Goal: Task Accomplishment & Management: Manage account settings

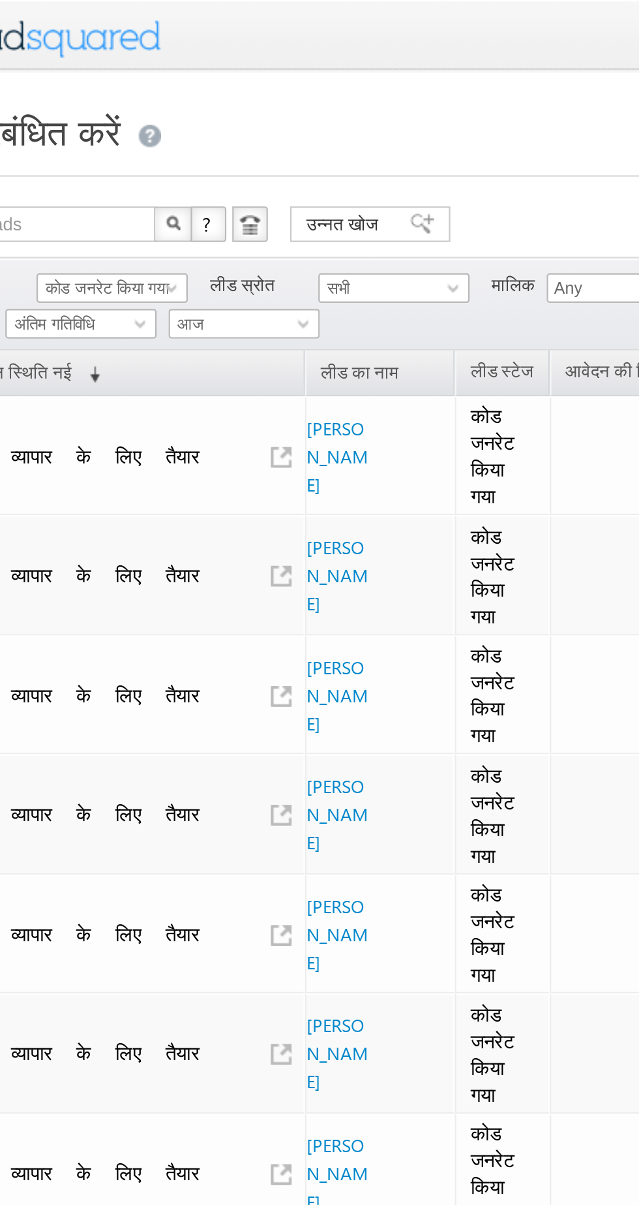
click at [113, 122] on font "कोड जनरेट किया गया" at bounding box center [102, 126] width 54 height 8
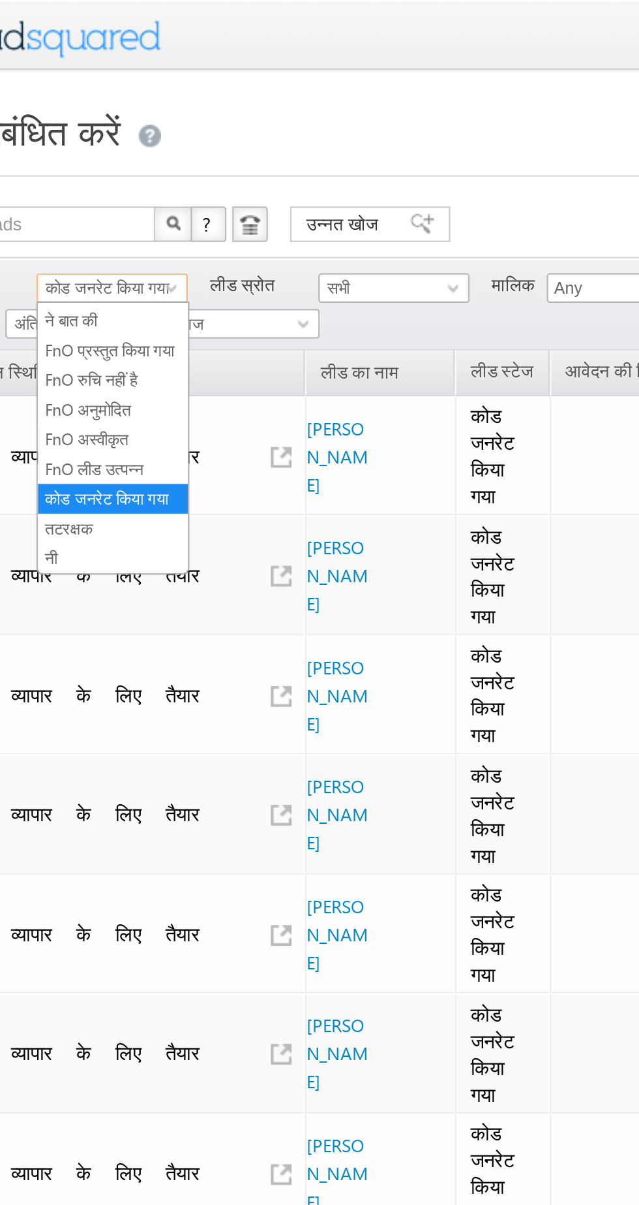
scroll to position [232, 0]
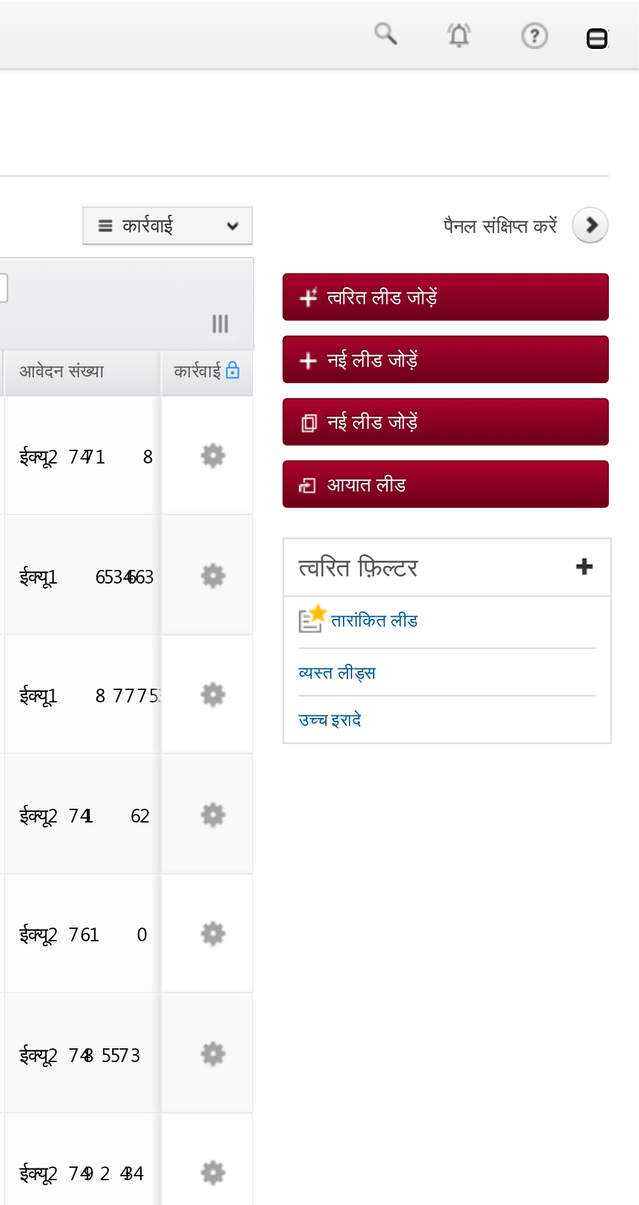
click at [620, 13] on link at bounding box center [621, 17] width 10 height 10
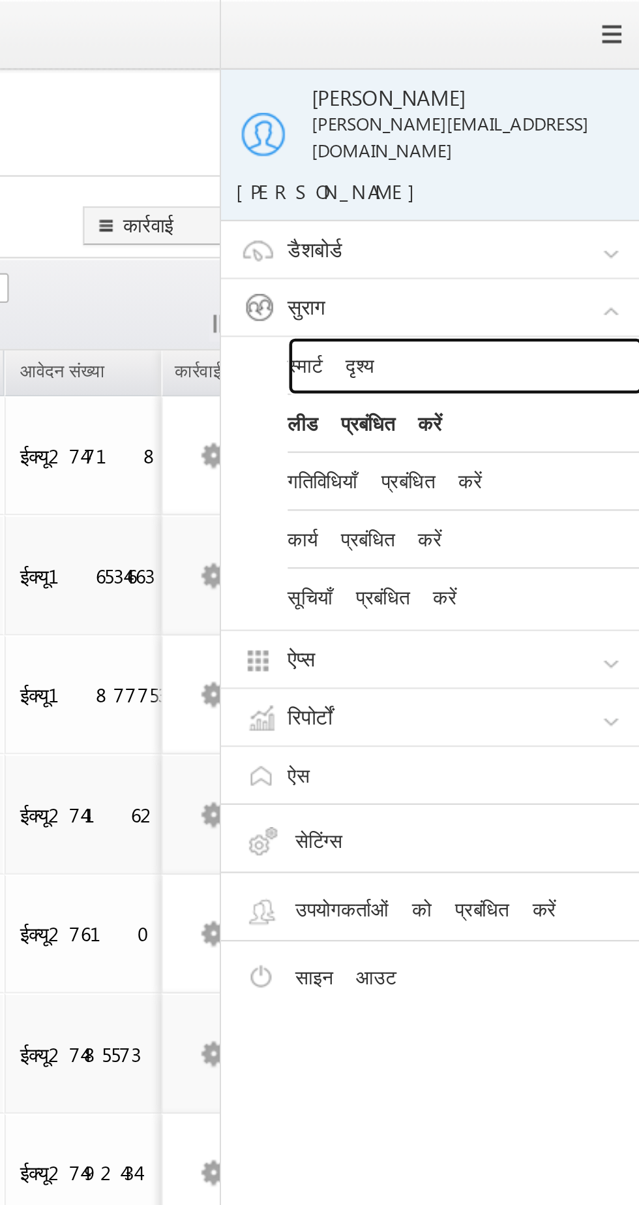
click at [496, 155] on font "स्मार्ट दृश्य" at bounding box center [504, 160] width 38 height 11
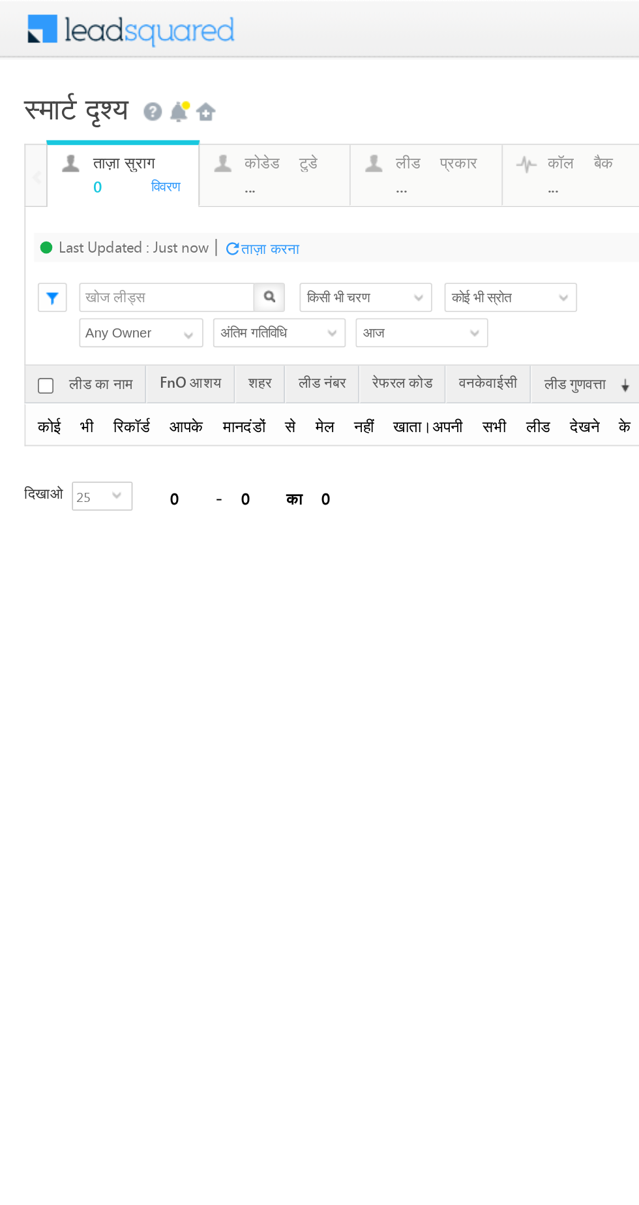
click at [149, 78] on link "कोडेड टुडे ... विवरण" at bounding box center [147, 94] width 82 height 33
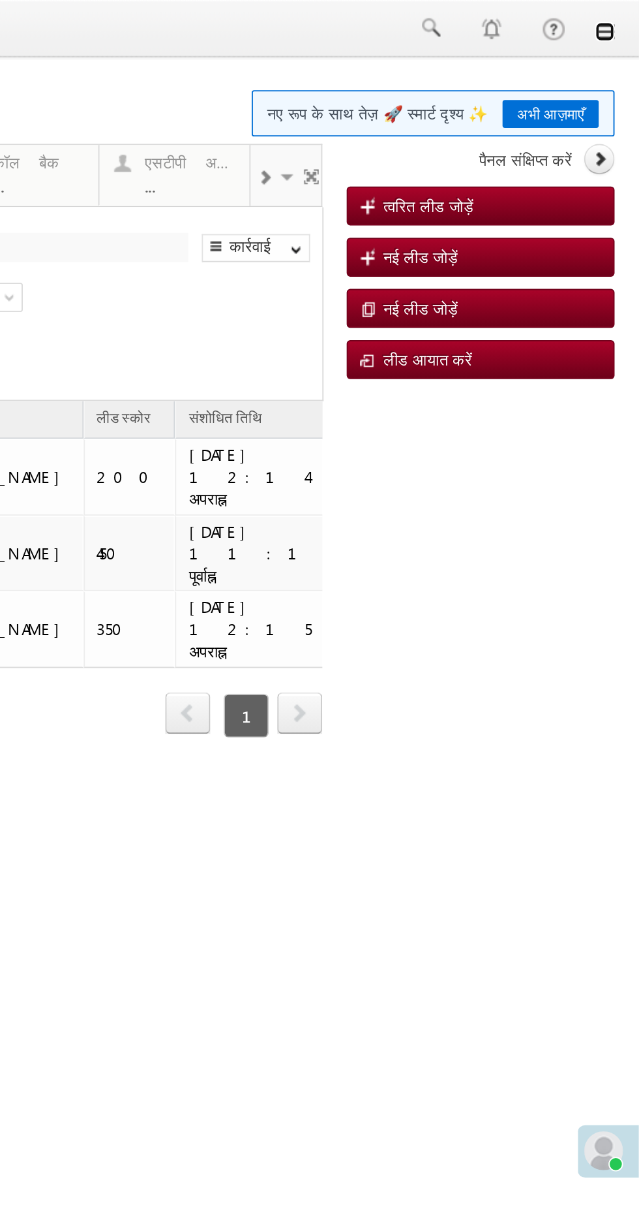
click at [63, 13] on link at bounding box center [66, 17] width 10 height 10
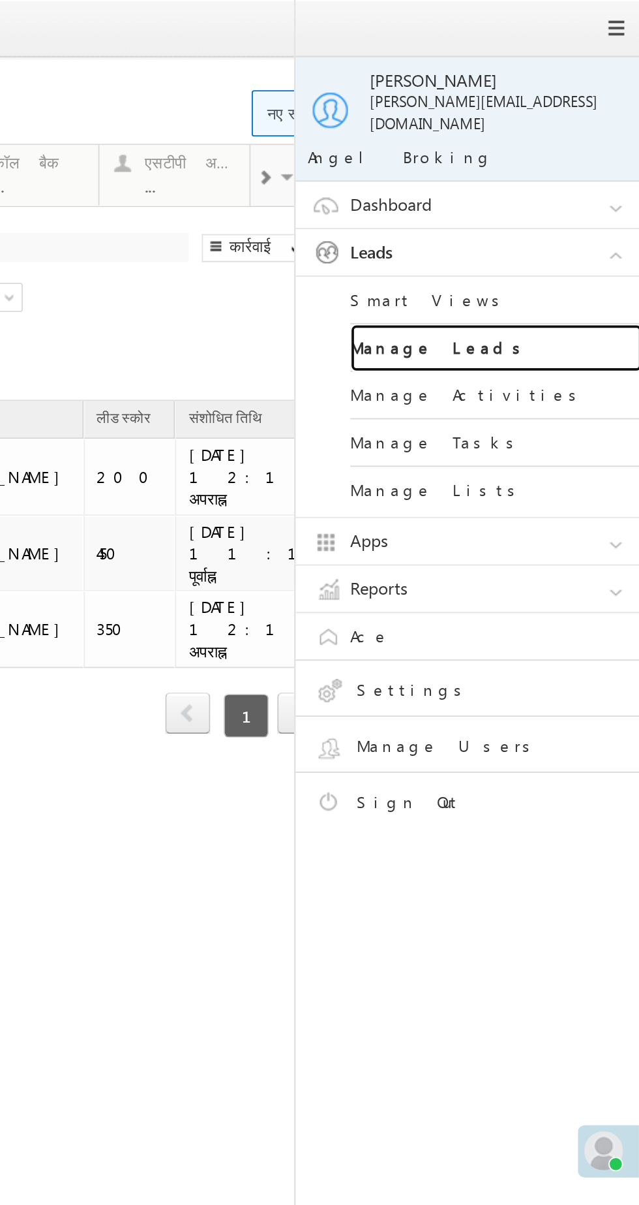
click at [0, 174] on link "Manage Leads" at bounding box center [8, 186] width 157 height 25
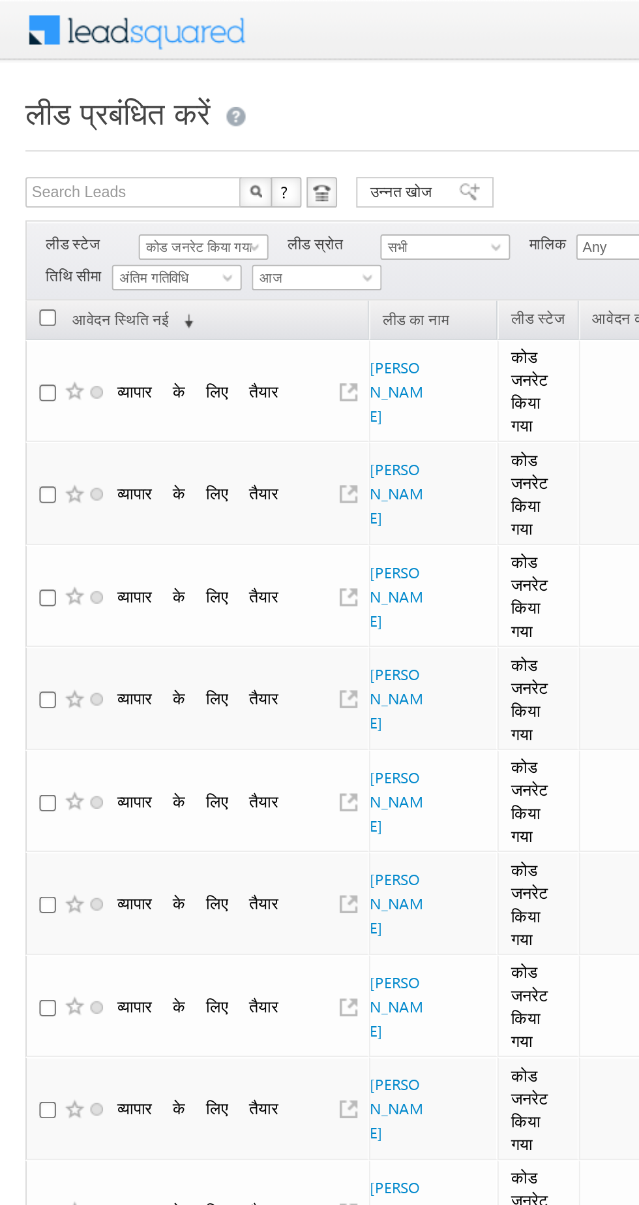
click at [100, 127] on font "कोड जनरेट किया गया" at bounding box center [102, 126] width 54 height 8
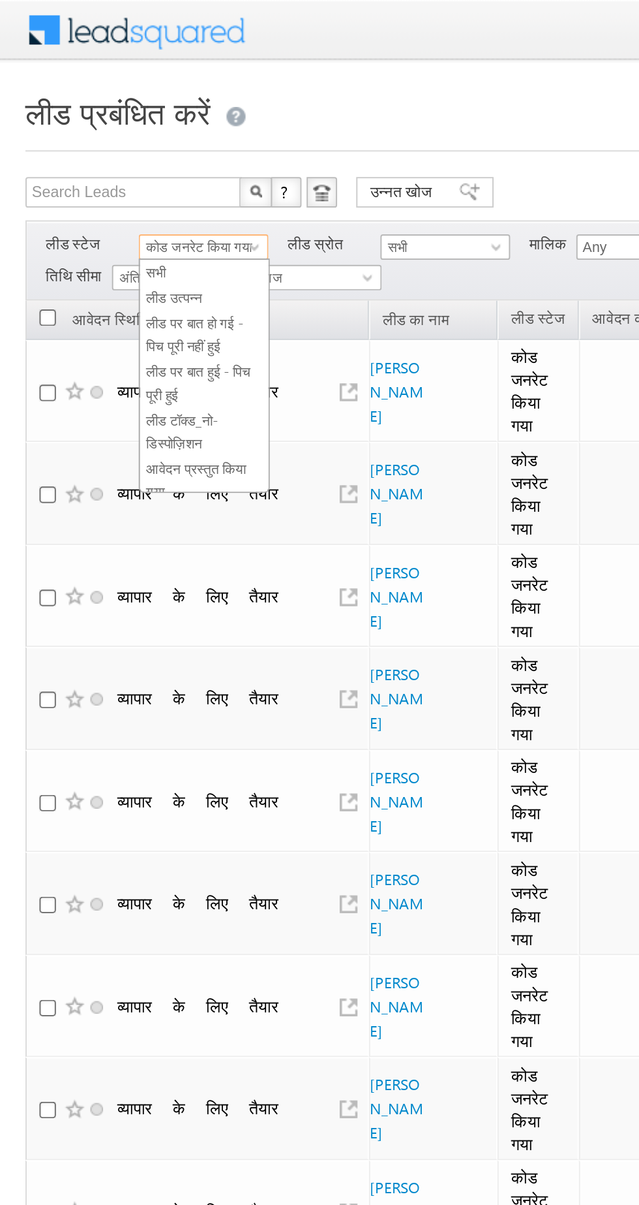
click at [114, 147] on link "लीड उत्पन्न" at bounding box center [105, 153] width 66 height 12
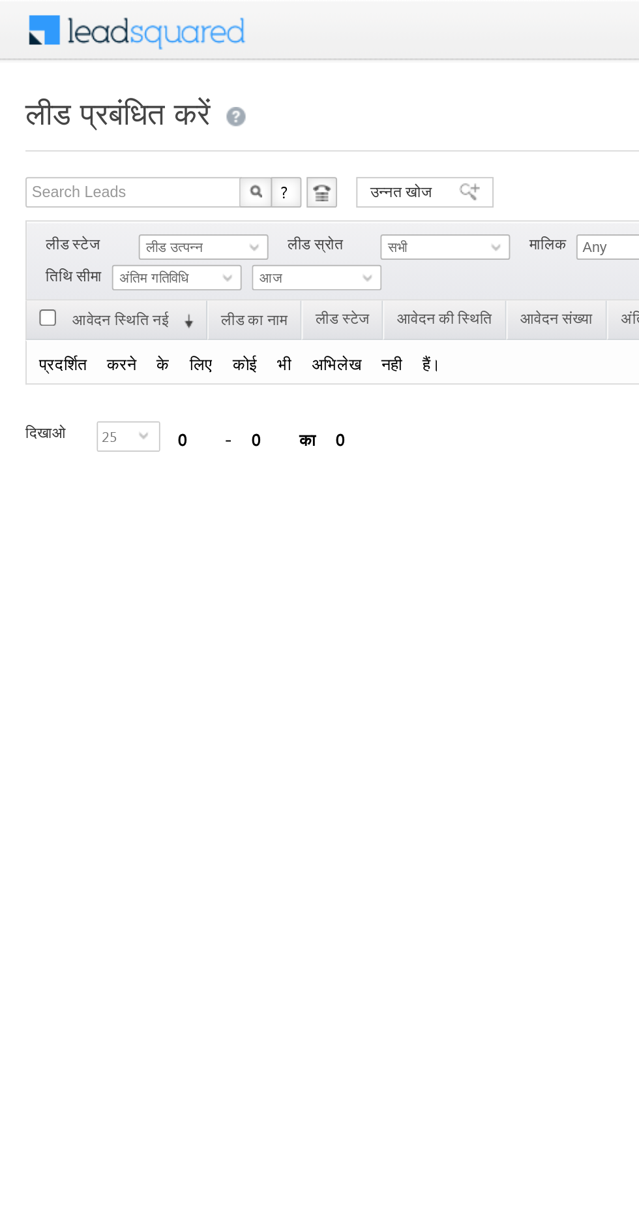
click at [99, 125] on font "लीड उत्पन्न" at bounding box center [89, 126] width 29 height 8
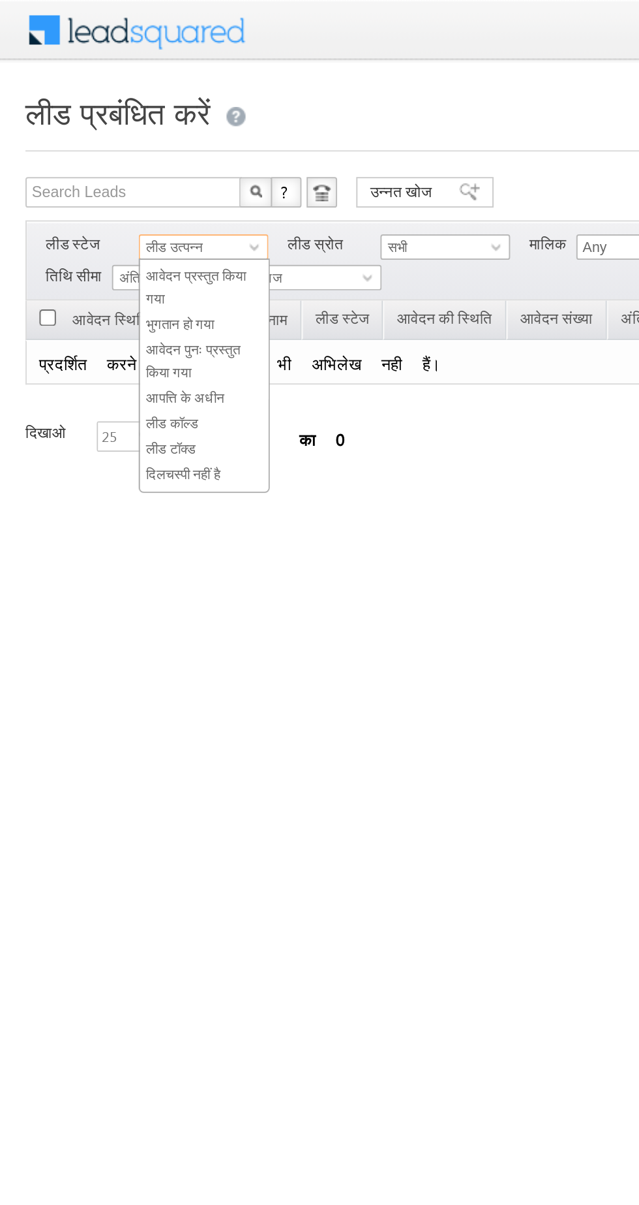
scroll to position [232, 0]
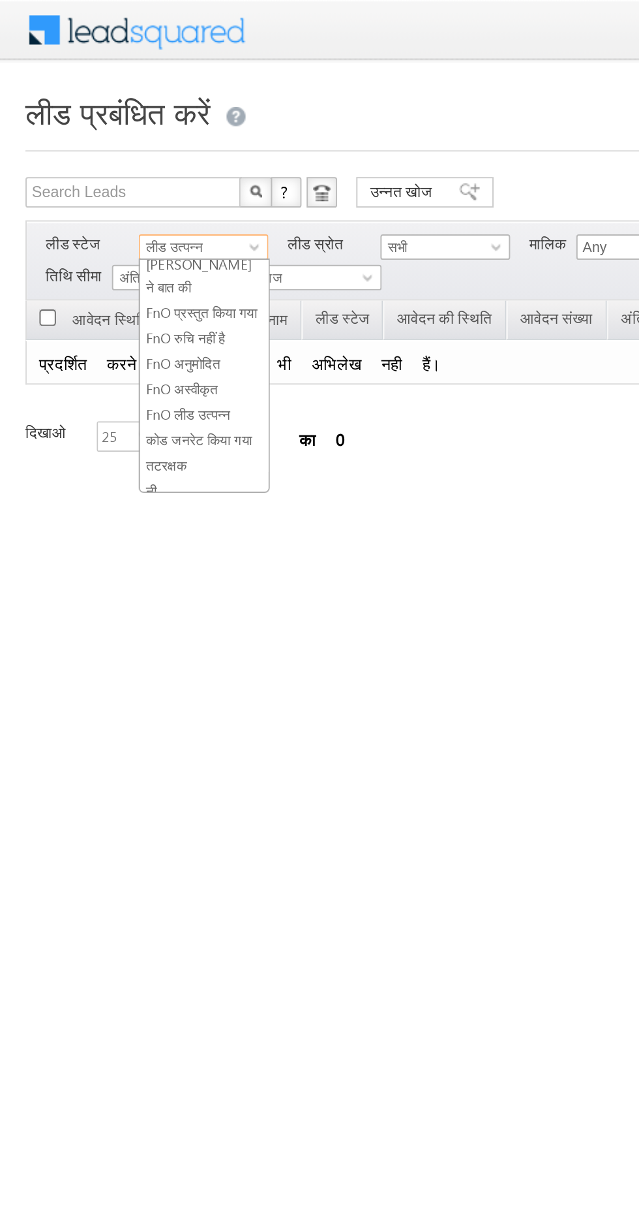
click at [90, 221] on font "कोड जनरेट किया गया" at bounding box center [102, 225] width 54 height 8
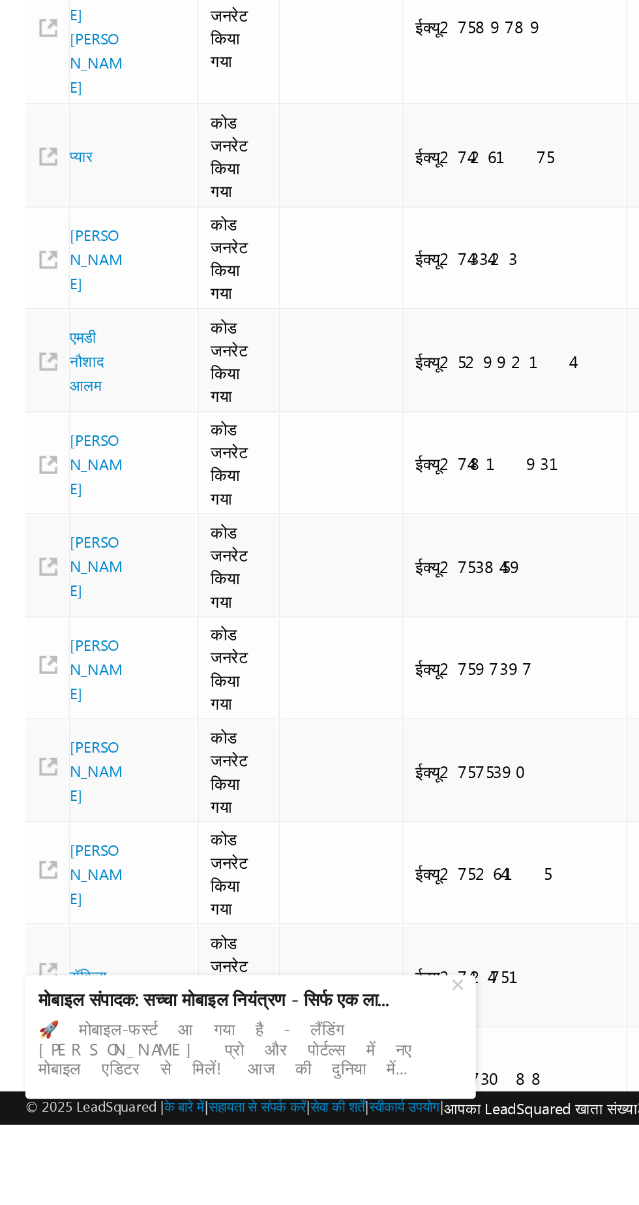
scroll to position [0, 198]
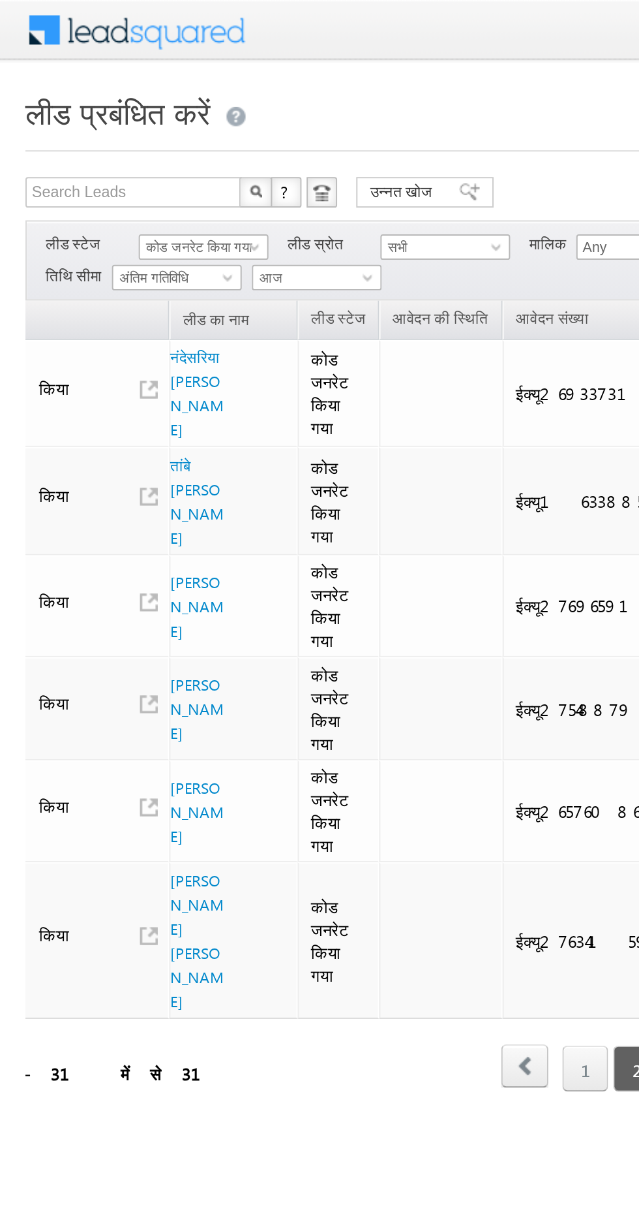
scroll to position [0, 0]
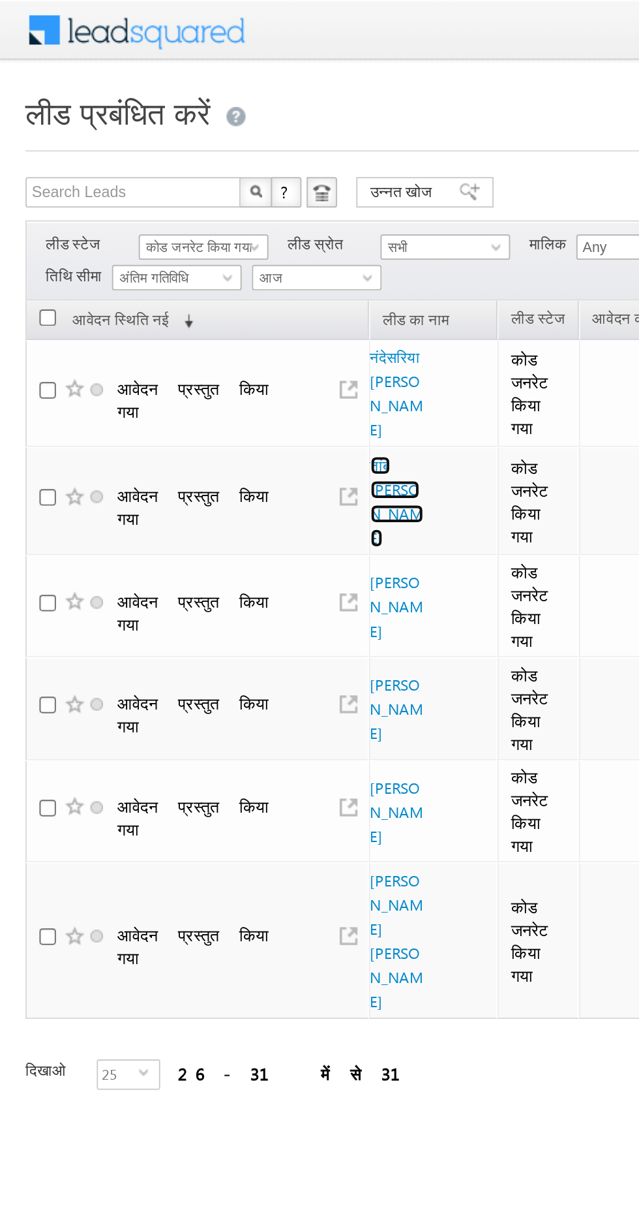
click at [194, 259] on font "तांबे [PERSON_NAME]" at bounding box center [203, 257] width 27 height 47
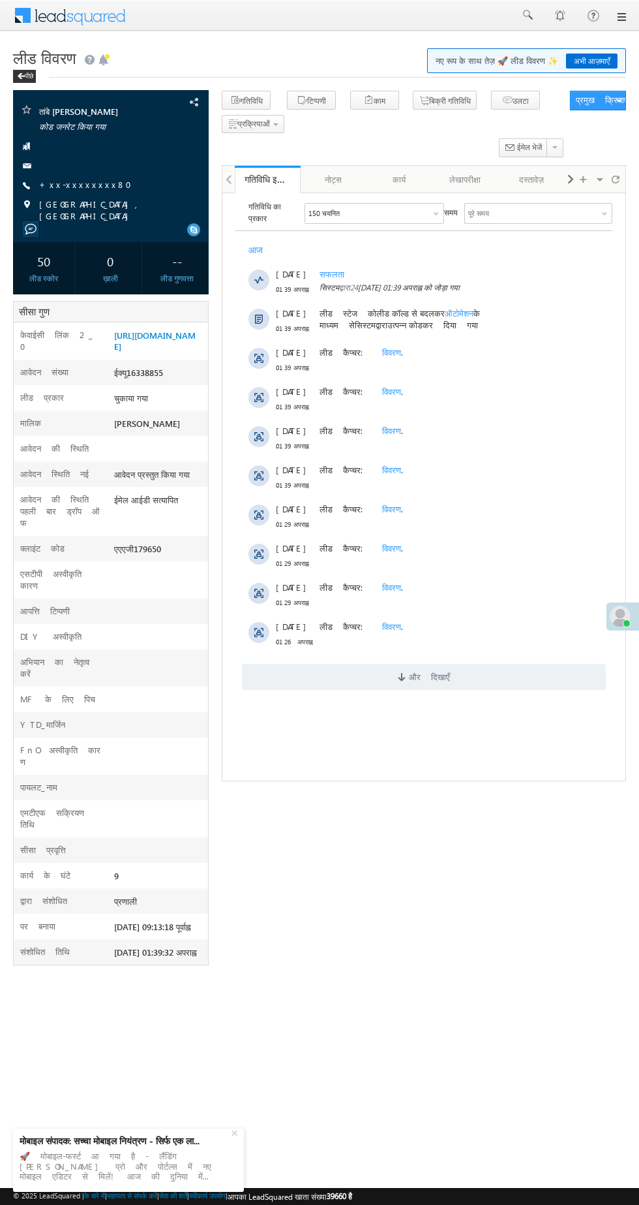
click at [595, 15] on span at bounding box center [593, 14] width 13 height 13
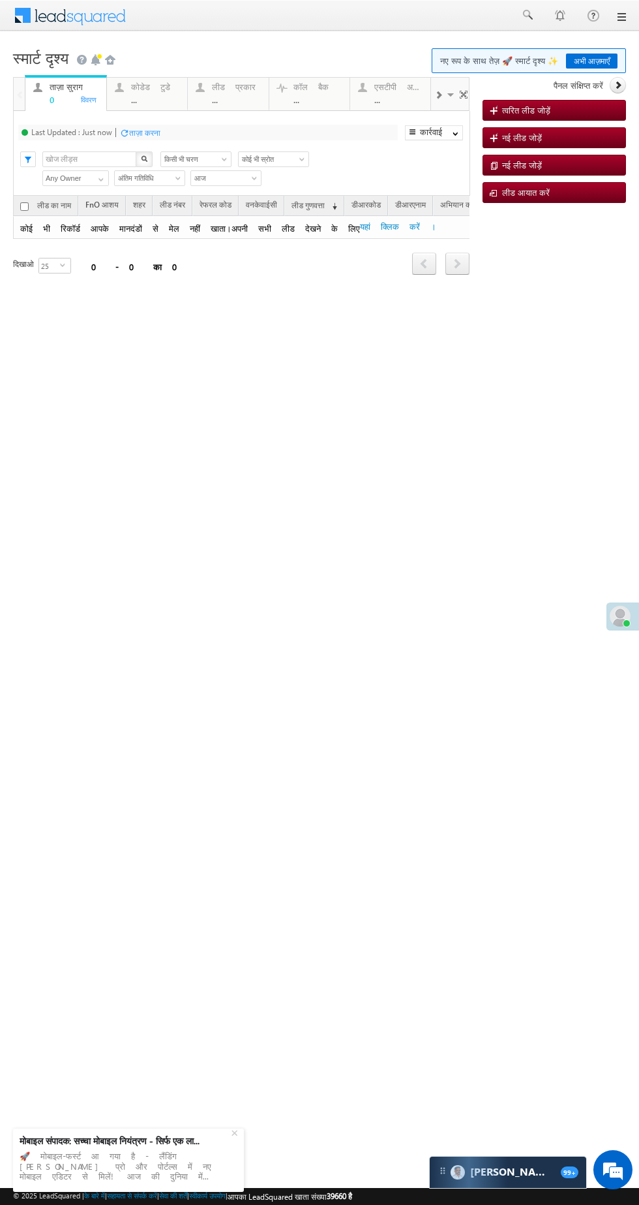
click at [144, 102] on div "..." at bounding box center [155, 100] width 49 height 10
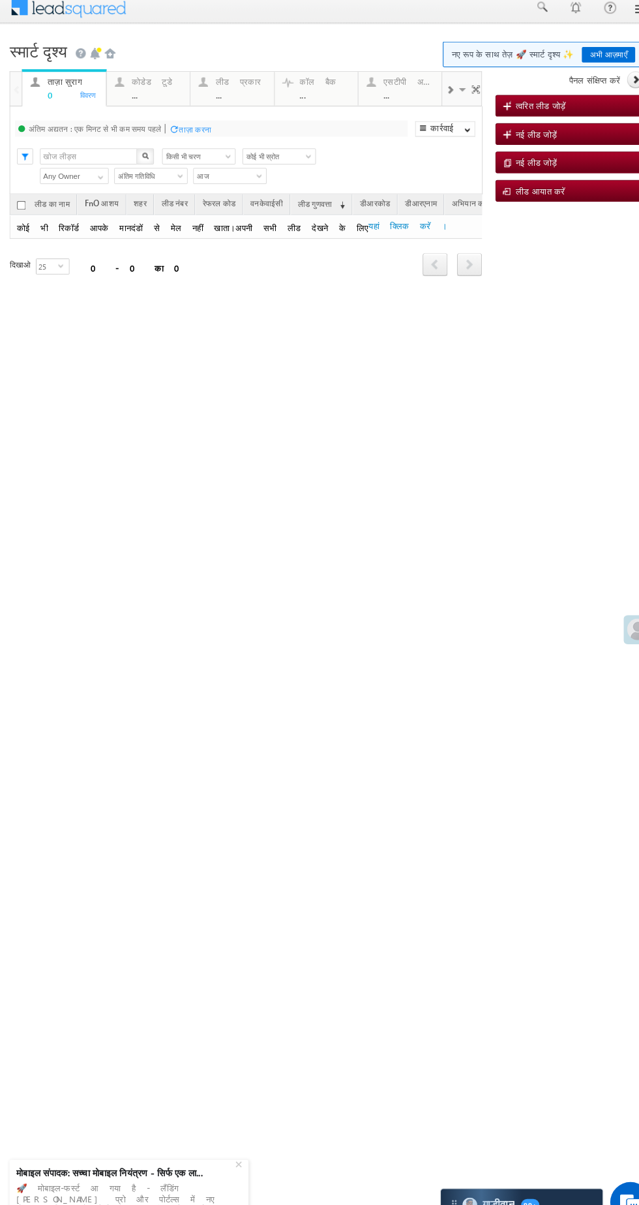
click at [146, 93] on div "..." at bounding box center [151, 92] width 49 height 10
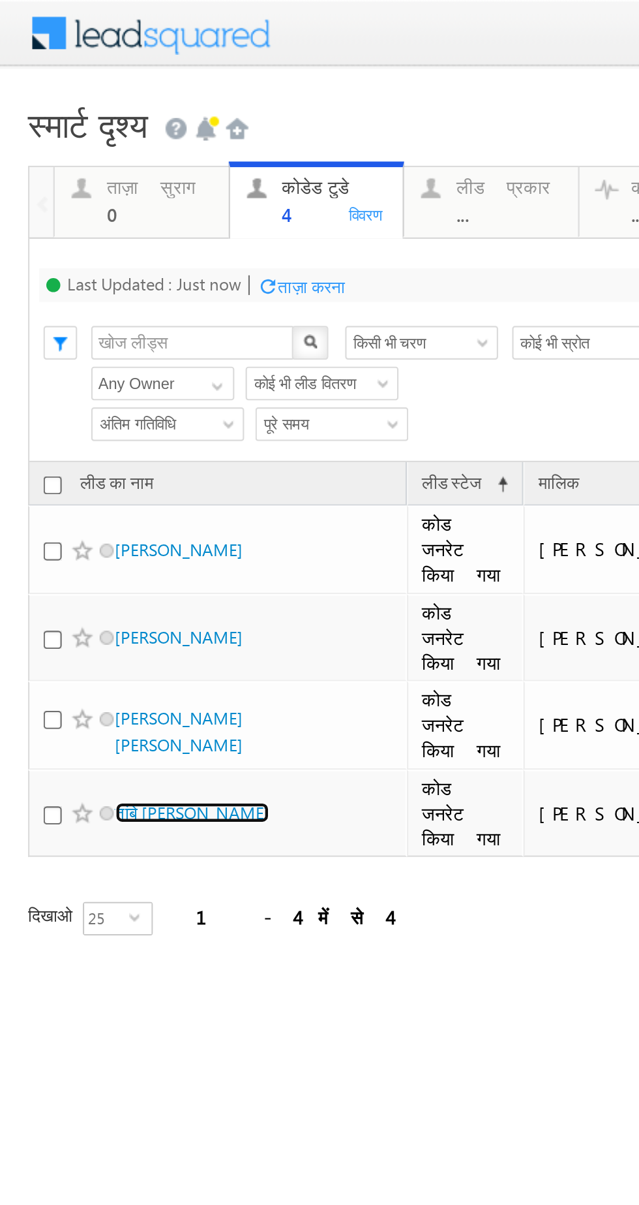
click at [80, 373] on font "तांबे [PERSON_NAME]" at bounding box center [90, 378] width 72 height 10
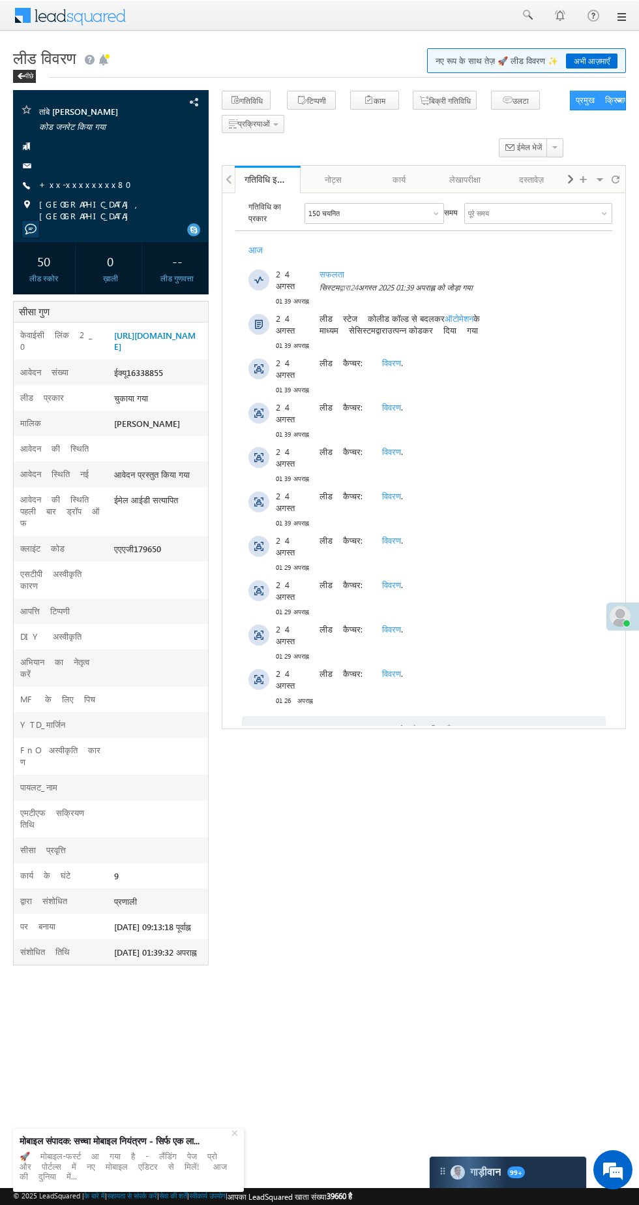
click at [61, 203] on font "[GEOGRAPHIC_DATA], [GEOGRAPHIC_DATA]" at bounding box center [91, 209] width 104 height 23
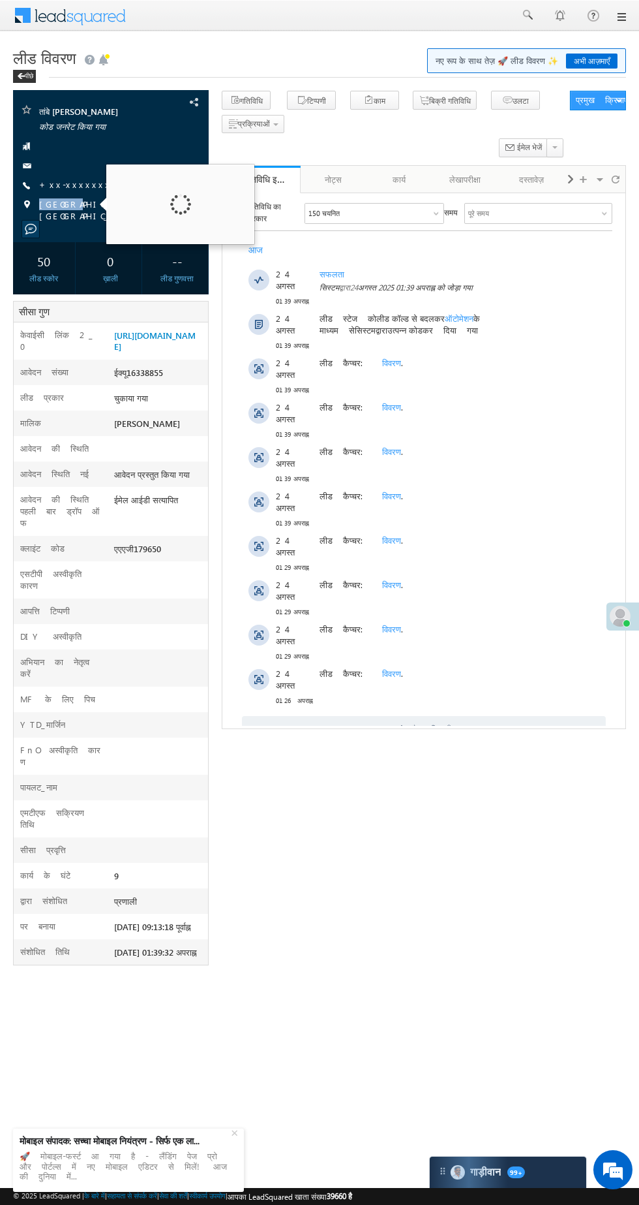
click at [64, 181] on font "+xx-xxxxxxxx80" at bounding box center [89, 184] width 100 height 11
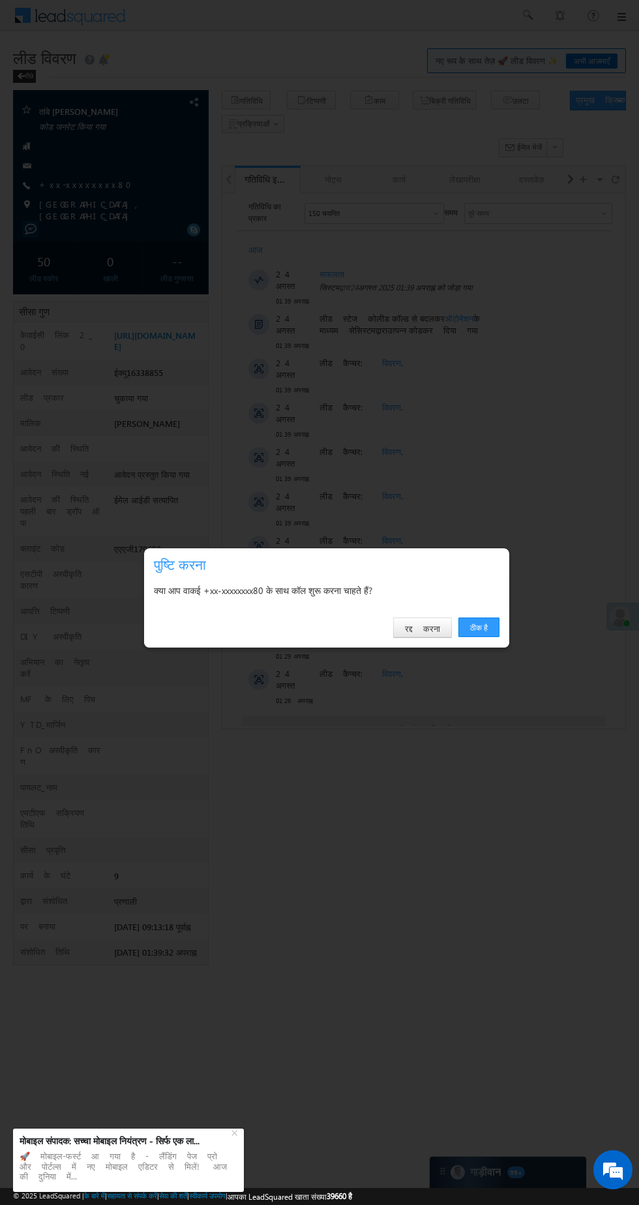
click at [478, 626] on font "ठीक है" at bounding box center [479, 627] width 18 height 10
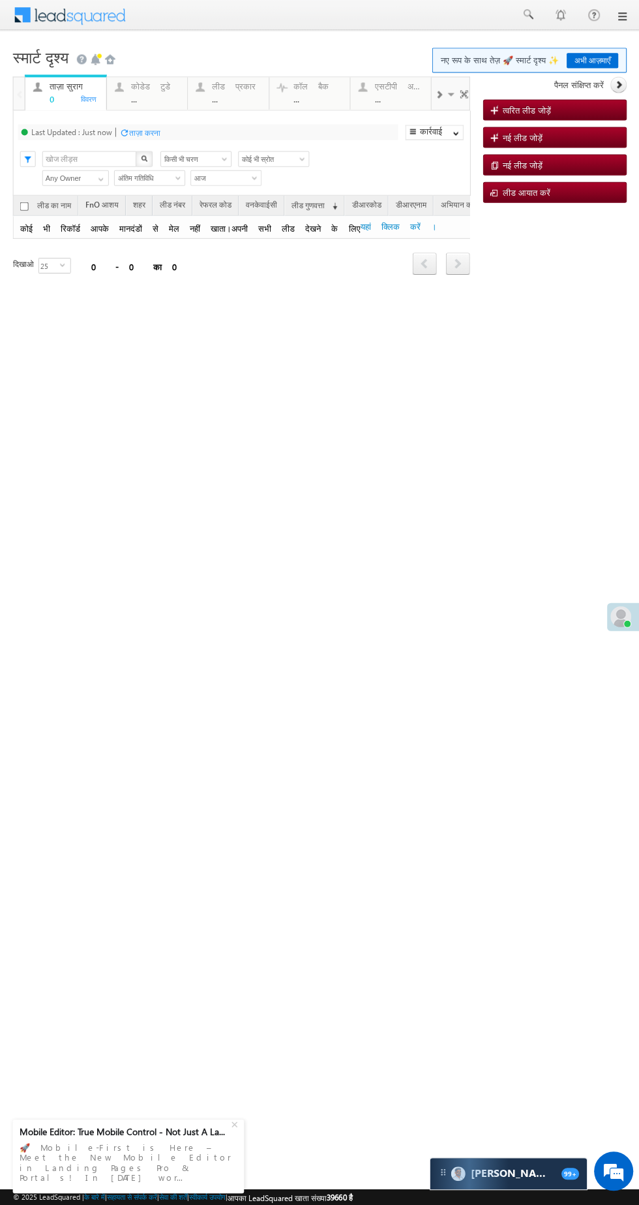
click at [150, 94] on div "कोडेड टुडे ..." at bounding box center [155, 91] width 49 height 25
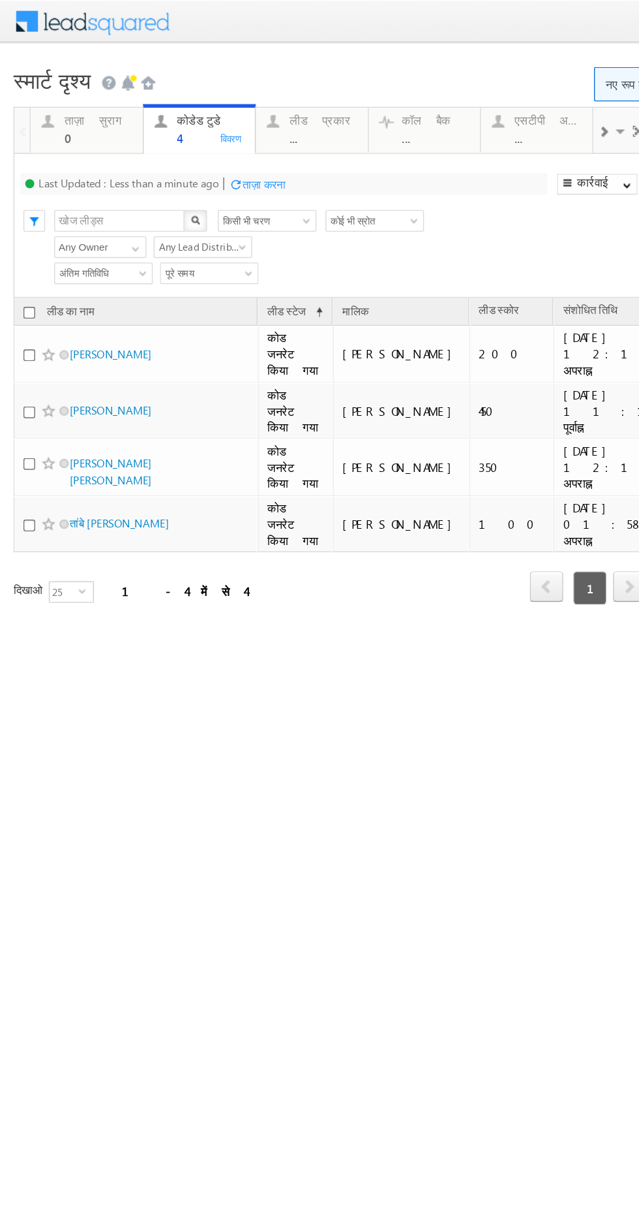
click at [438, 504] on html "मेनू निशा आनंद यादव निशा .यदा v@ang एल्ब्रो" at bounding box center [314, 252] width 639 height 504
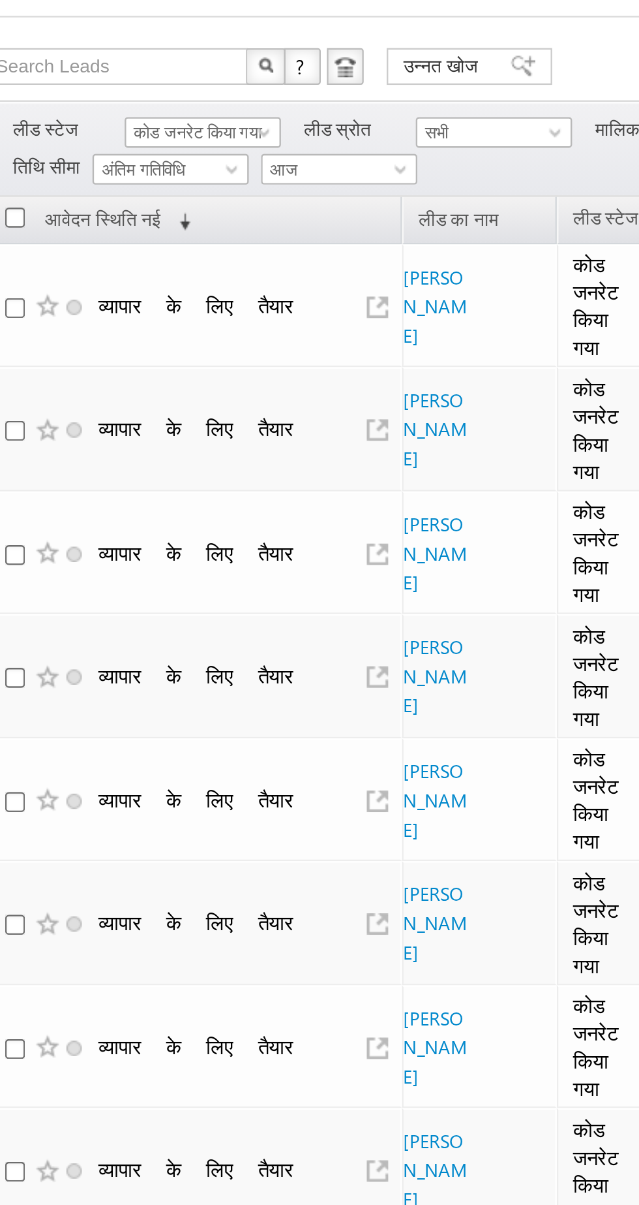
click at [107, 124] on font "कोड जनरेट किया गया" at bounding box center [102, 126] width 54 height 8
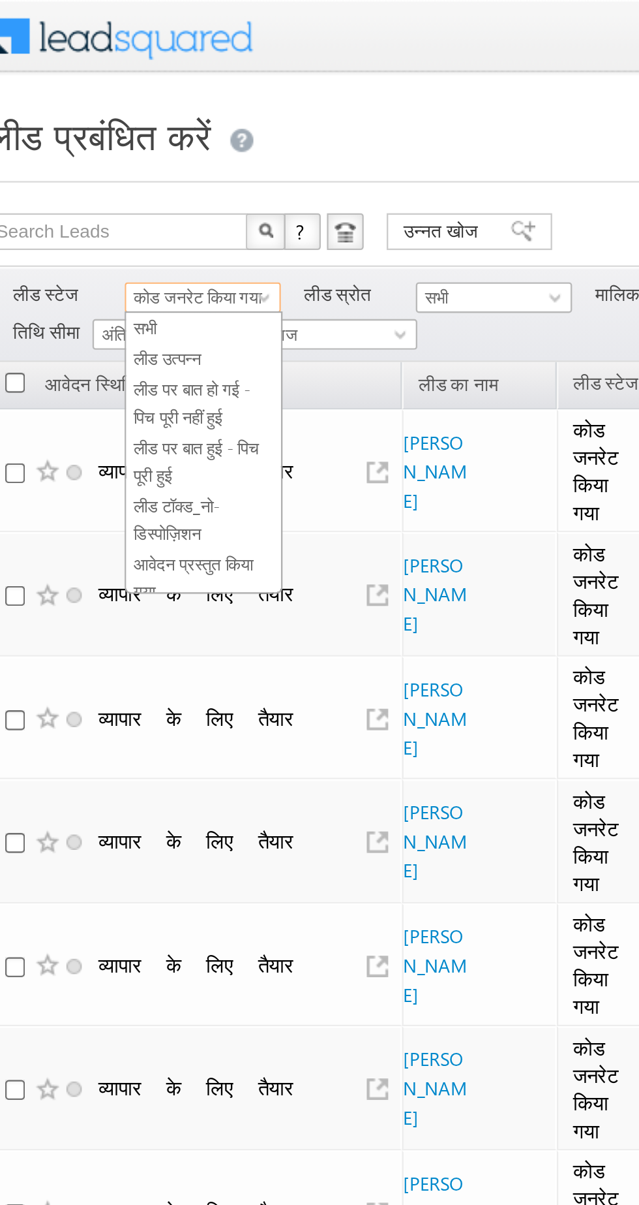
click at [85, 149] on font "लीड उत्पन्न" at bounding box center [89, 152] width 29 height 8
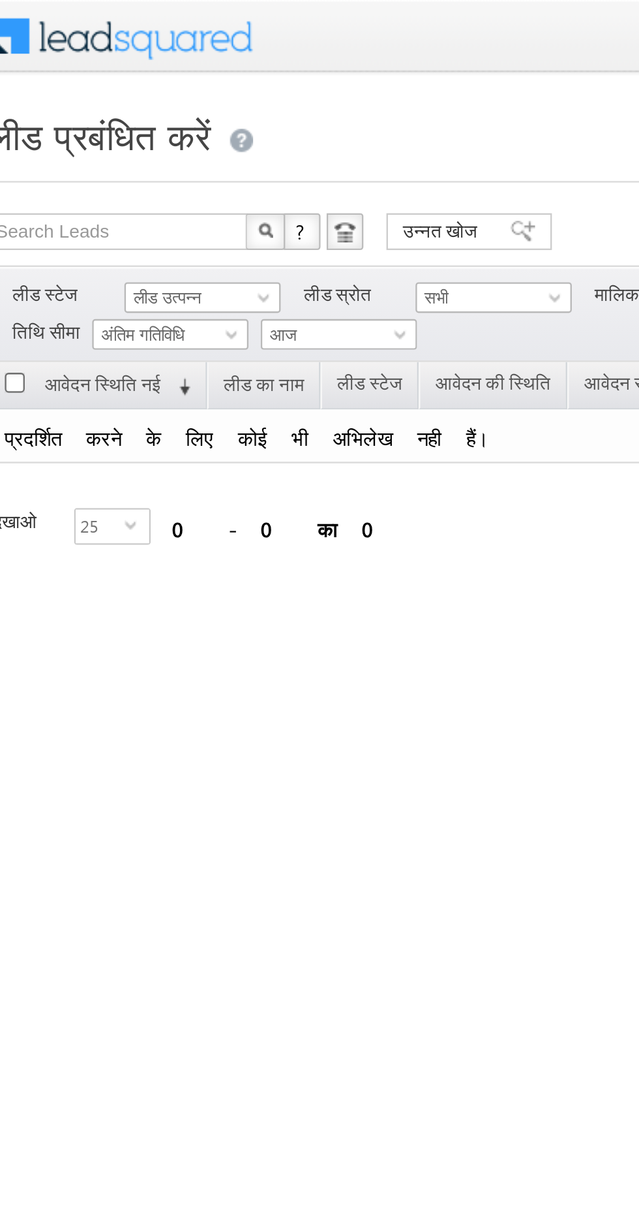
click at [100, 123] on font "लीड उत्पन्न" at bounding box center [89, 126] width 29 height 8
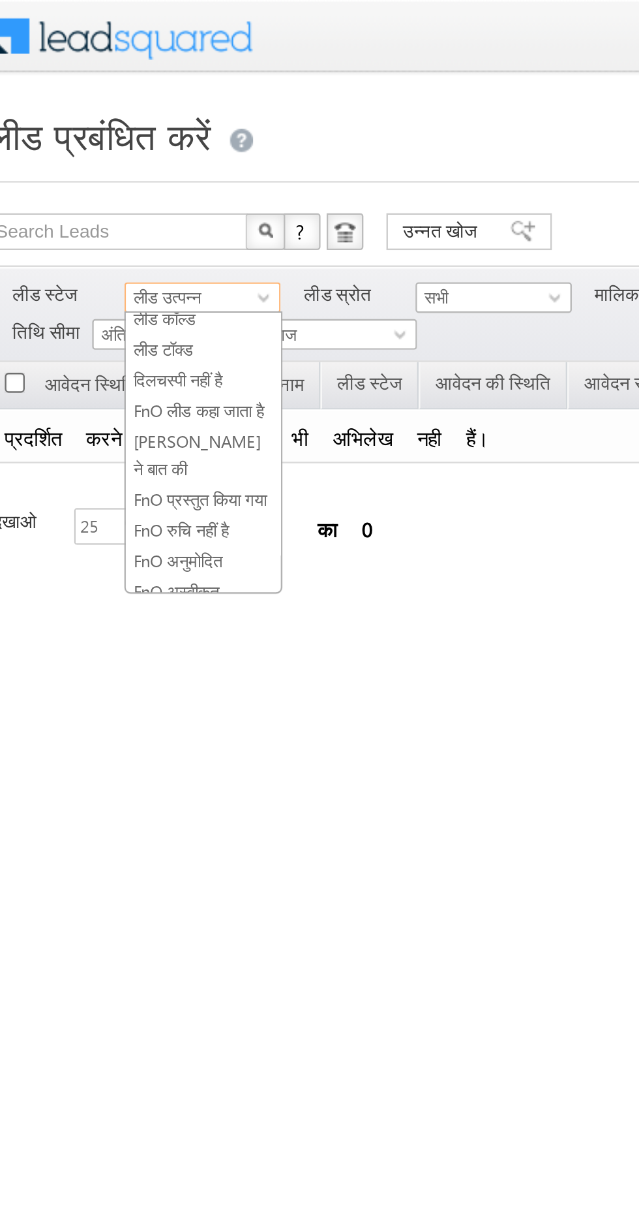
scroll to position [232, 0]
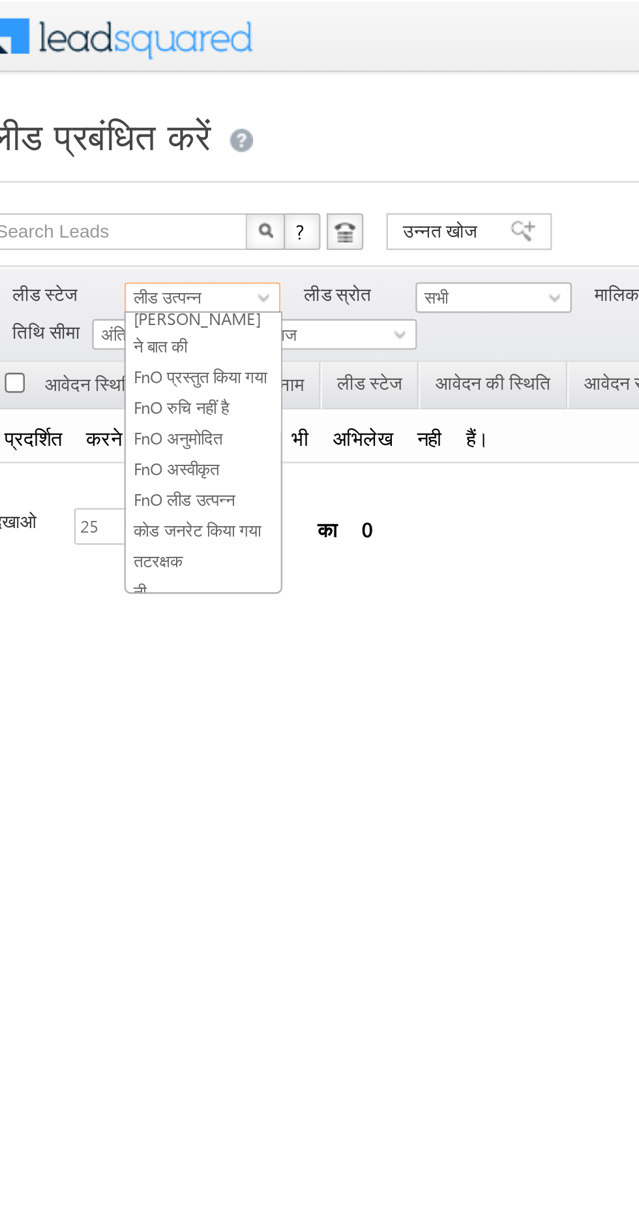
click at [90, 221] on font "कोड जनरेट किया गया" at bounding box center [102, 225] width 54 height 8
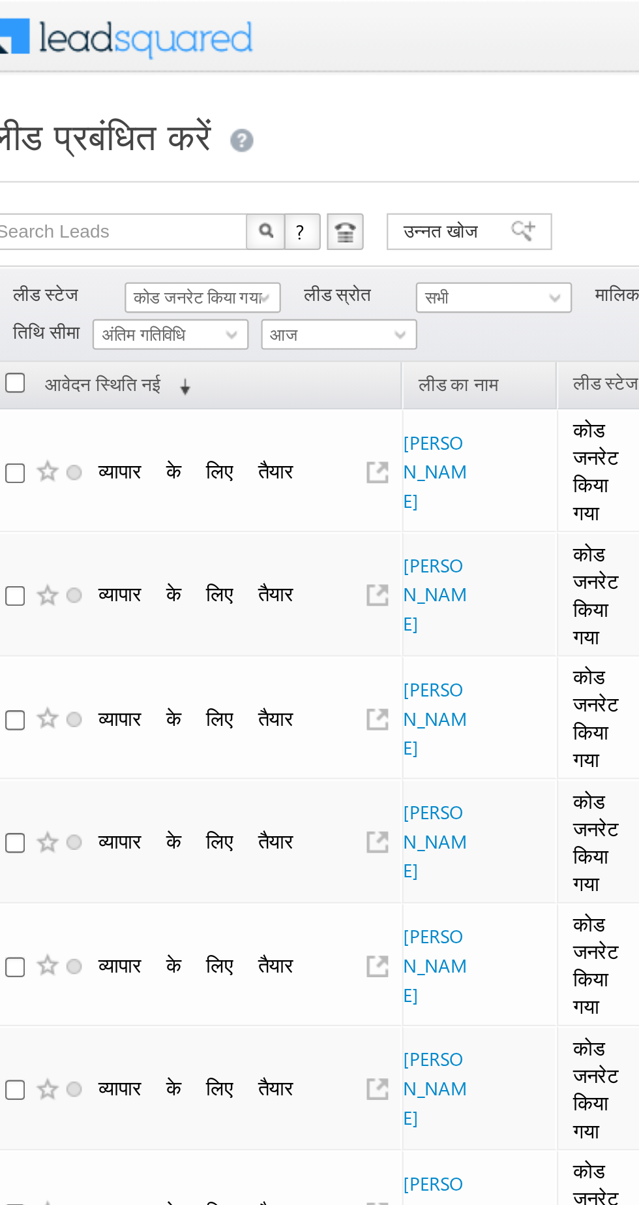
click at [110, 128] on font "कोड जनरेट किया गया" at bounding box center [102, 126] width 54 height 8
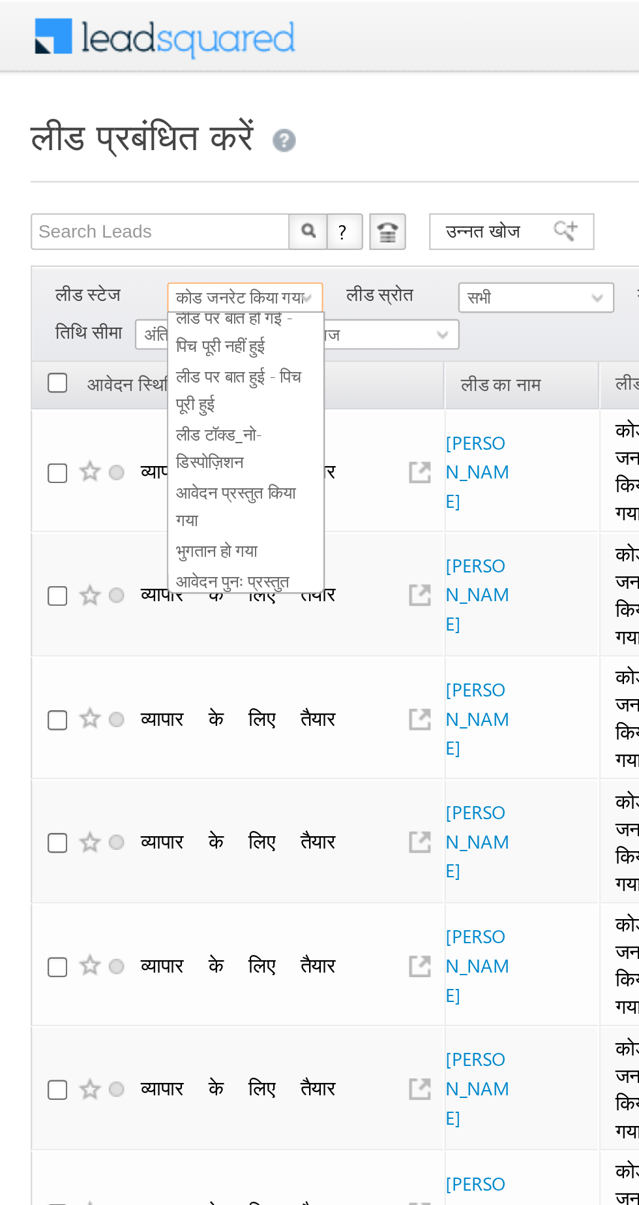
scroll to position [0, 0]
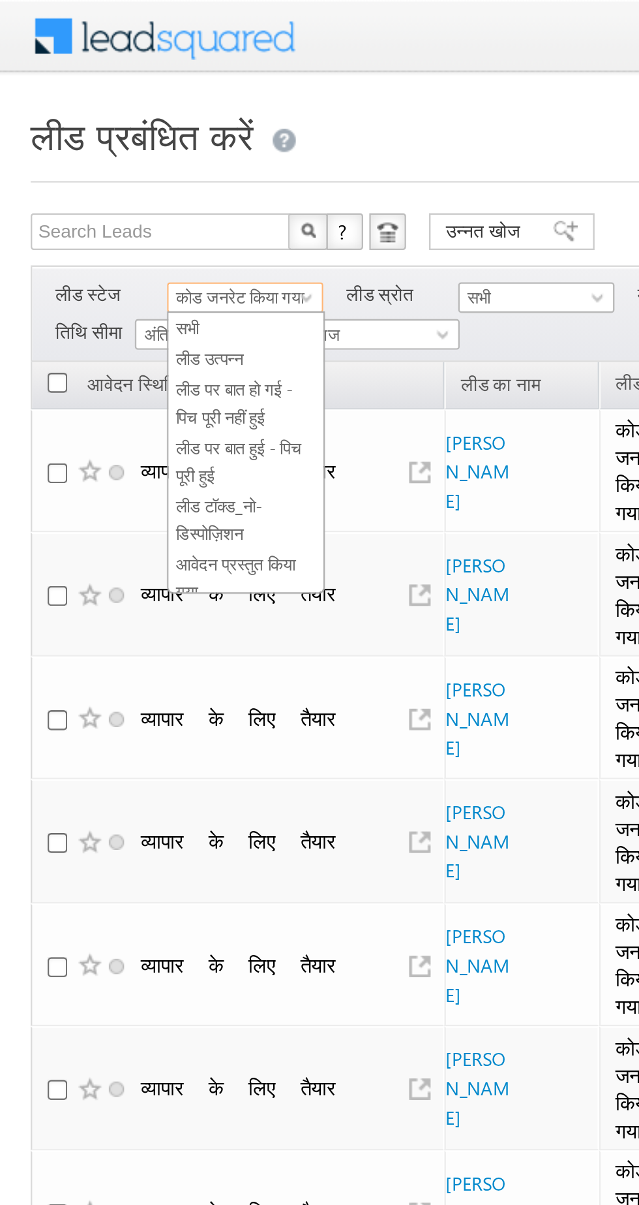
click at [87, 161] on font "लीड पर बात हो गई - पिच पूरी नहीं हुई" at bounding box center [100, 171] width 50 height 20
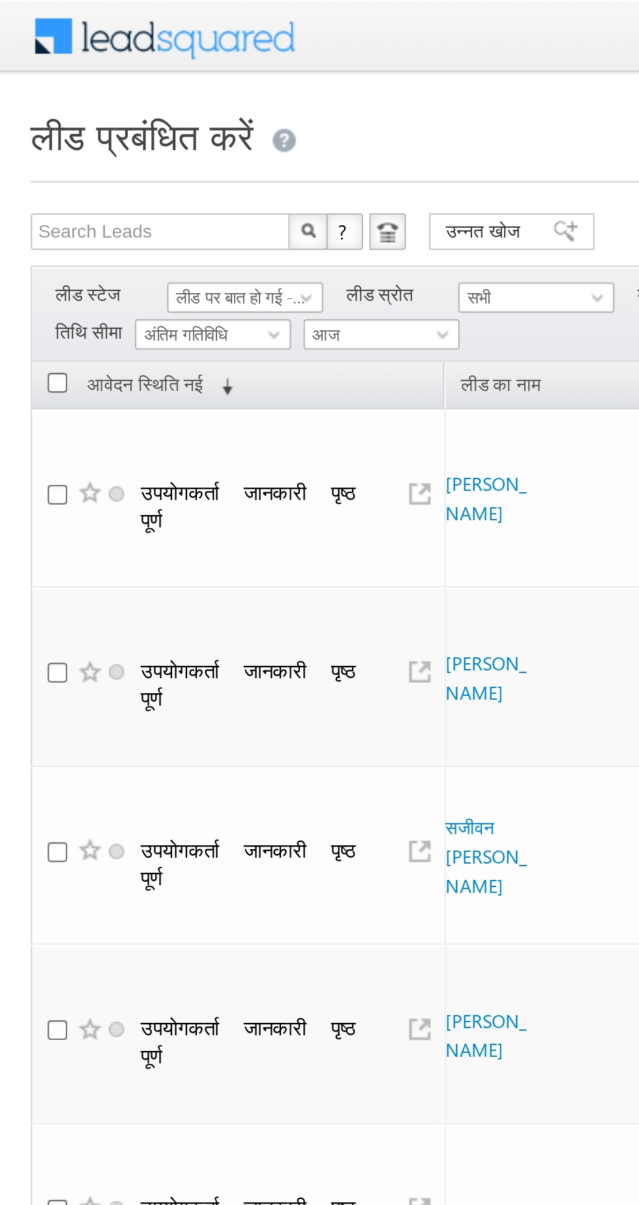
click at [118, 127] on font "लीड पर बात हो गई - पिच पूरी नहीं हुई" at bounding box center [119, 126] width 89 height 8
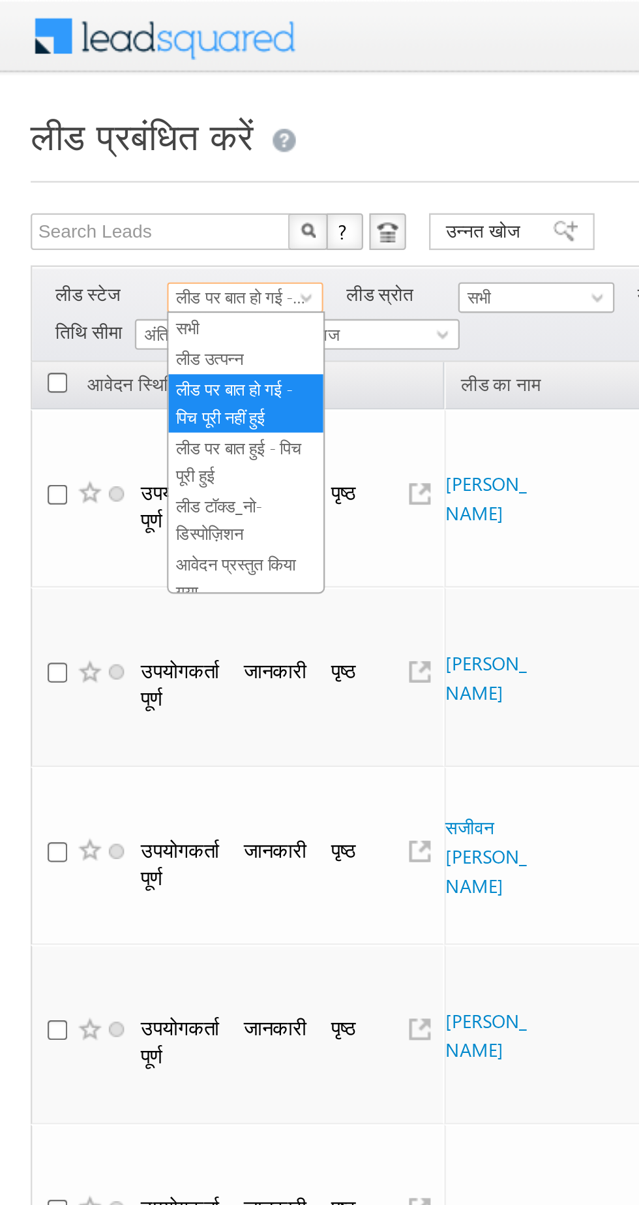
click at [115, 150] on link "लीड उत्पन्न" at bounding box center [105, 153] width 66 height 12
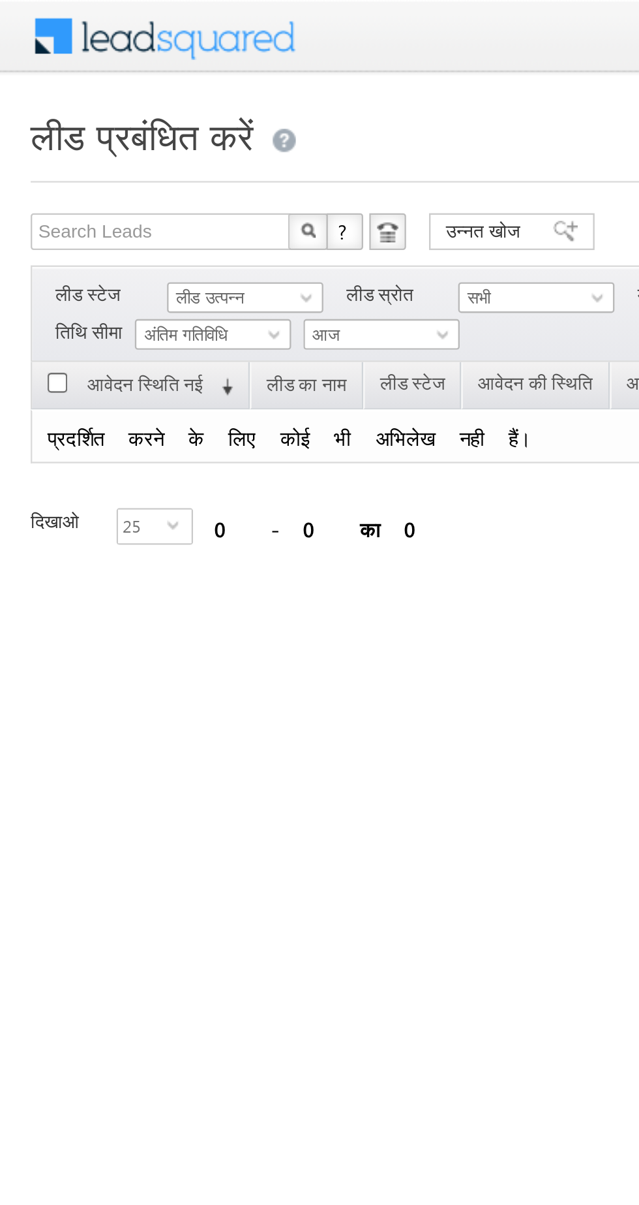
click at [97, 138] on font "अंतिम गतिविधि" at bounding box center [79, 142] width 36 height 8
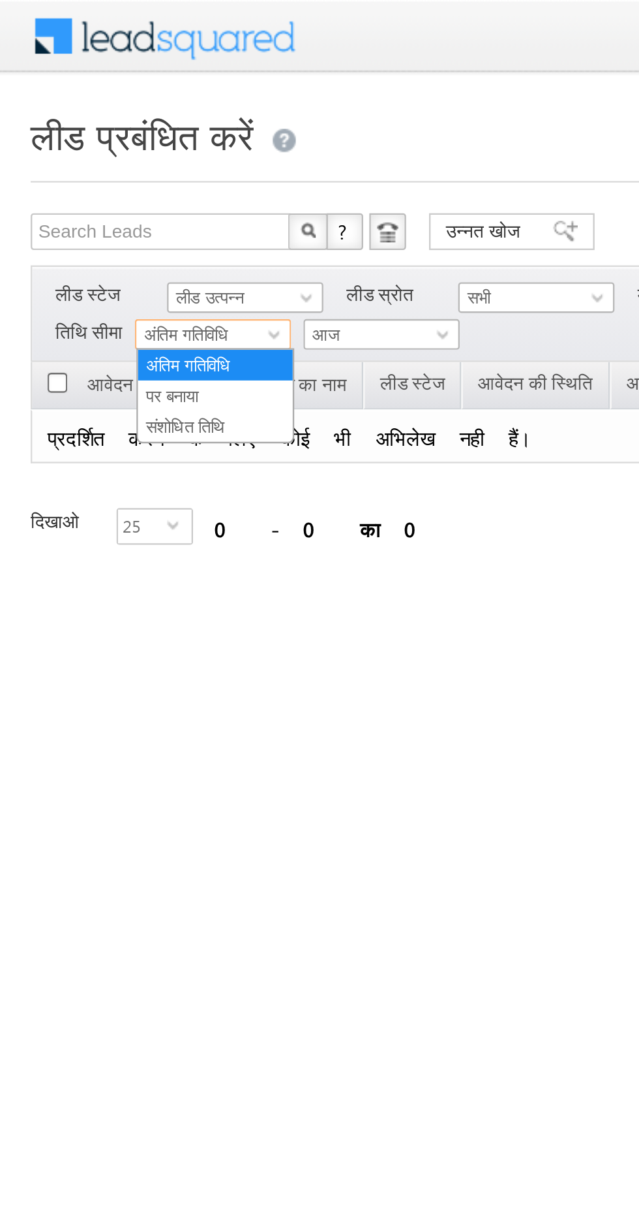
click at [82, 123] on font "लीड उत्पन्न" at bounding box center [89, 126] width 29 height 8
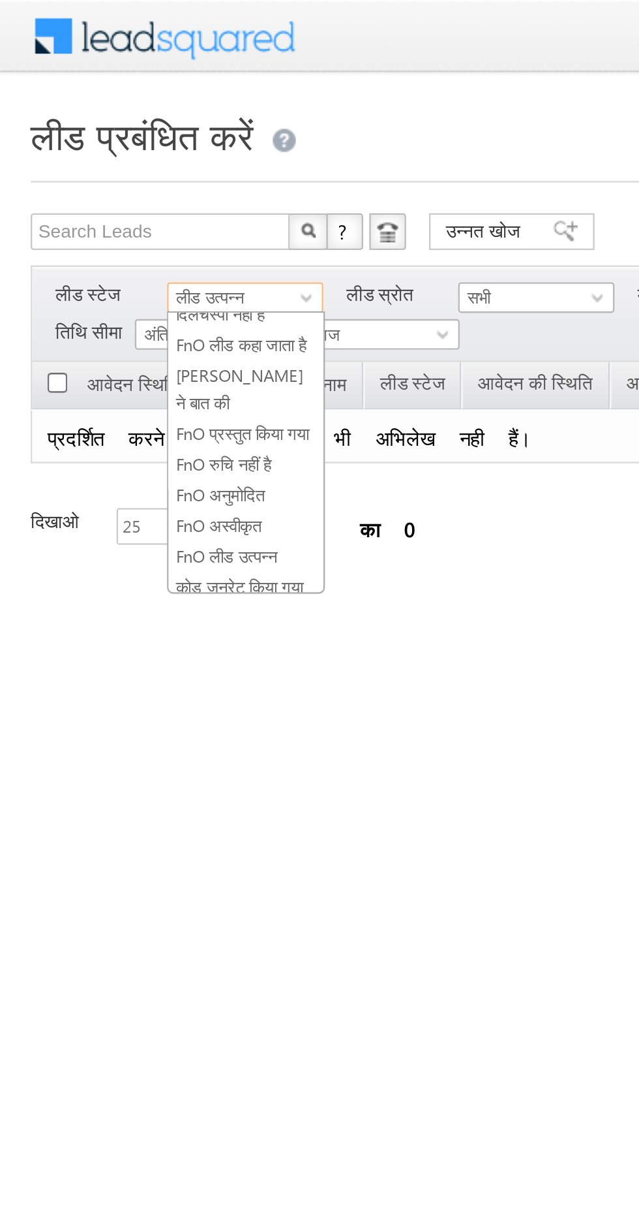
scroll to position [224, 0]
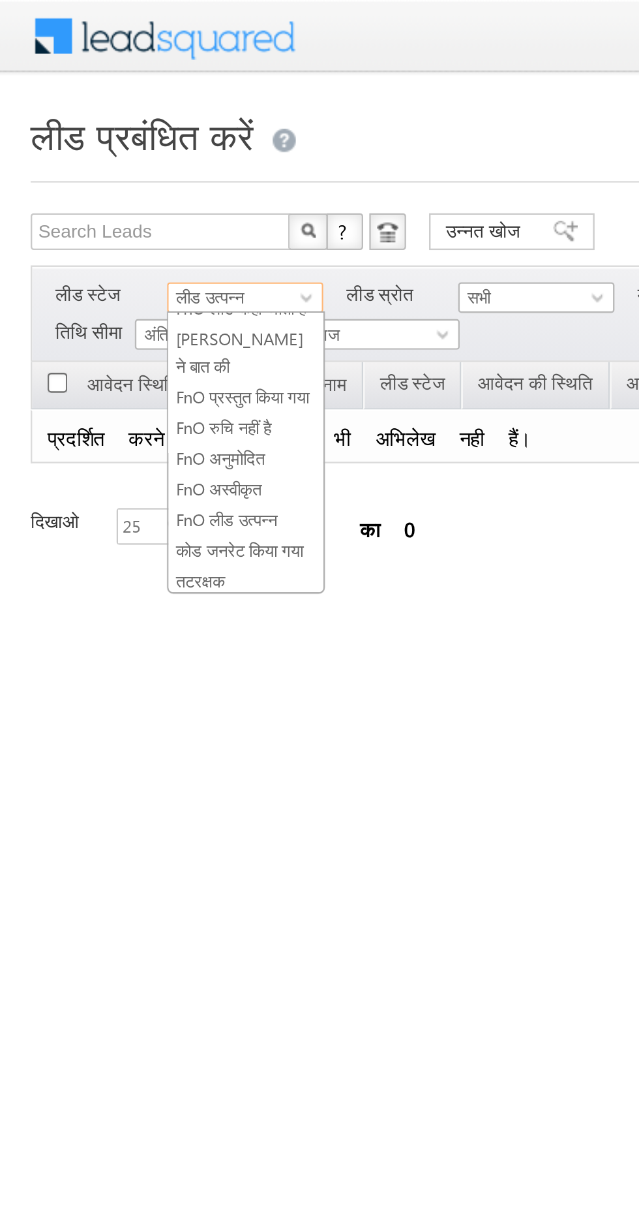
click at [96, 230] on font "कोड जनरेट किया गया" at bounding box center [102, 234] width 54 height 8
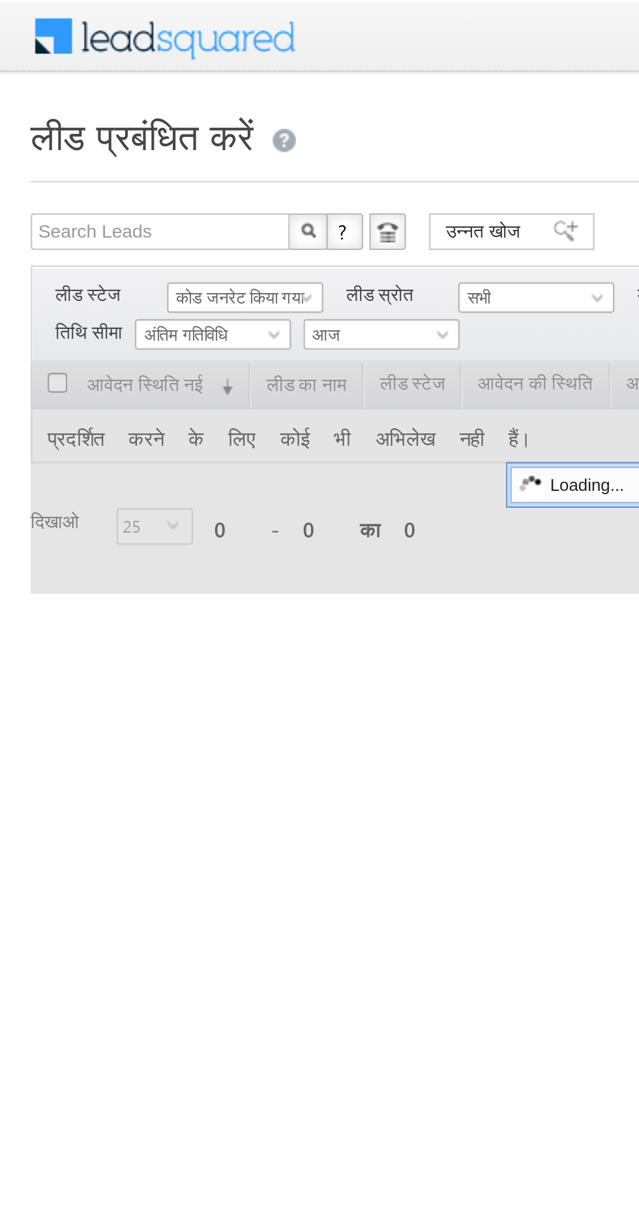
click at [85, 122] on font "कोड जनरेट किया गया" at bounding box center [102, 126] width 54 height 8
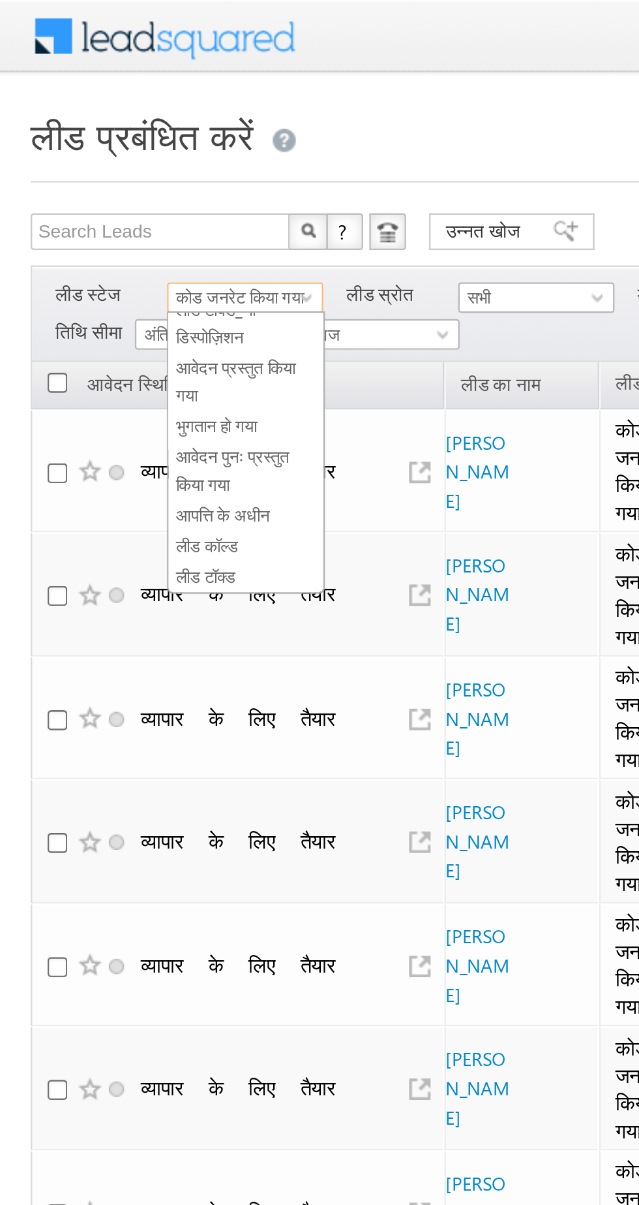
scroll to position [0, 0]
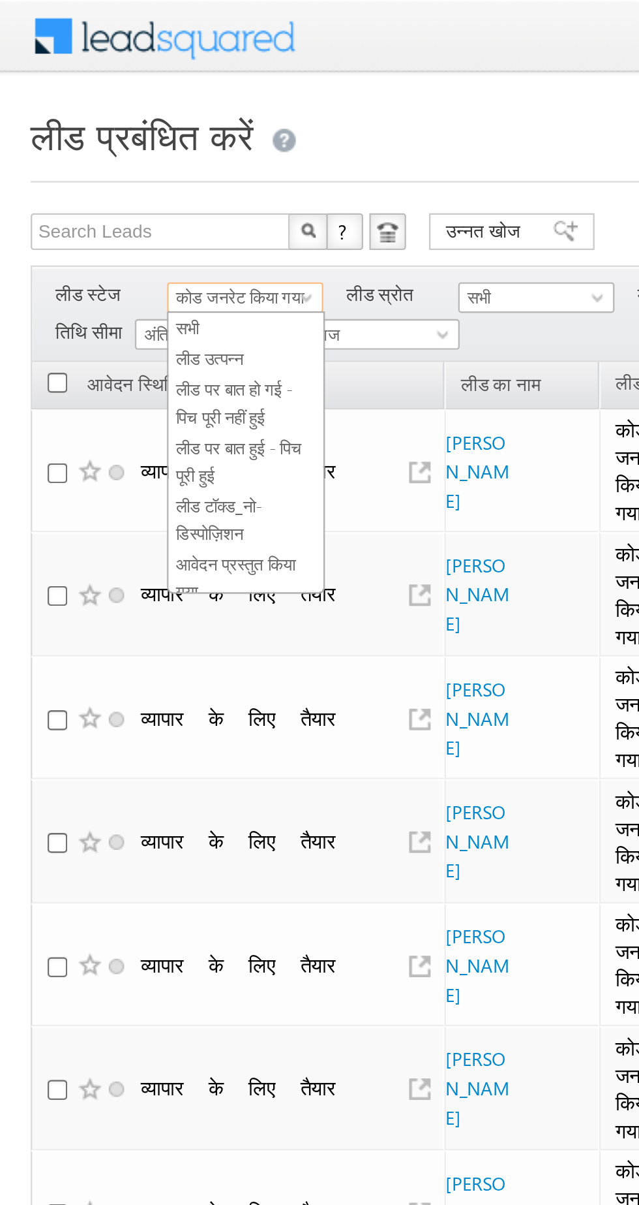
click at [84, 166] on font "लीड पर बात हो गई - पिच पूरी नहीं हुई" at bounding box center [100, 171] width 50 height 20
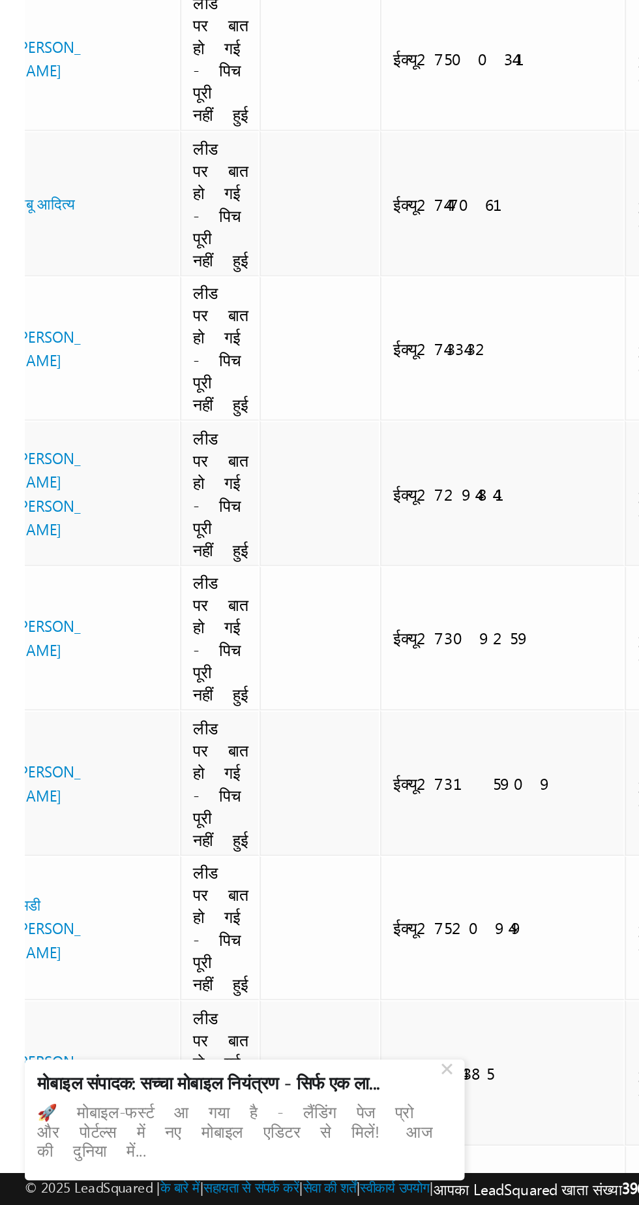
scroll to position [673, 0]
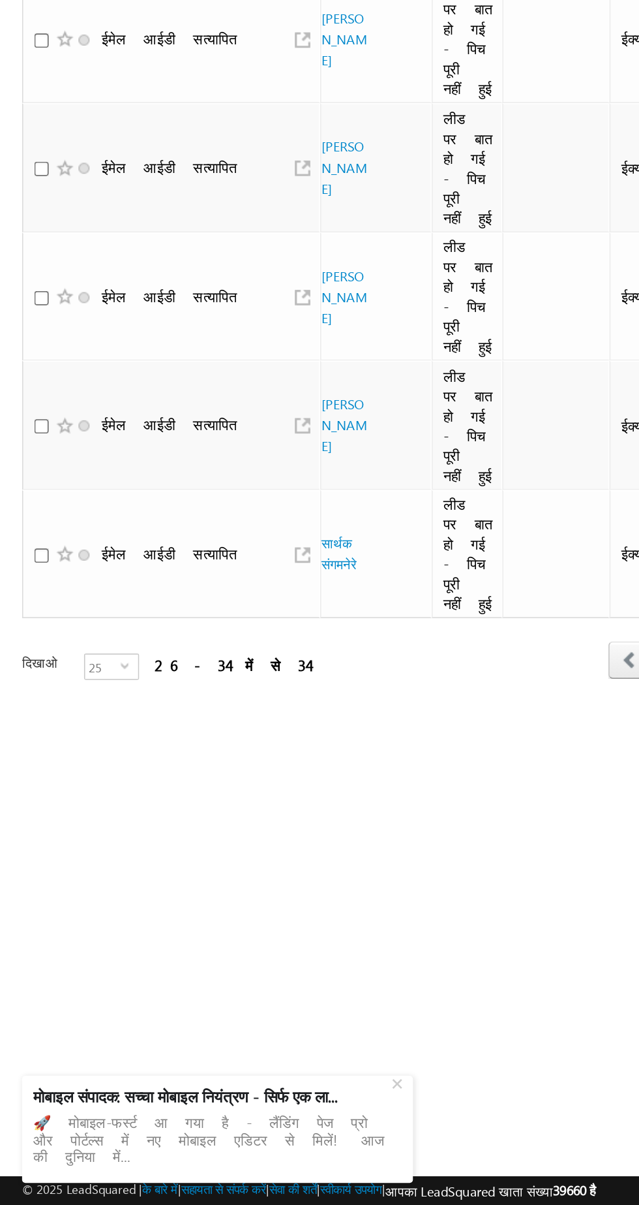
scroll to position [0, 0]
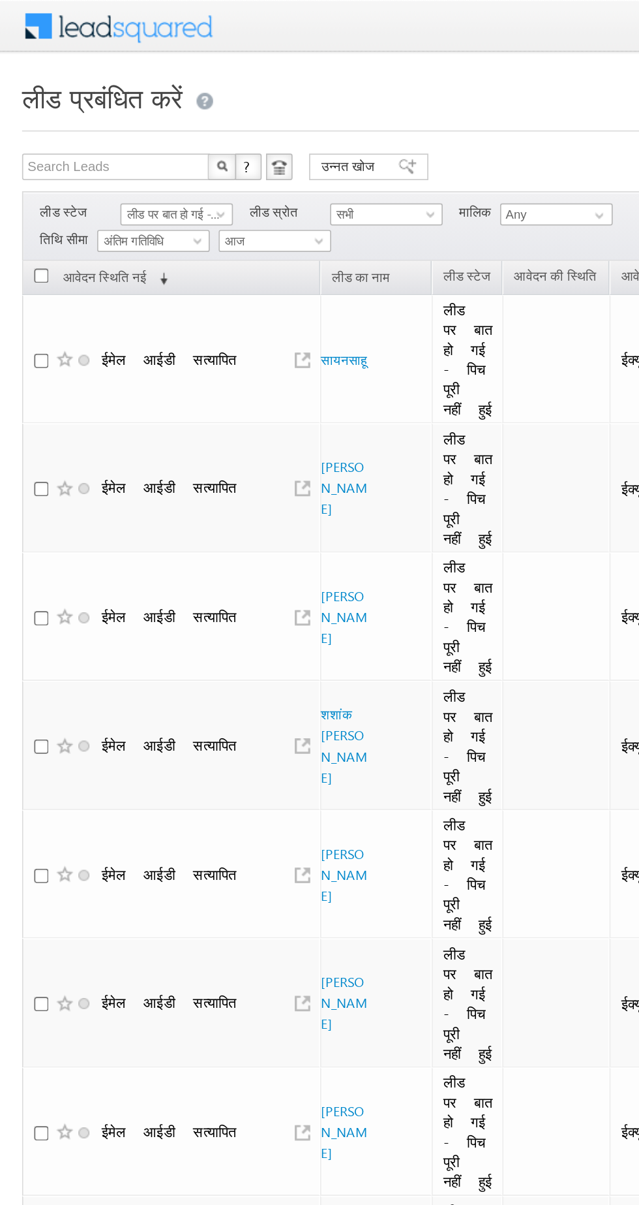
click at [91, 123] on font "लीड पर बात हो गई - पिच पूरी नहीं हुई" at bounding box center [119, 126] width 89 height 8
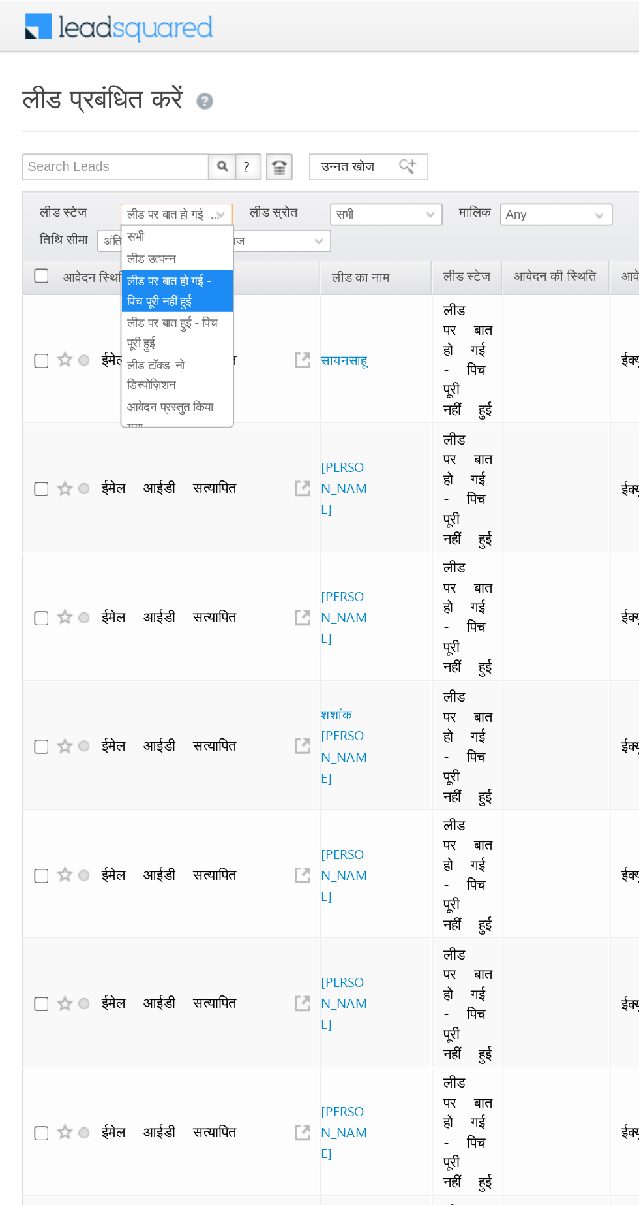
click at [84, 154] on font "लीड उत्पन्न" at bounding box center [89, 152] width 29 height 8
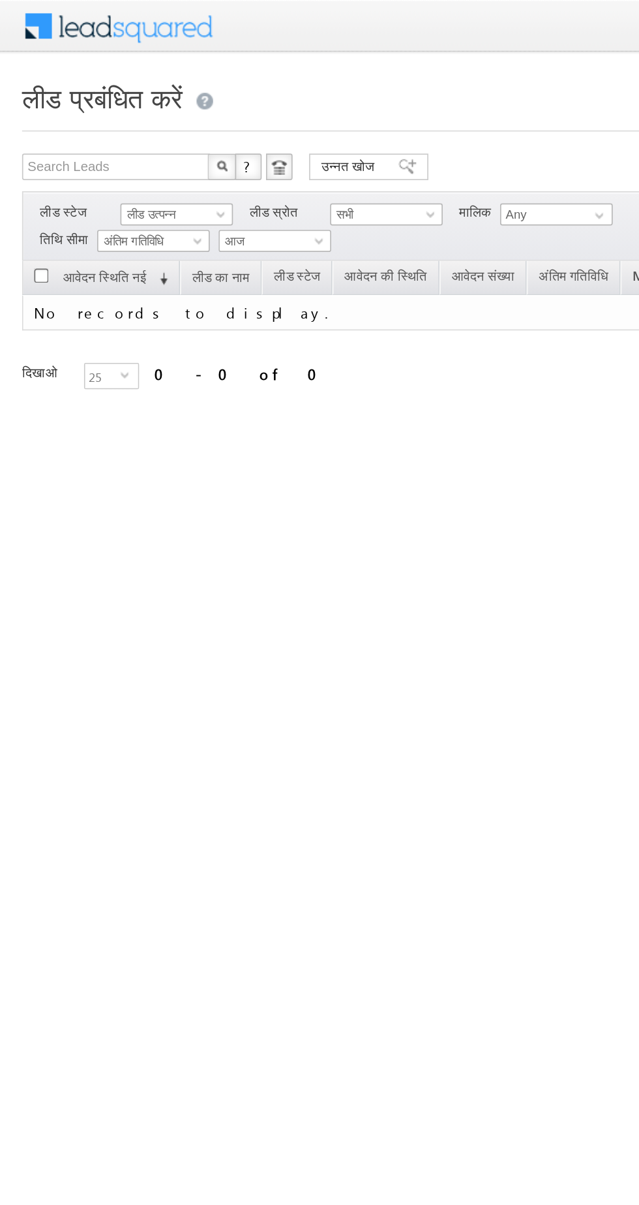
click at [98, 125] on font "लीड उत्पन्न" at bounding box center [89, 126] width 29 height 8
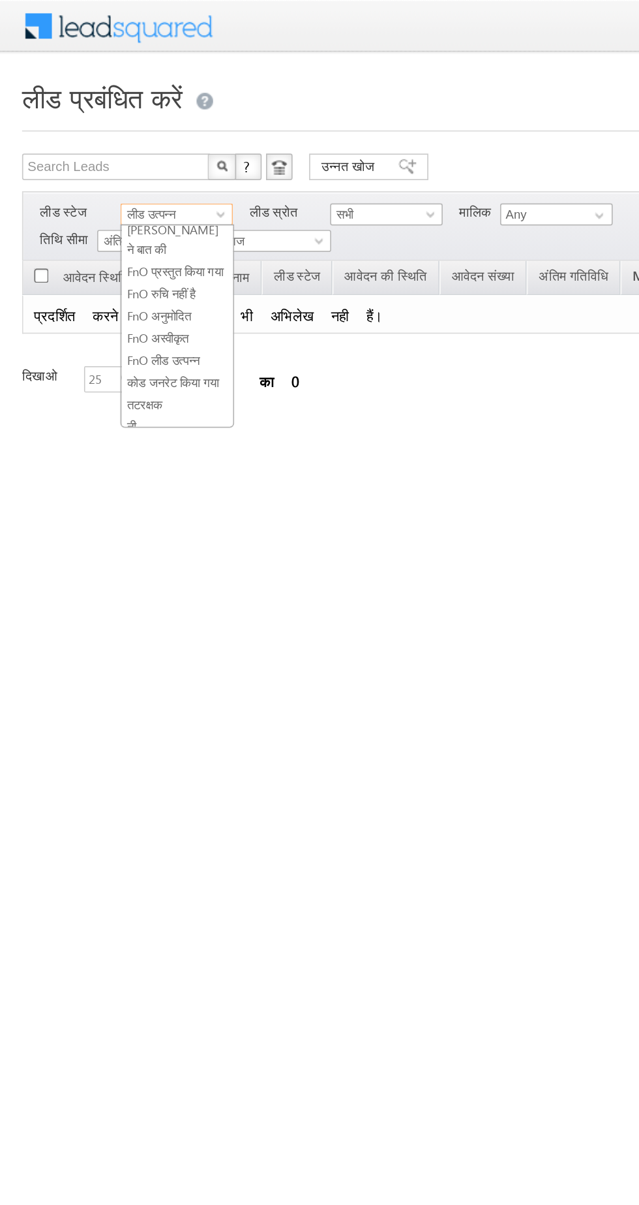
scroll to position [228, 0]
click at [76, 224] on link "कोड जनरेट किया गया" at bounding box center [105, 230] width 66 height 12
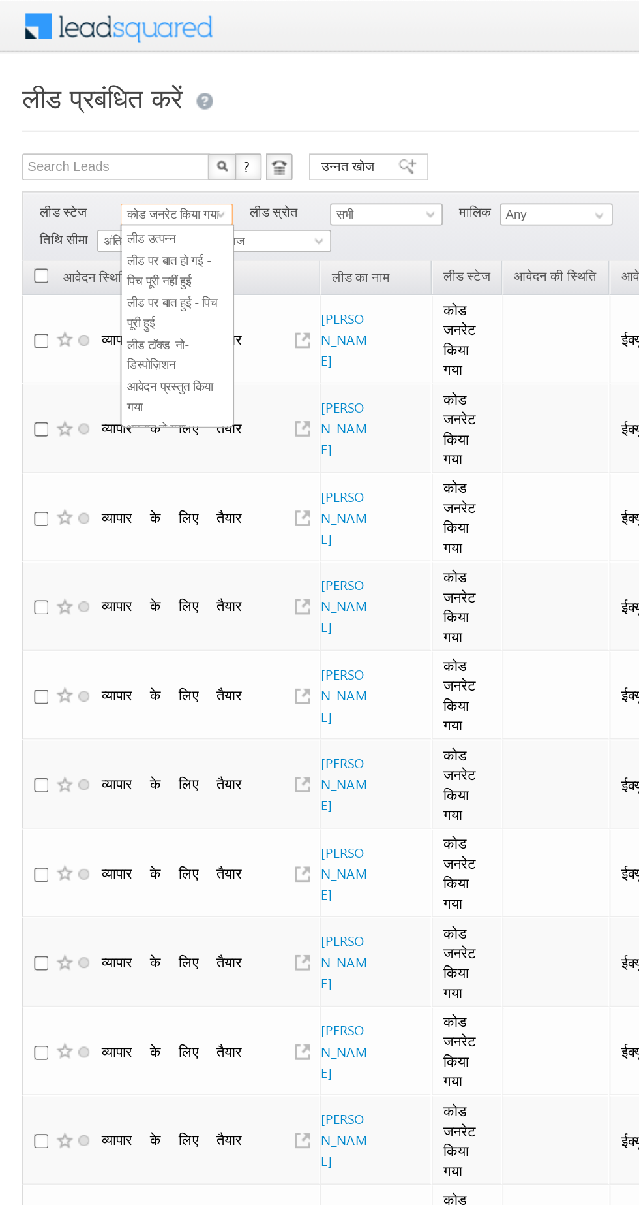
scroll to position [0, 0]
click at [91, 164] on font "लीड पर बात हो गई - पिच पूरी नहीं हुई" at bounding box center [100, 171] width 50 height 20
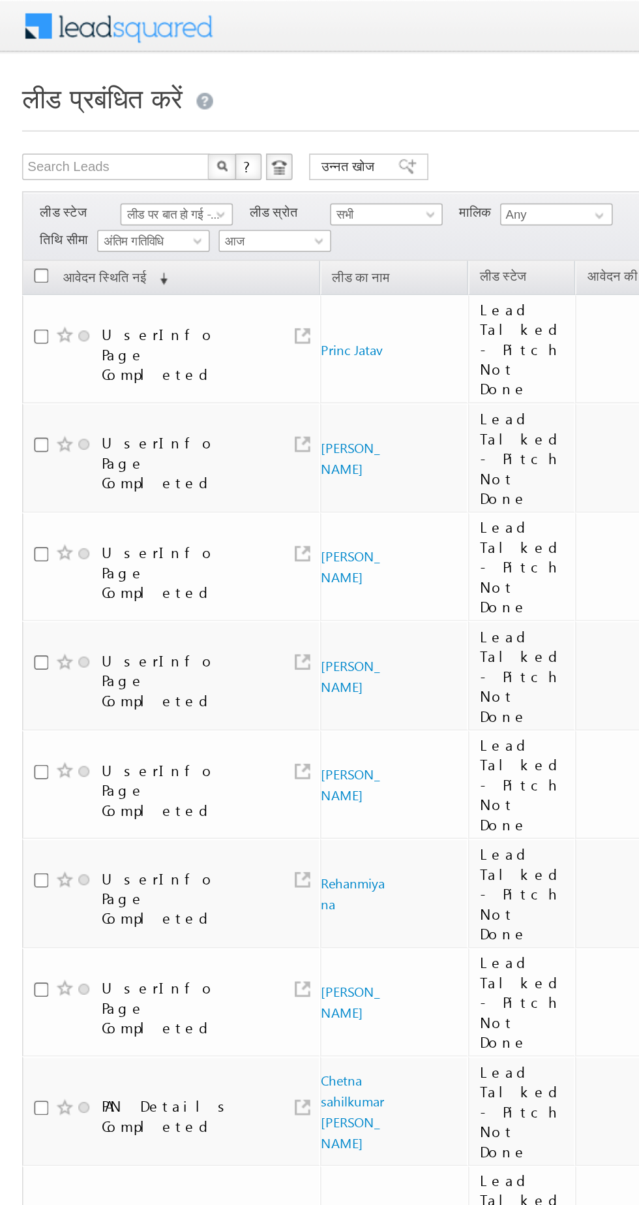
click at [85, 127] on font "लीड पर बात हो गई - पिच पूरी नहीं हुई" at bounding box center [119, 126] width 89 height 8
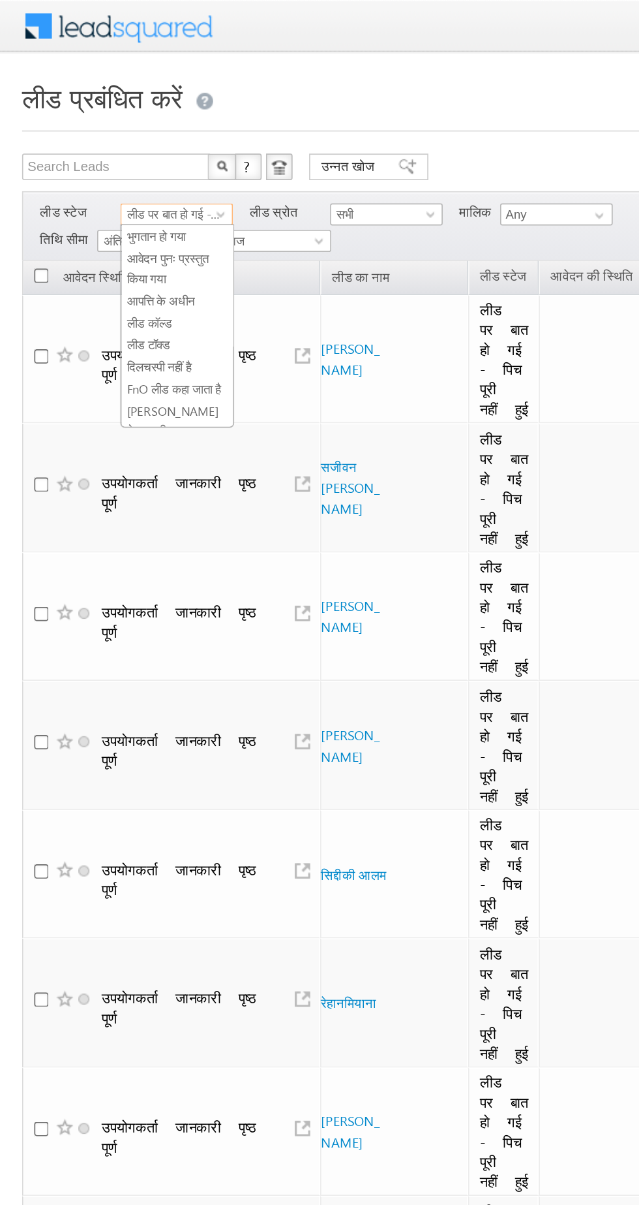
scroll to position [232, 0]
click at [89, 221] on font "कोड जनरेट किया गया" at bounding box center [102, 225] width 54 height 8
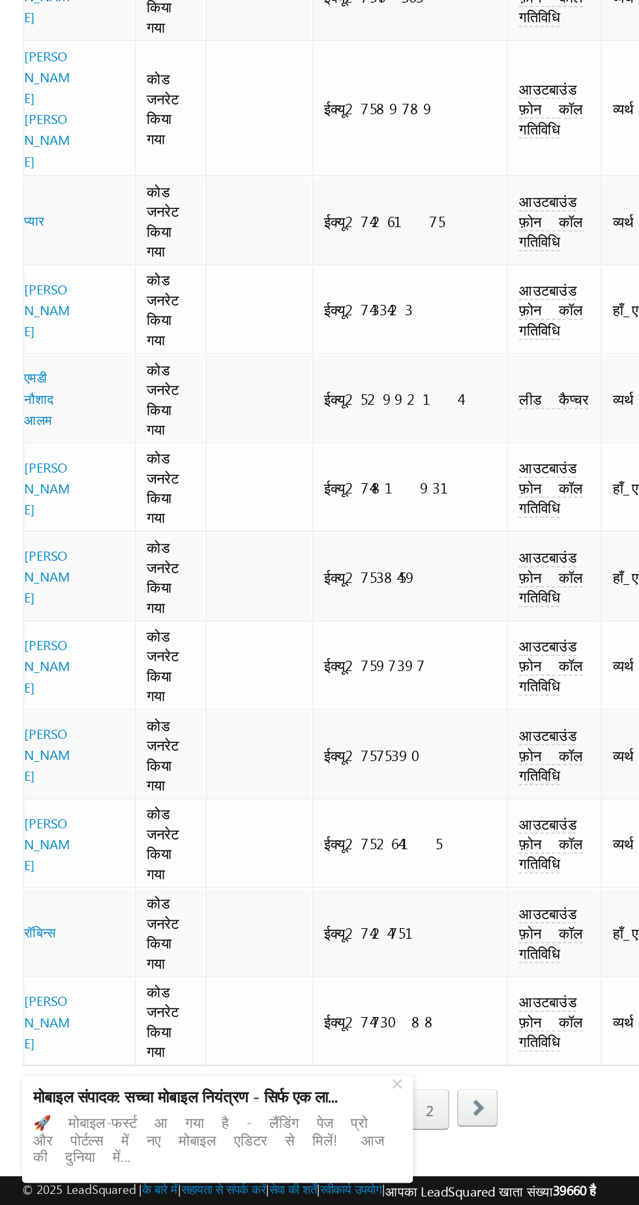
scroll to position [0, 198]
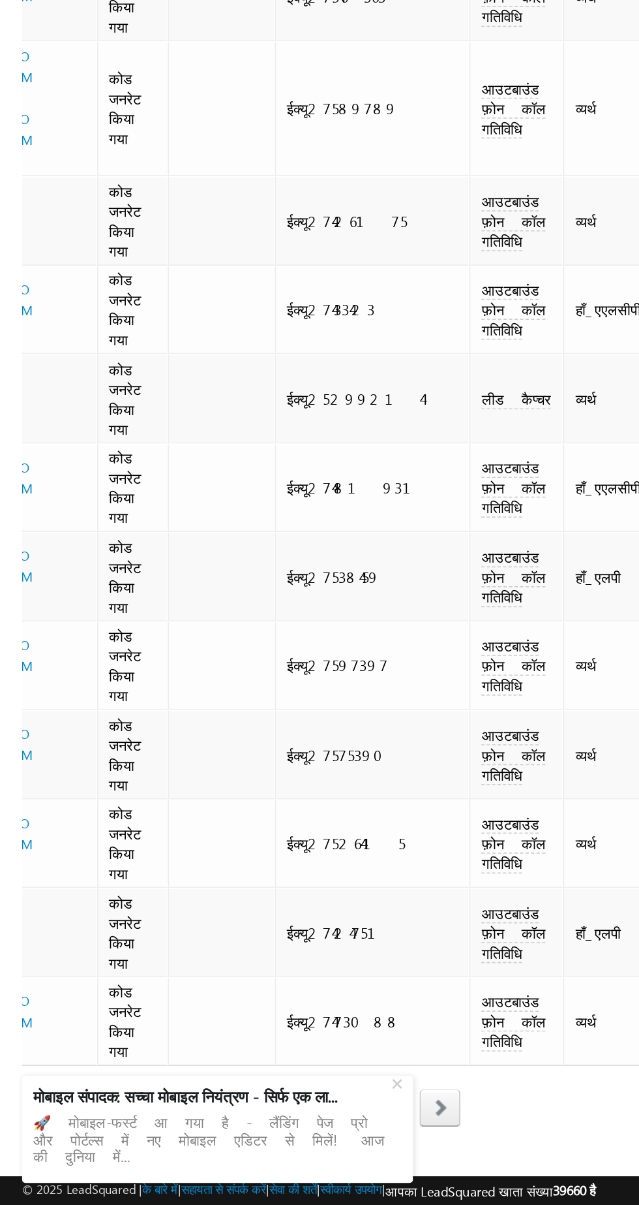
click at [231, 1143] on font "2" at bounding box center [232, 1148] width 5 height 11
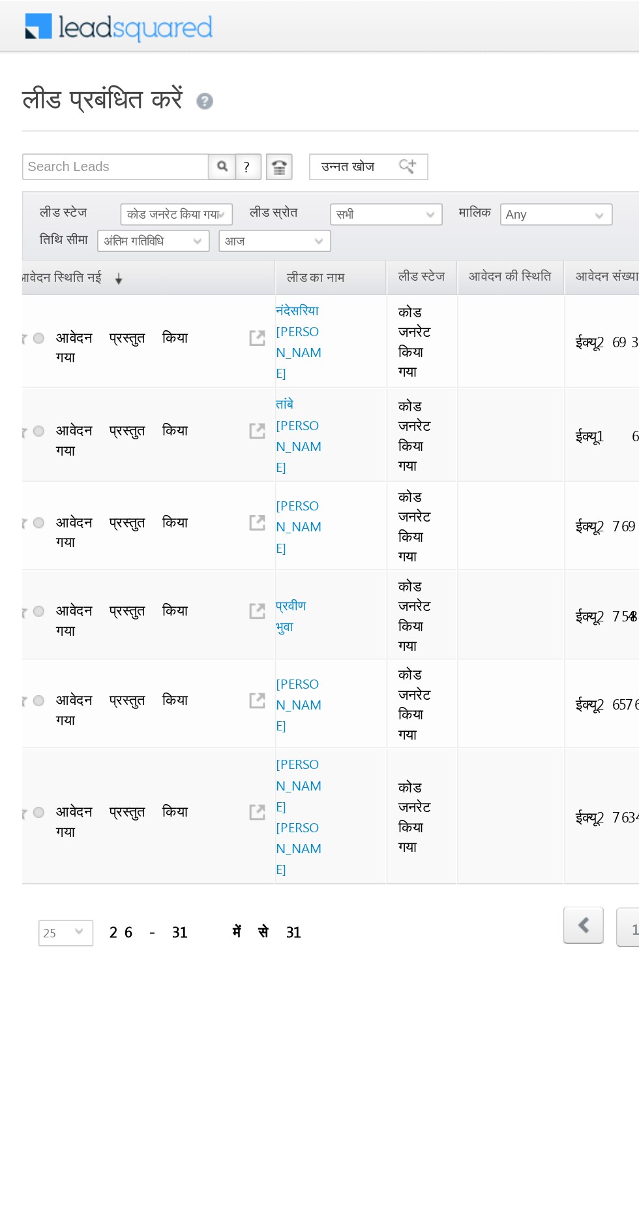
scroll to position [0, 27]
click at [102, 126] on font "कोड जनरेट किया गया" at bounding box center [102, 126] width 54 height 8
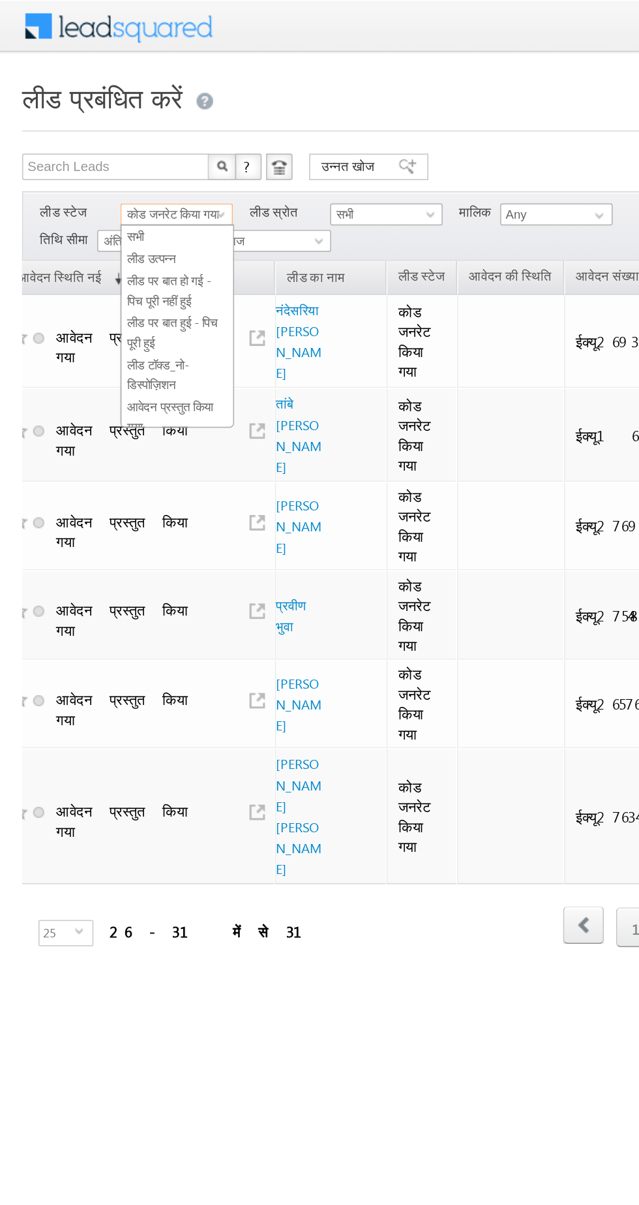
click at [84, 156] on font "लीड उत्पन्न" at bounding box center [89, 152] width 29 height 8
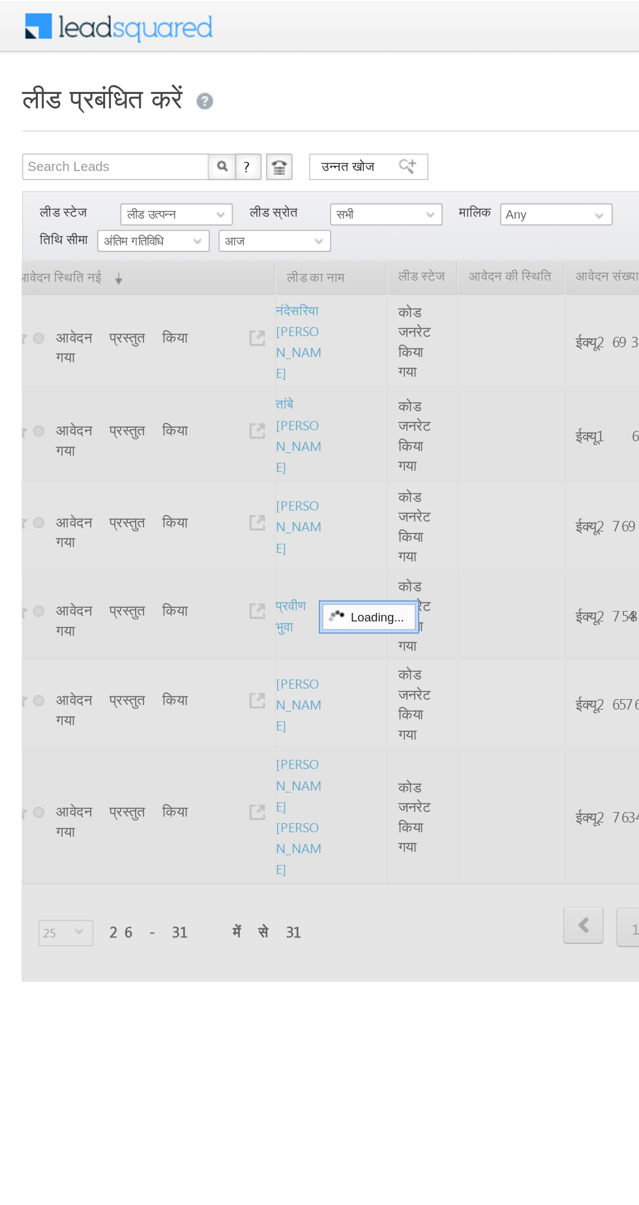
click at [93, 127] on font "लीड उत्पन्न" at bounding box center [89, 126] width 29 height 8
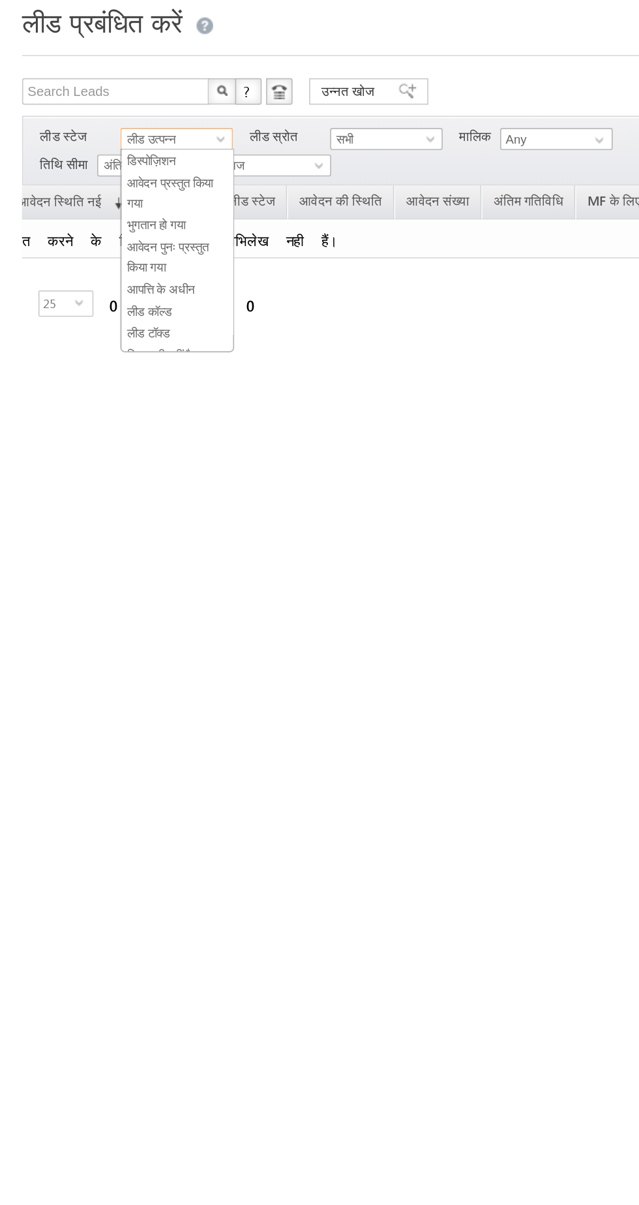
scroll to position [74, 0]
click at [93, 205] on font "आवेदन पुनः प्रस्तुत किया गया" at bounding box center [99, 209] width 48 height 20
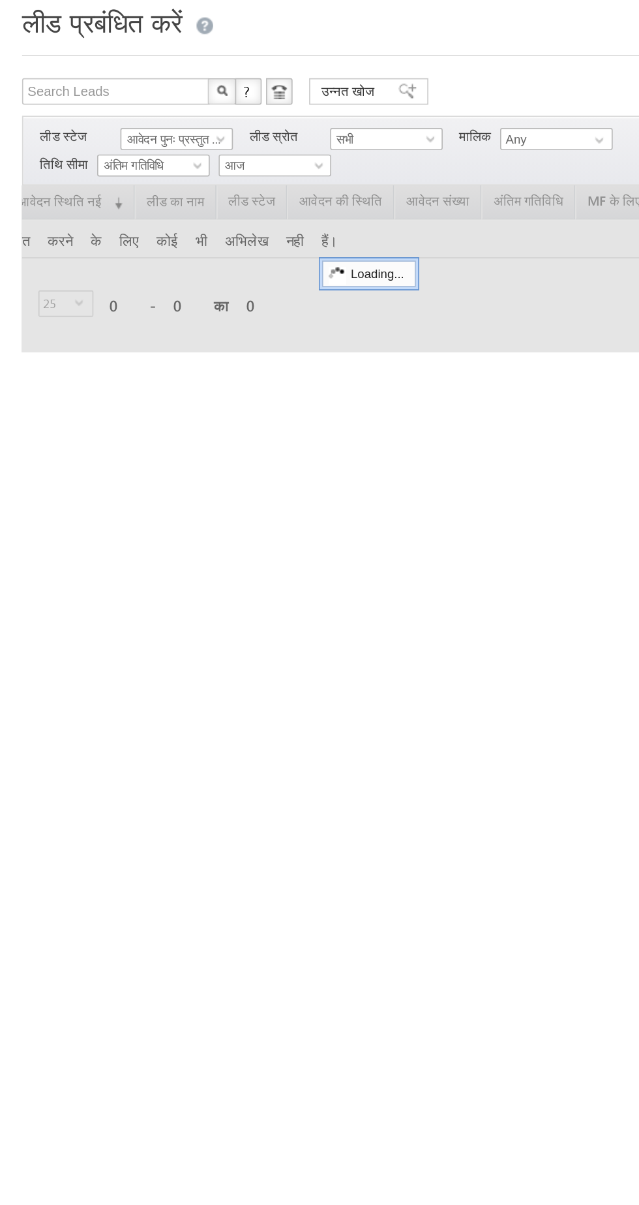
click at [91, 126] on font "आवेदन पुनः प्रस्तुत किया गया" at bounding box center [111, 126] width 73 height 8
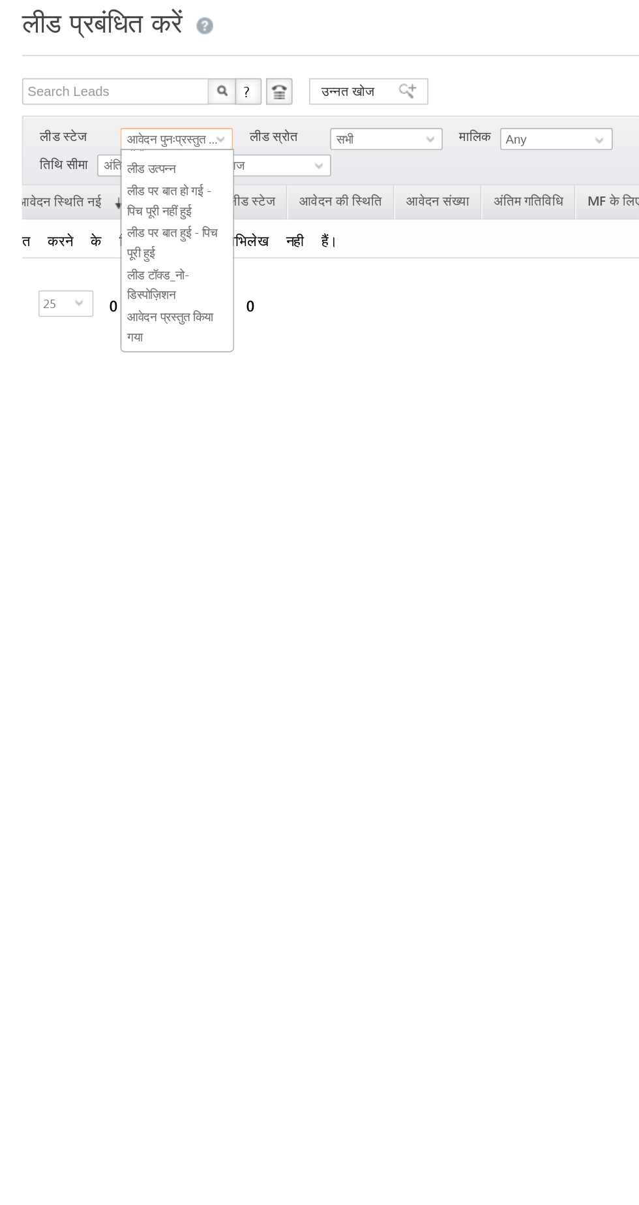
scroll to position [7, 0]
click at [97, 168] on font "लीड पर बात हो गई - पिच पूरी नहीं हुई" at bounding box center [100, 164] width 50 height 20
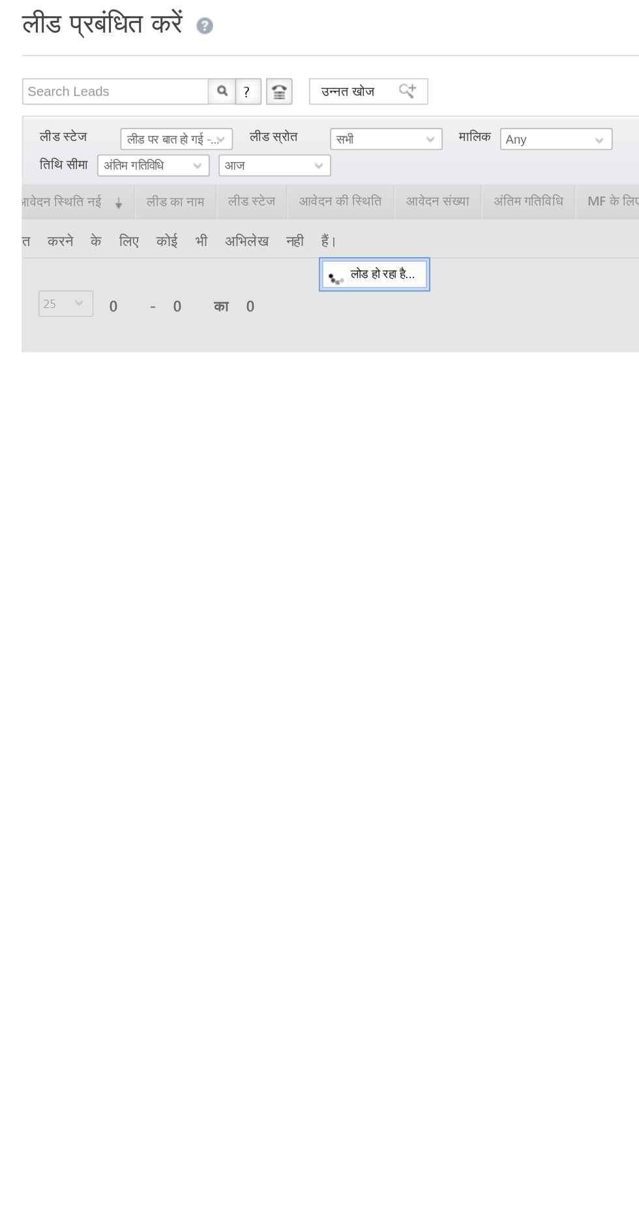
click at [97, 123] on font "लीड पर बात हो गई - पिच पूरी नहीं हुई" at bounding box center [119, 126] width 89 height 8
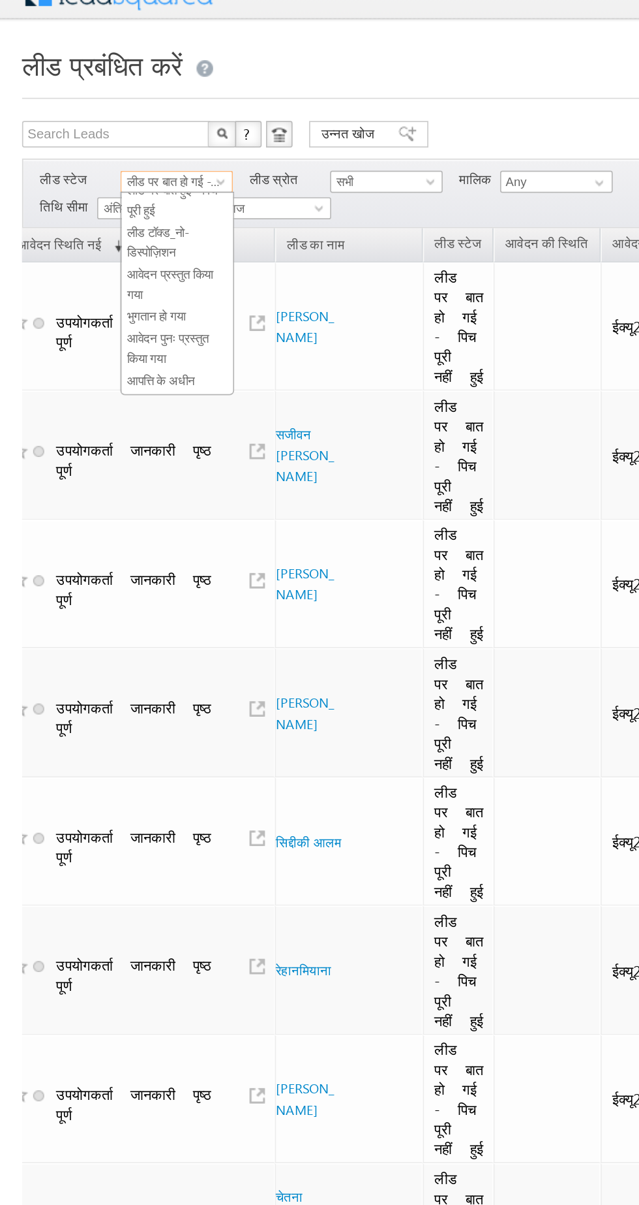
scroll to position [0, 0]
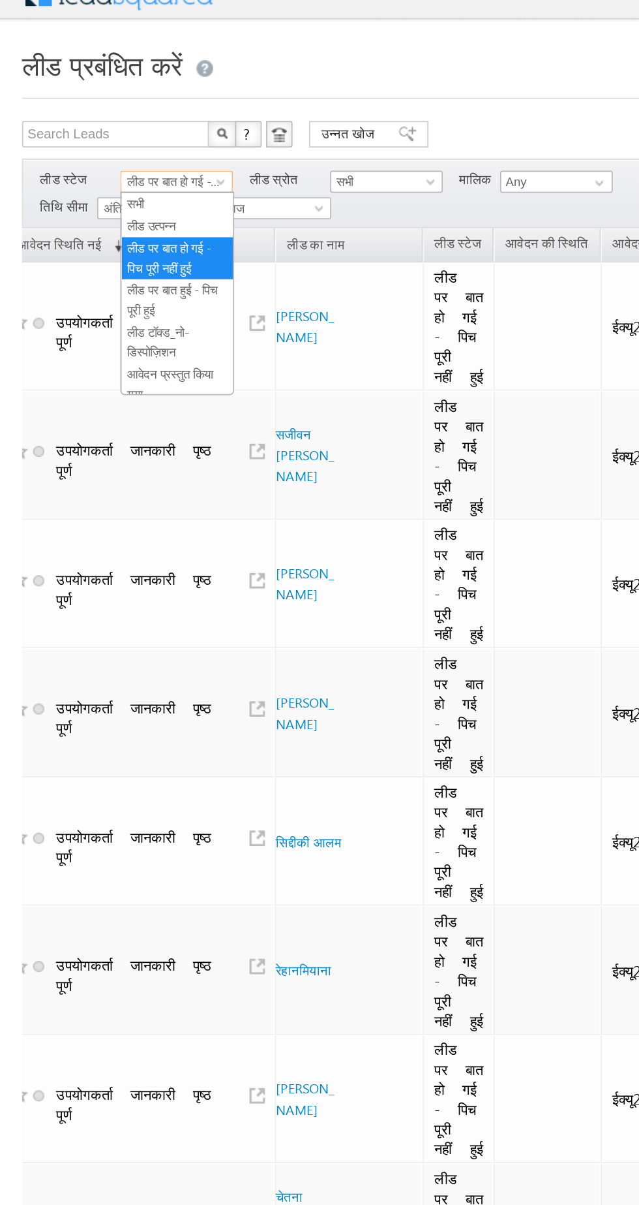
click at [74, 145] on link "सभी" at bounding box center [105, 140] width 66 height 12
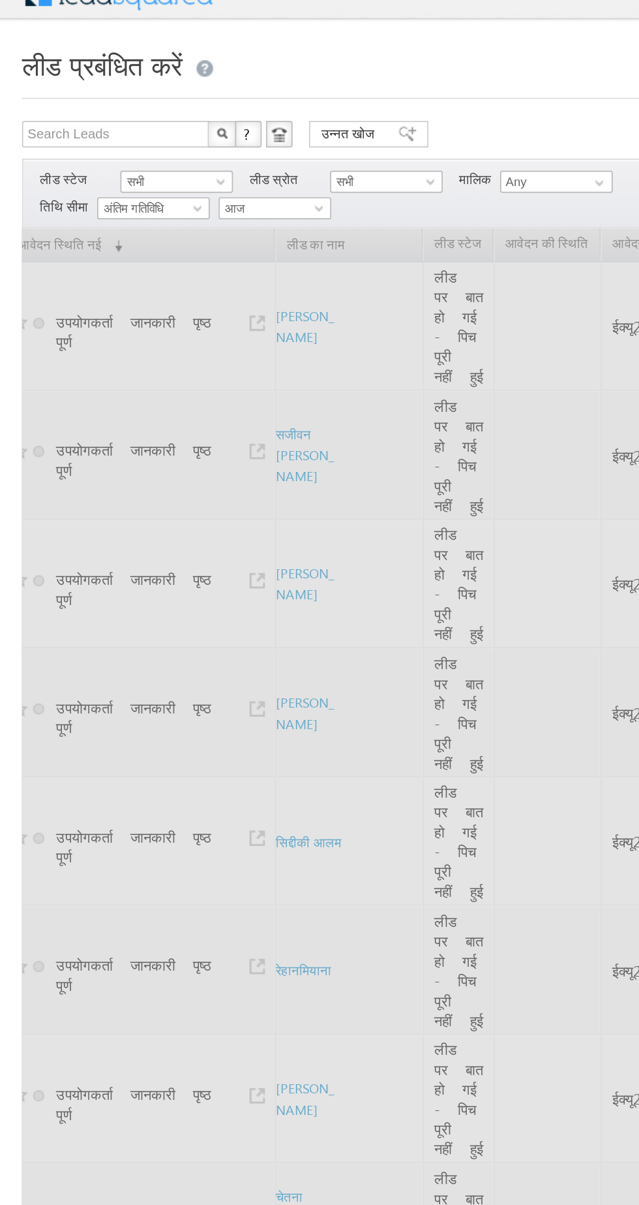
click at [84, 125] on font "सभी" at bounding box center [80, 126] width 10 height 8
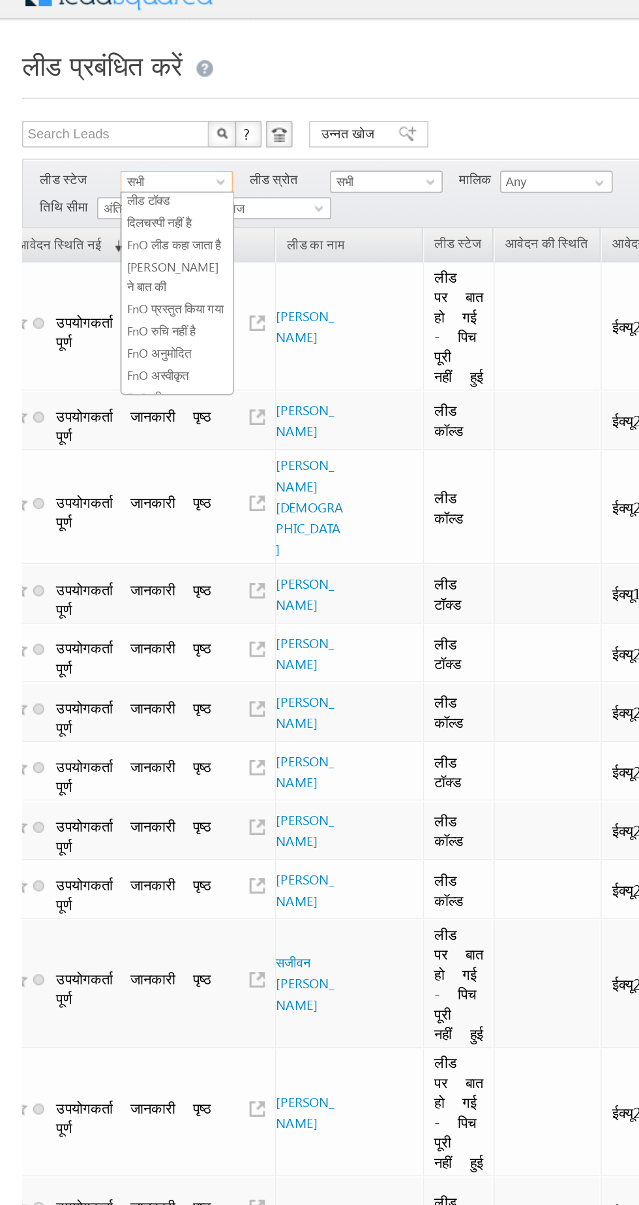
scroll to position [232, 0]
click at [91, 221] on font "कोड जनरेट किया गया" at bounding box center [102, 225] width 54 height 8
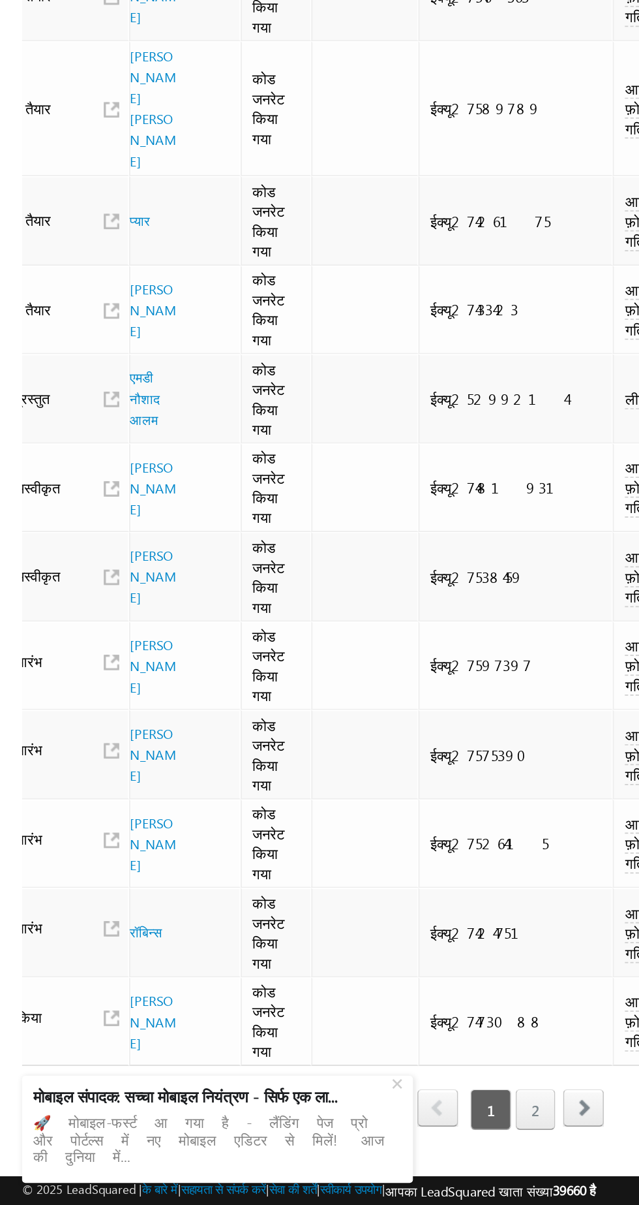
scroll to position [0, 119]
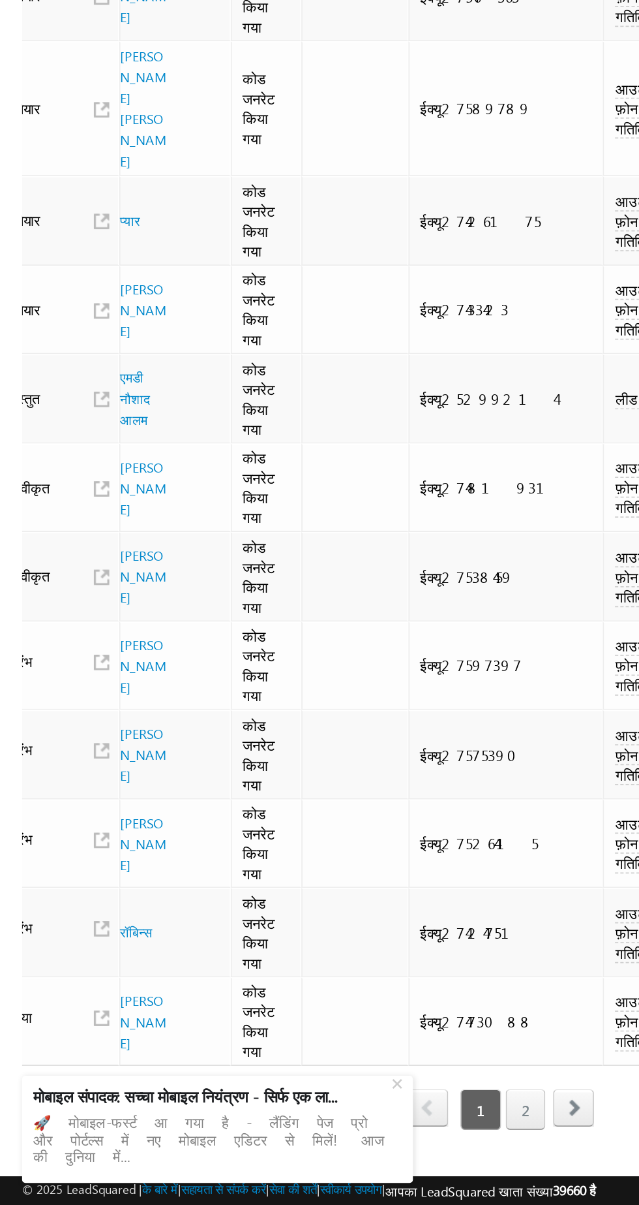
click at [301, 1136] on link "2" at bounding box center [310, 1148] width 23 height 24
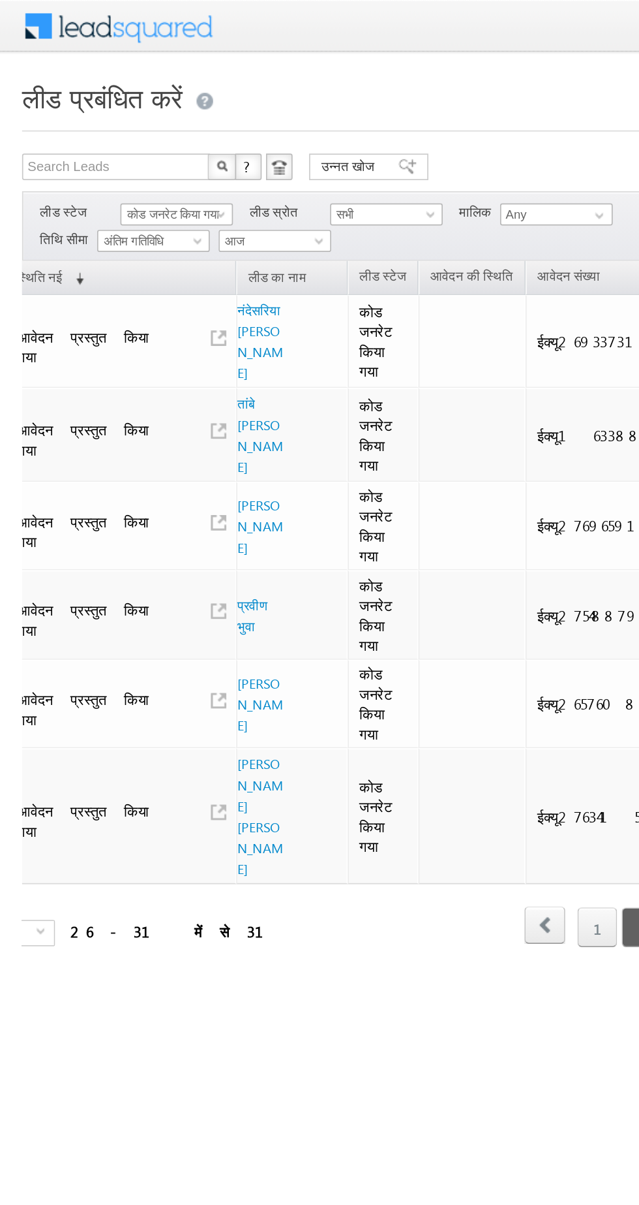
scroll to position [0, 0]
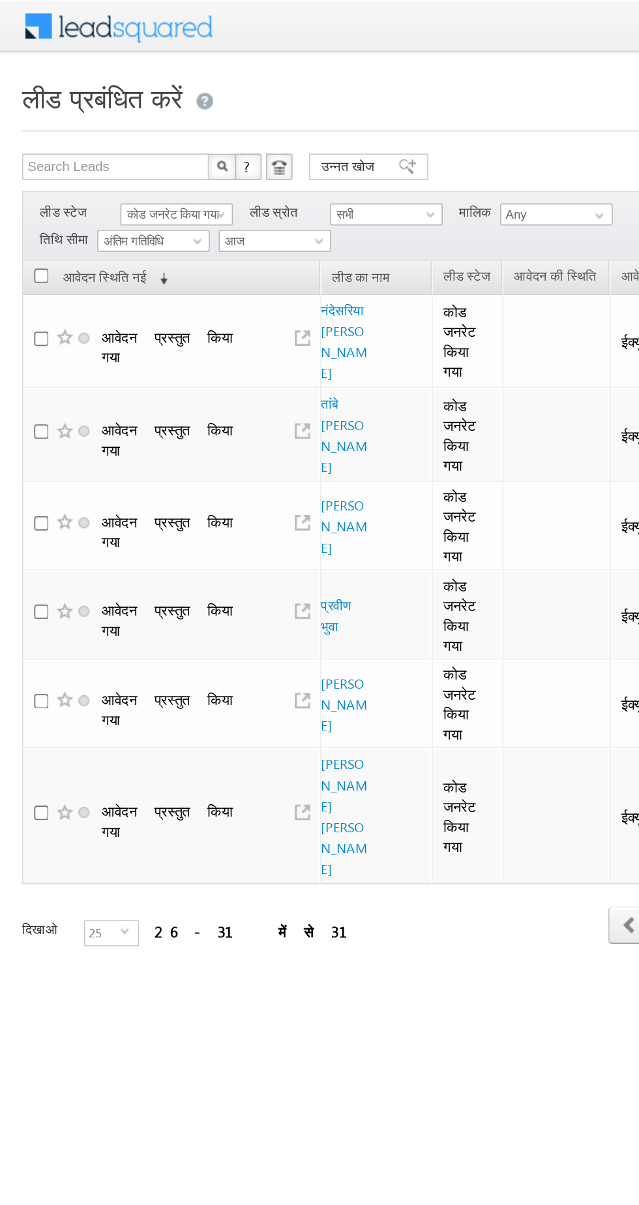
click at [92, 127] on font "कोड जनरेट किया गया" at bounding box center [102, 126] width 54 height 8
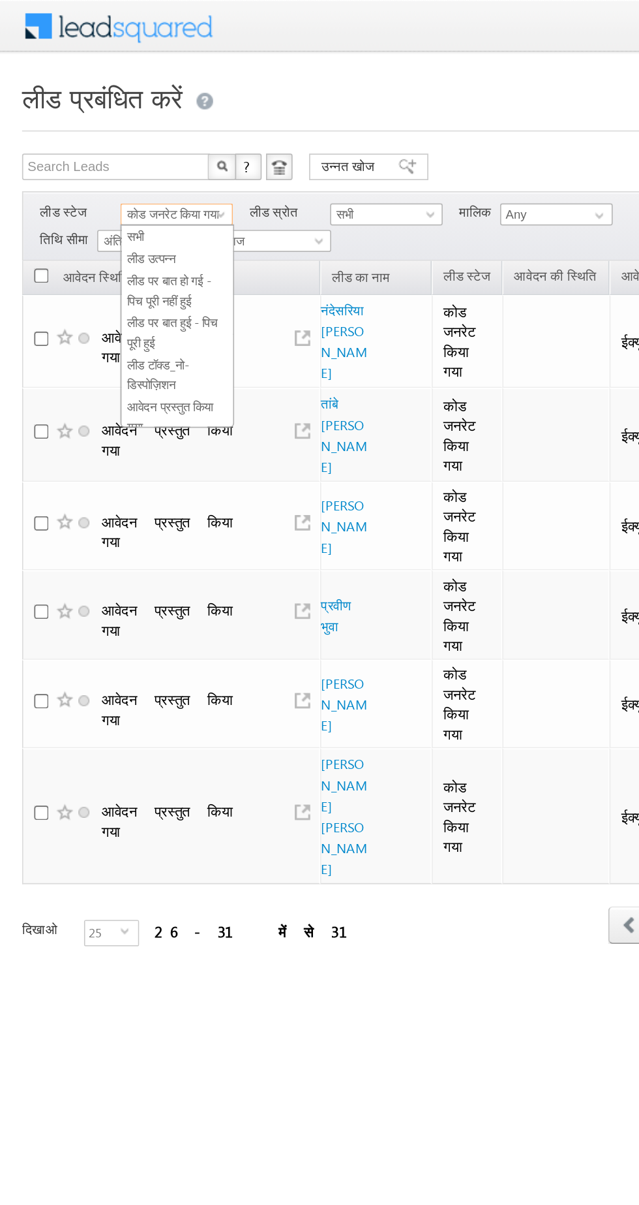
click at [76, 157] on font "लीड उत्पन्न" at bounding box center [89, 152] width 29 height 8
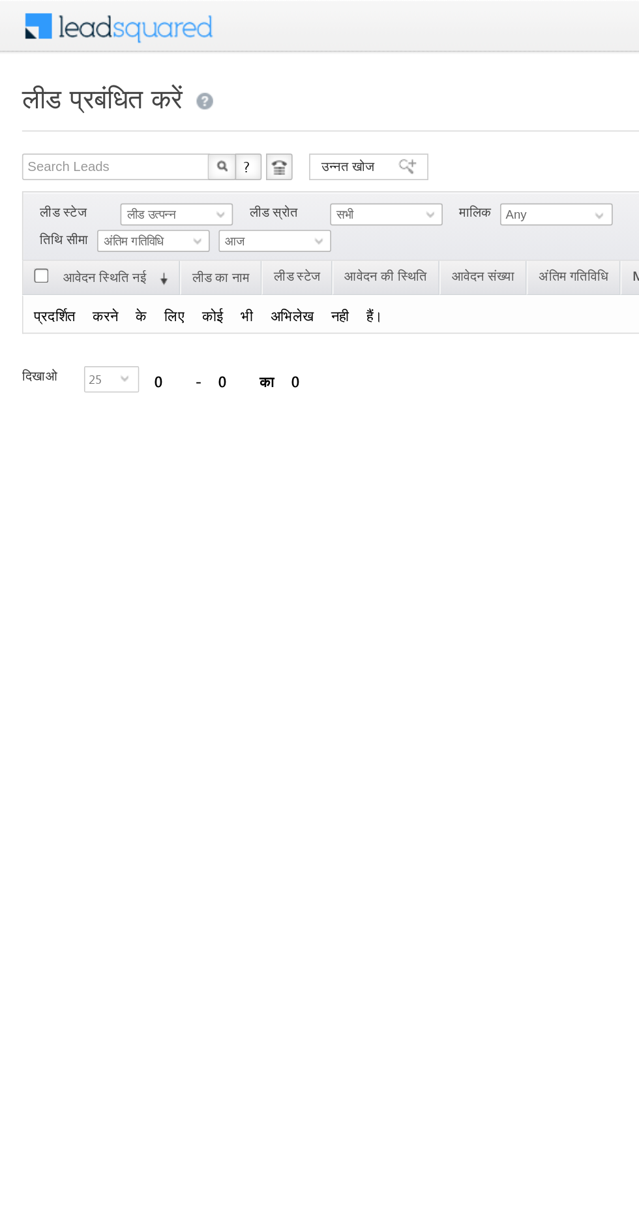
click at [90, 124] on font "लीड उत्पन्न" at bounding box center [89, 126] width 29 height 8
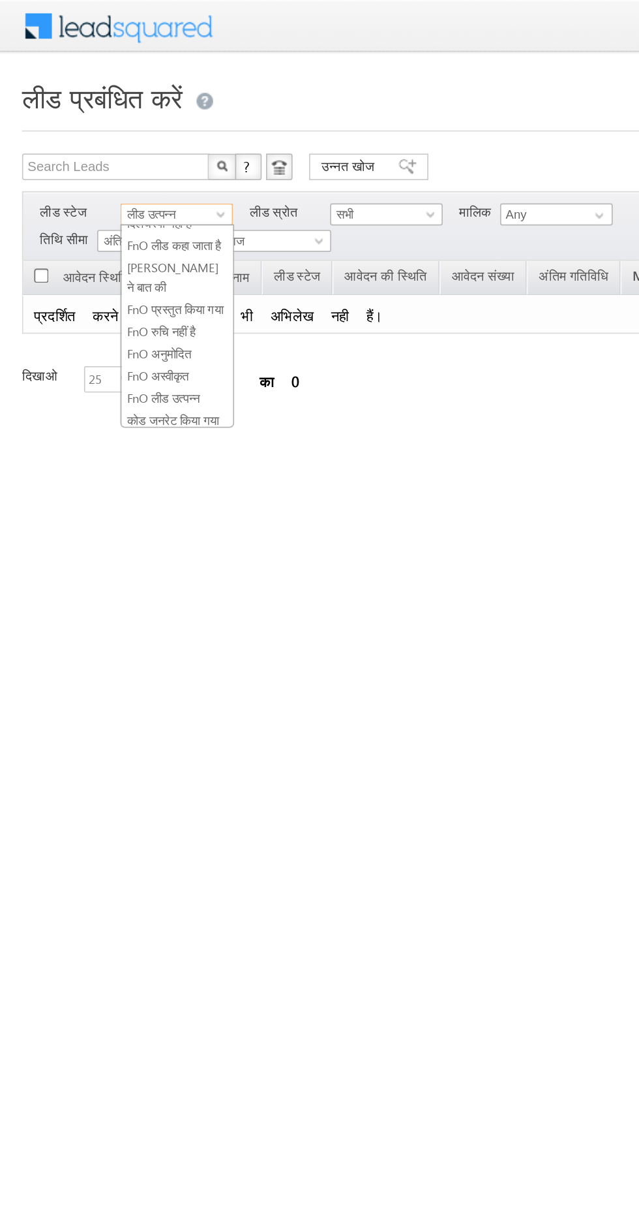
scroll to position [232, 0]
click at [93, 221] on font "कोड जनरेट किया गया" at bounding box center [102, 225] width 54 height 8
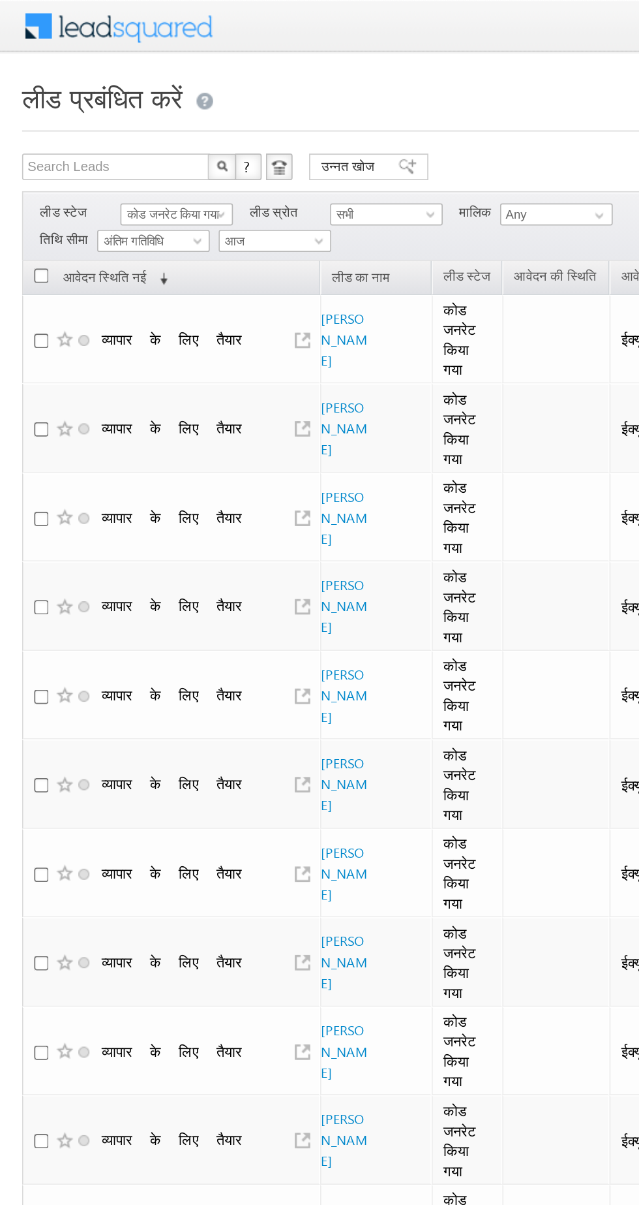
click at [91, 308] on font "व्यापार के लिए तैयार" at bounding box center [101, 305] width 83 height 11
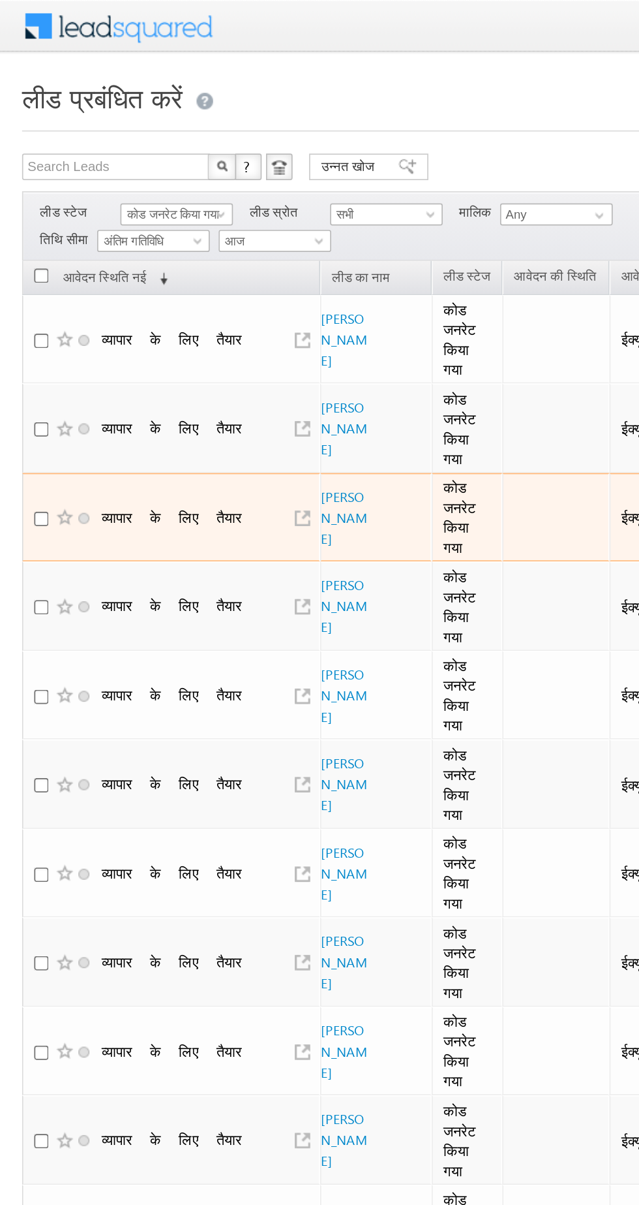
click at [100, 122] on font "कोड जनरेट किया गया" at bounding box center [102, 126] width 54 height 8
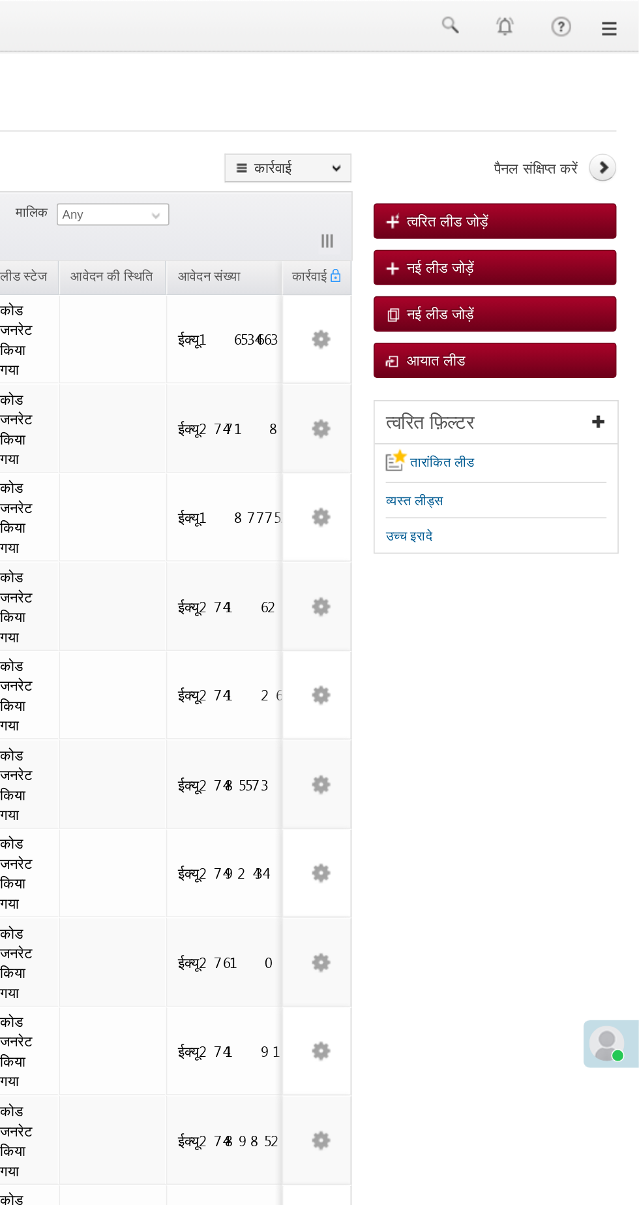
scroll to position [0, 0]
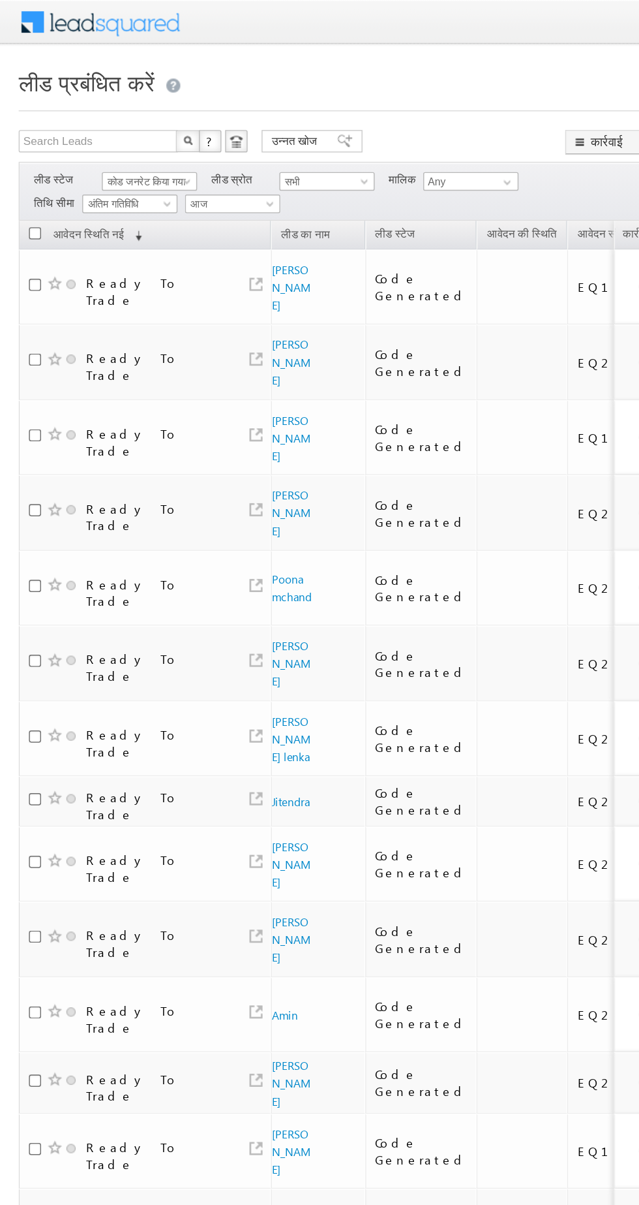
click at [84, 125] on font "कोड जनरेट किया गया" at bounding box center [102, 126] width 54 height 8
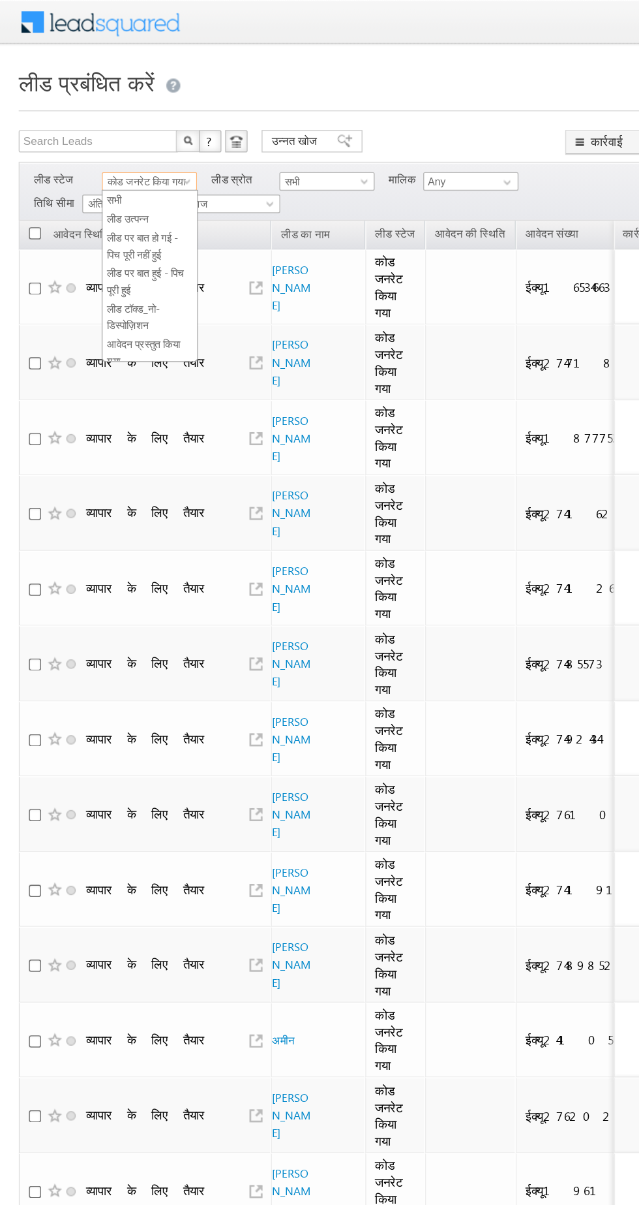
click at [84, 152] on font "लीड उत्पन्न" at bounding box center [89, 152] width 29 height 8
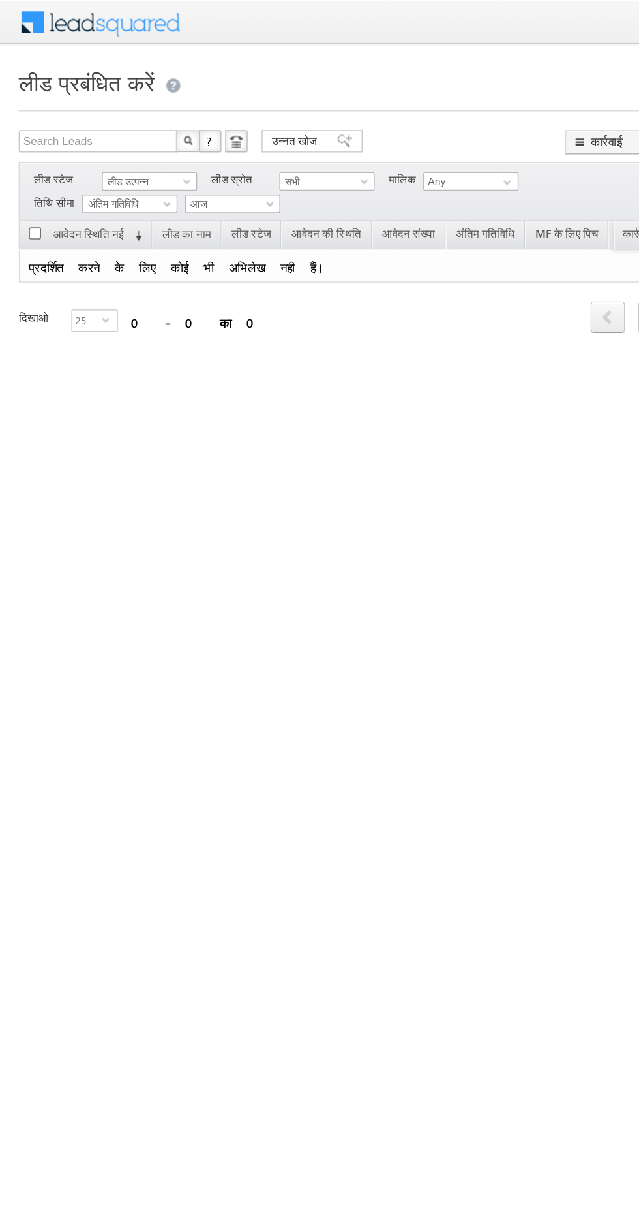
click at [96, 122] on font "लीड उत्पन्न" at bounding box center [89, 126] width 29 height 8
click at [85, 196] on font "FnO अस्वीकृत" at bounding box center [93, 200] width 37 height 8
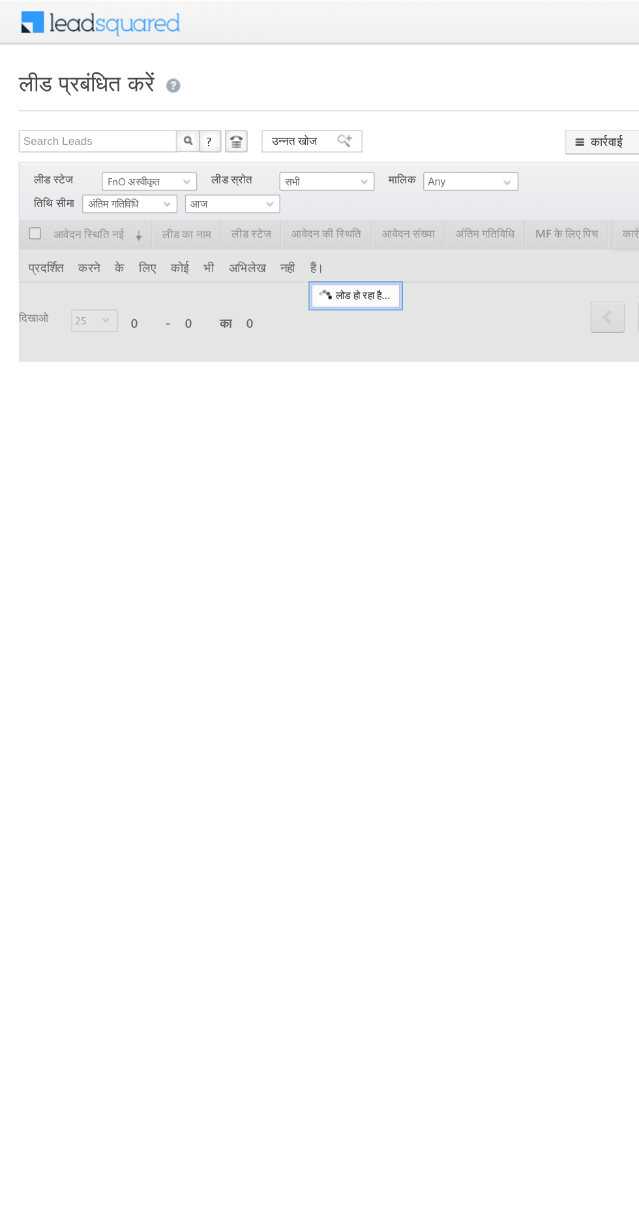
click at [89, 123] on font "FnO अस्वीकृत" at bounding box center [93, 126] width 37 height 8
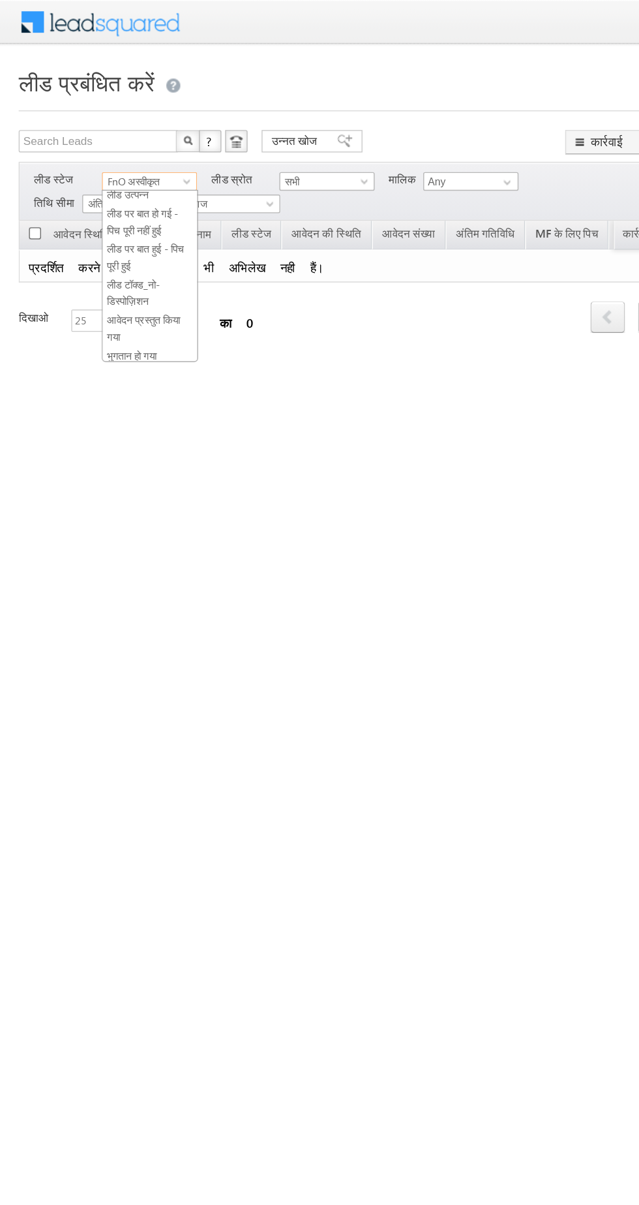
scroll to position [5, 0]
click at [78, 159] on font "लीड पर बात हो गई - पिच पूरी नहीं हुई" at bounding box center [100, 166] width 50 height 20
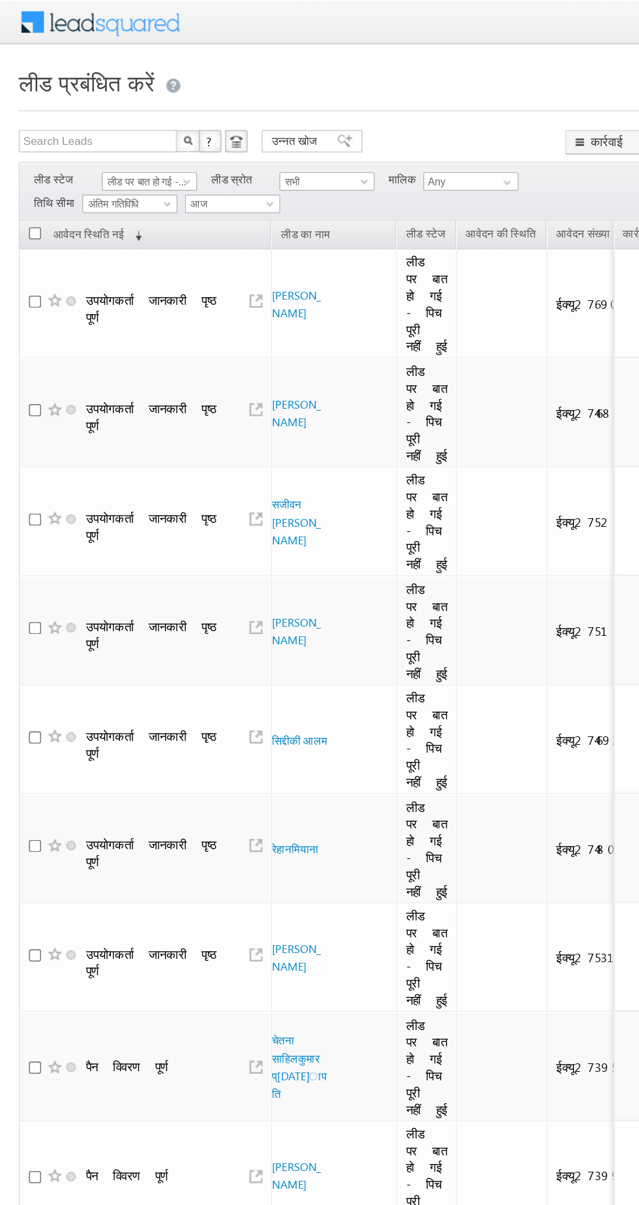
scroll to position [0, 185]
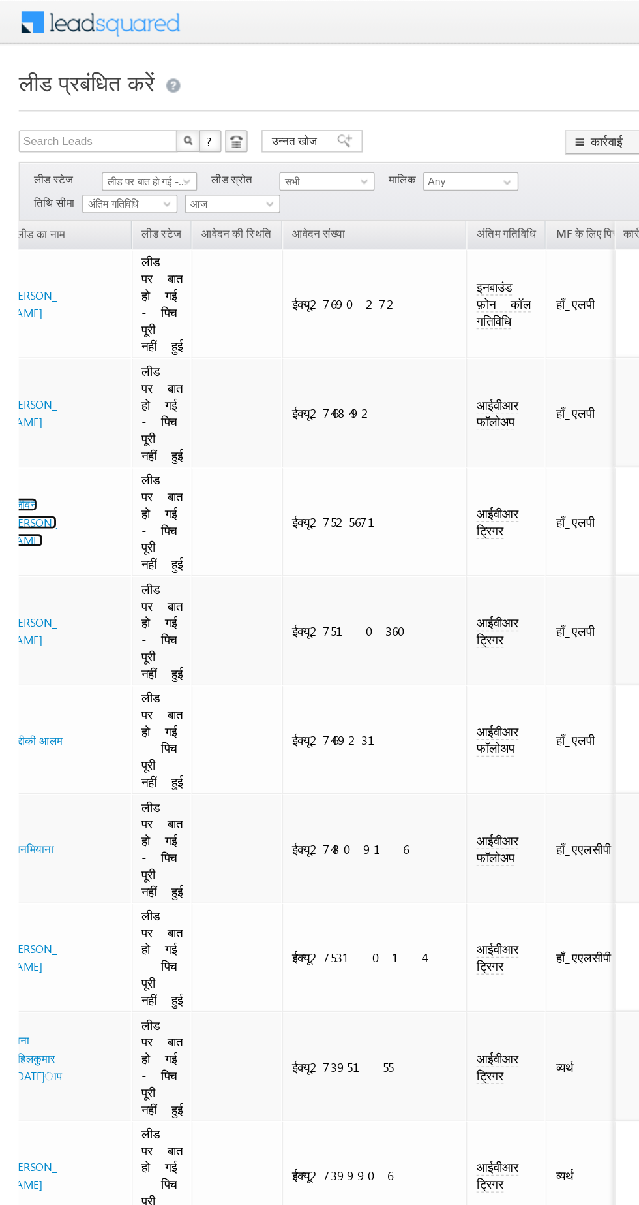
click at [15, 347] on font "सजीवन [PERSON_NAME]" at bounding box center [22, 364] width 35 height 35
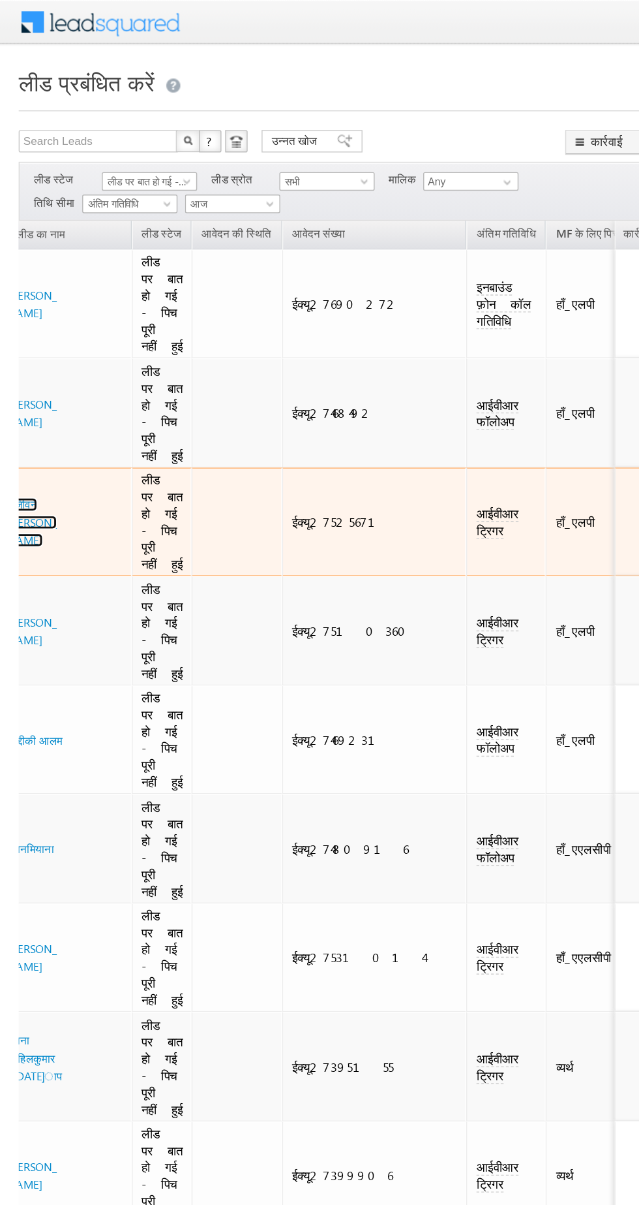
scroll to position [0, 184]
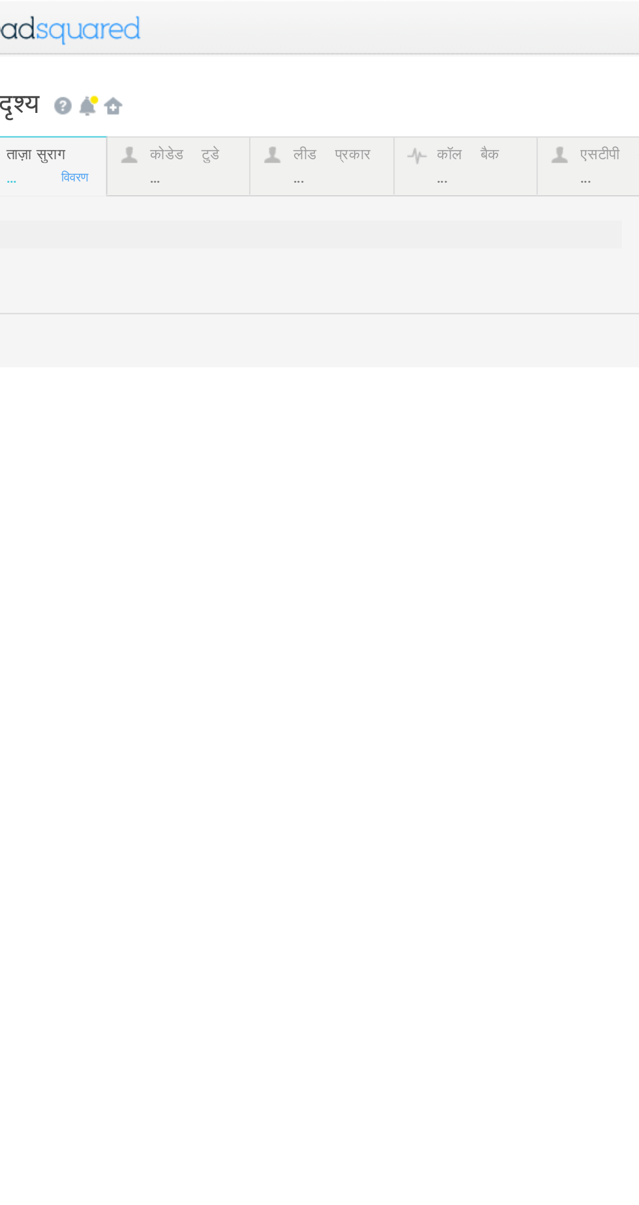
click at [68, 85] on div at bounding box center [159, 142] width 457 height 131
click at [59, 99] on div at bounding box center [159, 142] width 457 height 131
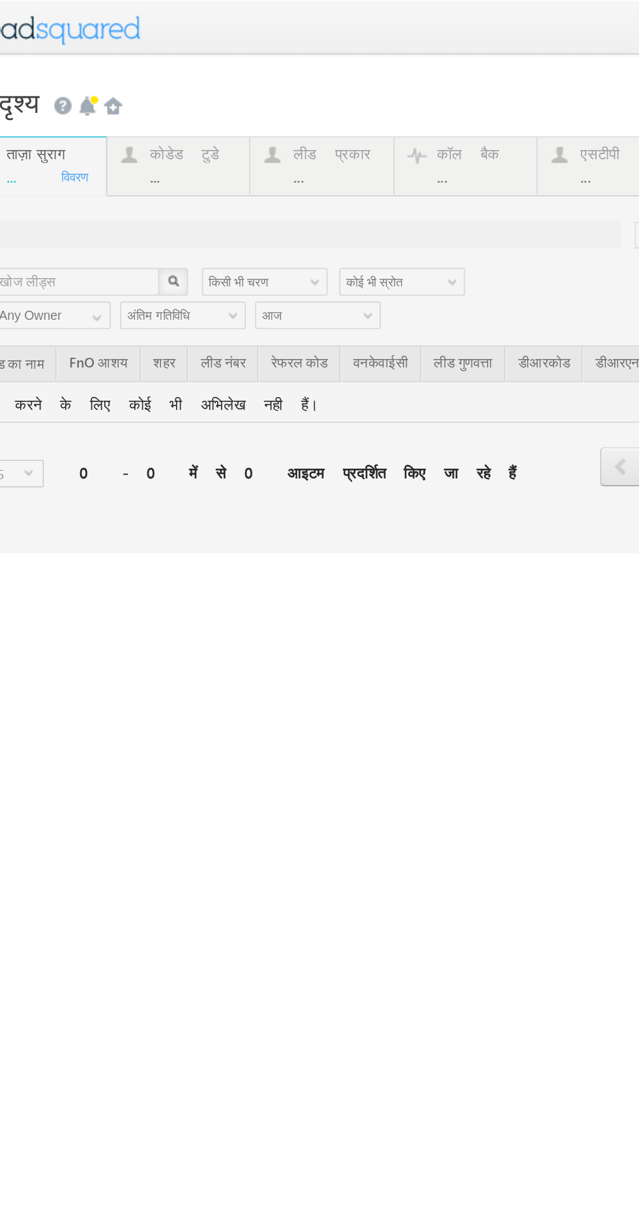
click at [59, 99] on div at bounding box center [159, 195] width 457 height 236
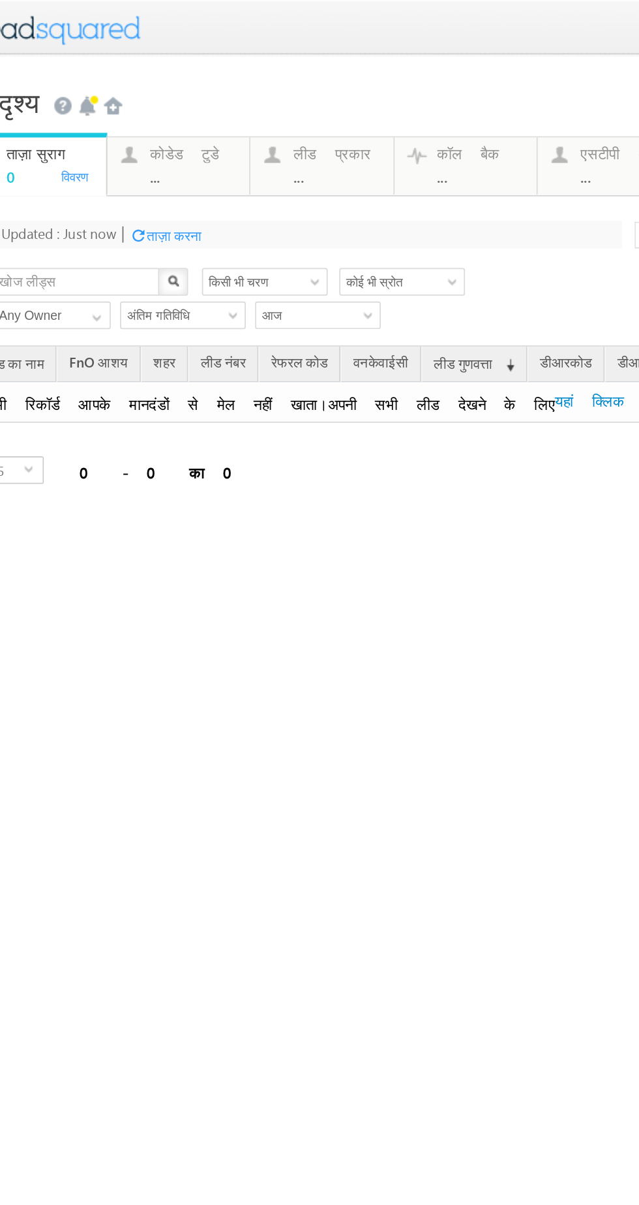
click at [70, 97] on div "..." at bounding box center [74, 100] width 49 height 10
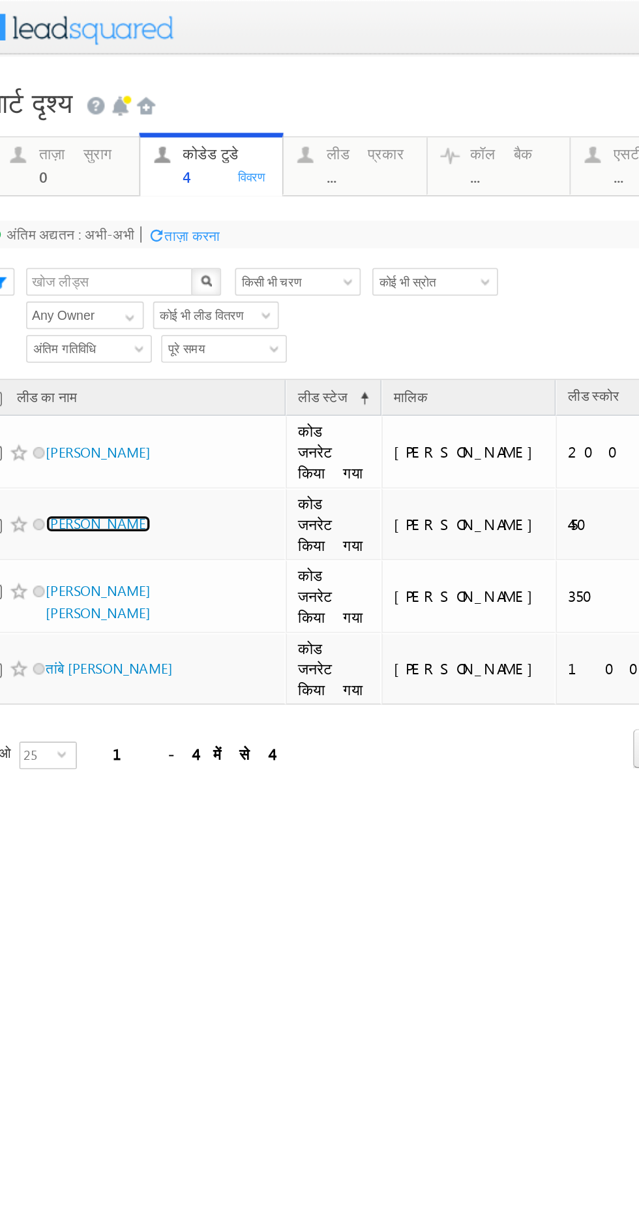
click at [25, 291] on font "[PERSON_NAME]" at bounding box center [34, 296] width 59 height 10
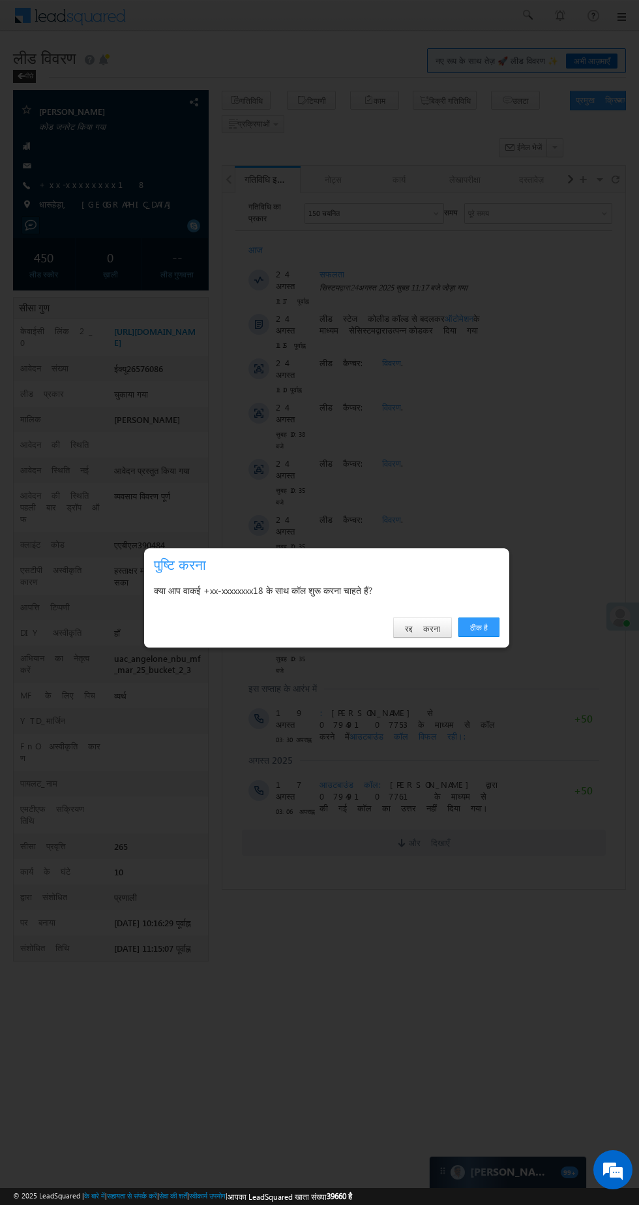
click at [478, 626] on font "ठीक है" at bounding box center [479, 627] width 18 height 10
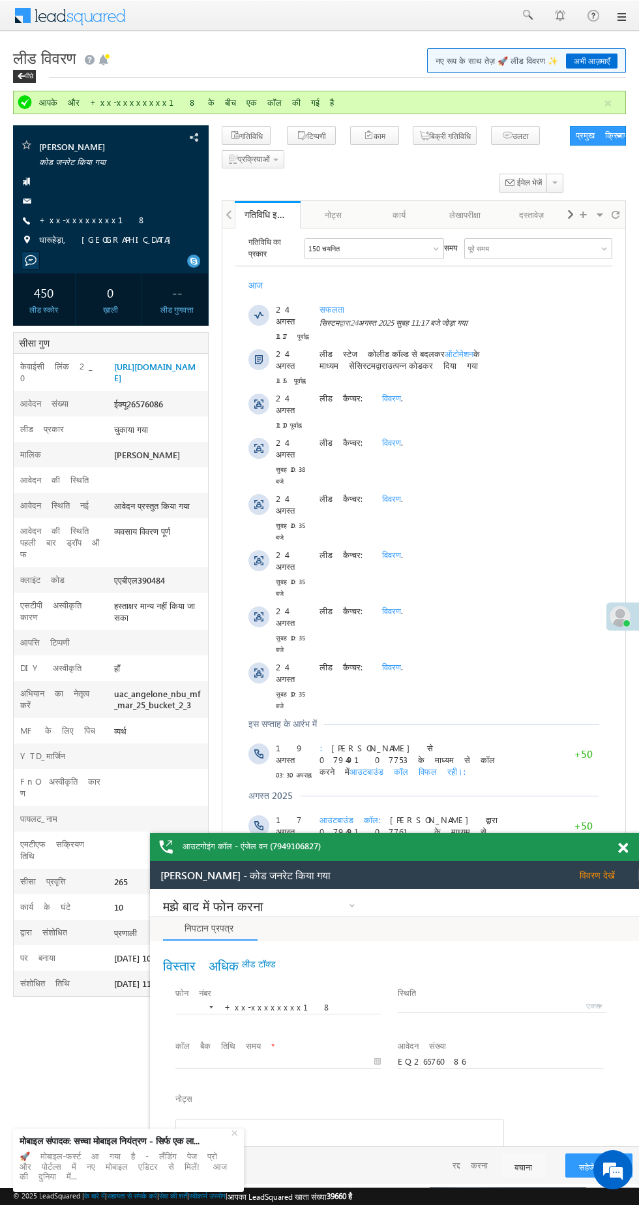
click at [0, 0] on font "+xx-xxxxxxxx18" at bounding box center [0, 0] width 0 height 0
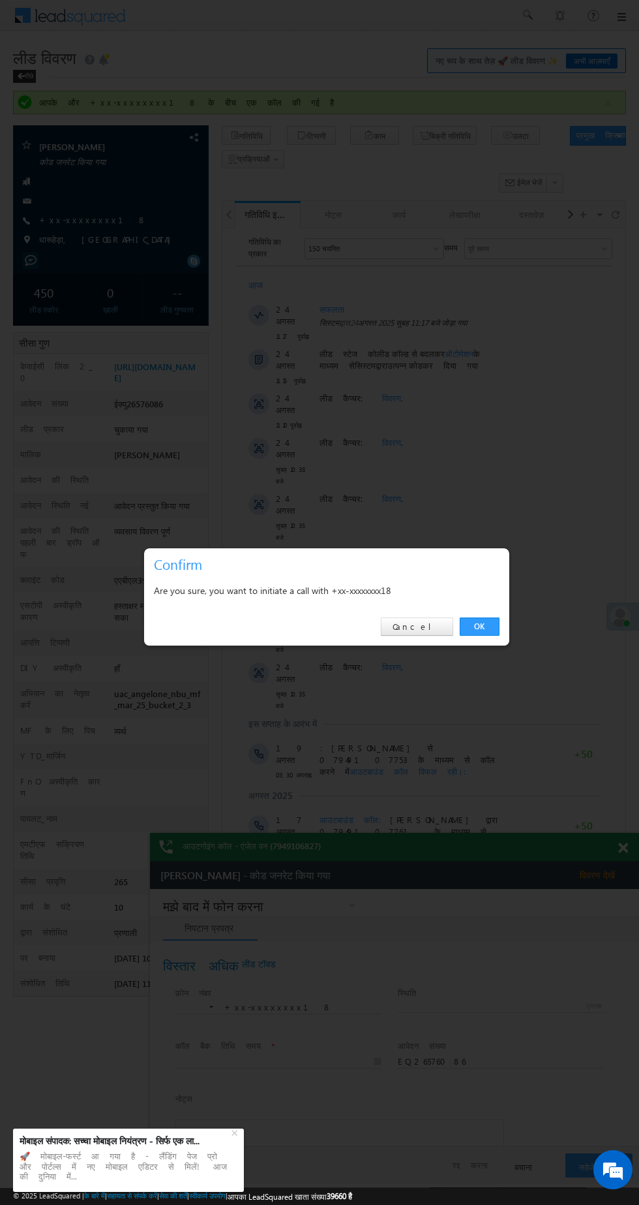
click at [480, 640] on div "OK Cancel" at bounding box center [326, 626] width 365 height 37
click at [0, 0] on link "OK" at bounding box center [0, 0] width 0 height 0
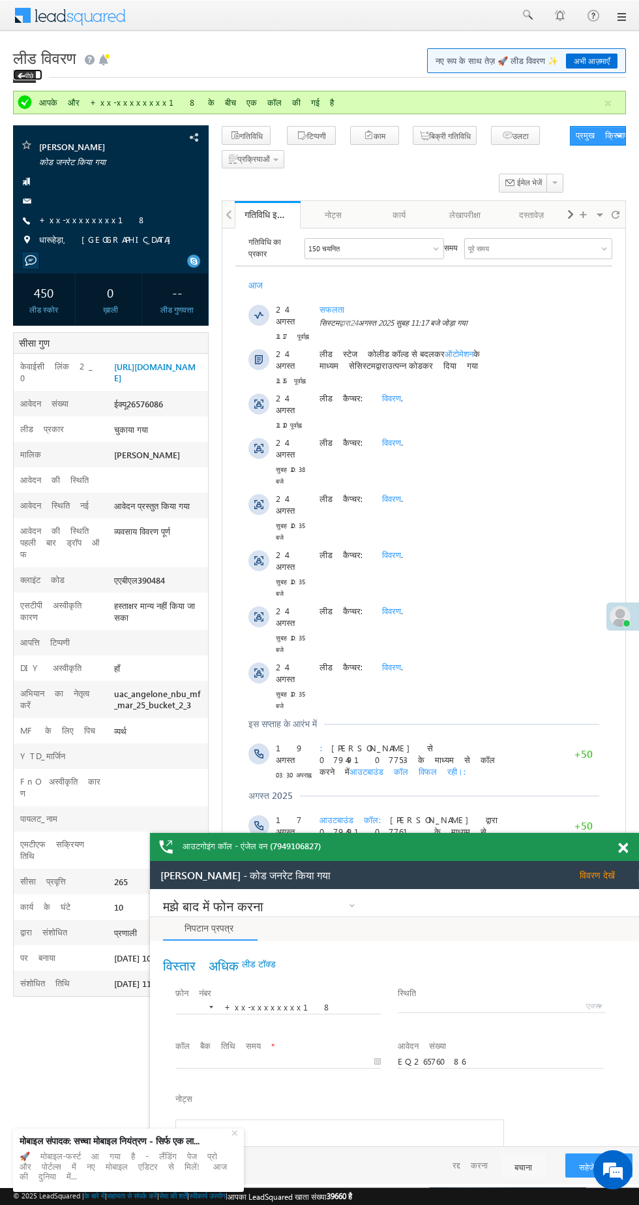
click at [0, 0] on span at bounding box center [0, 0] width 0 height 0
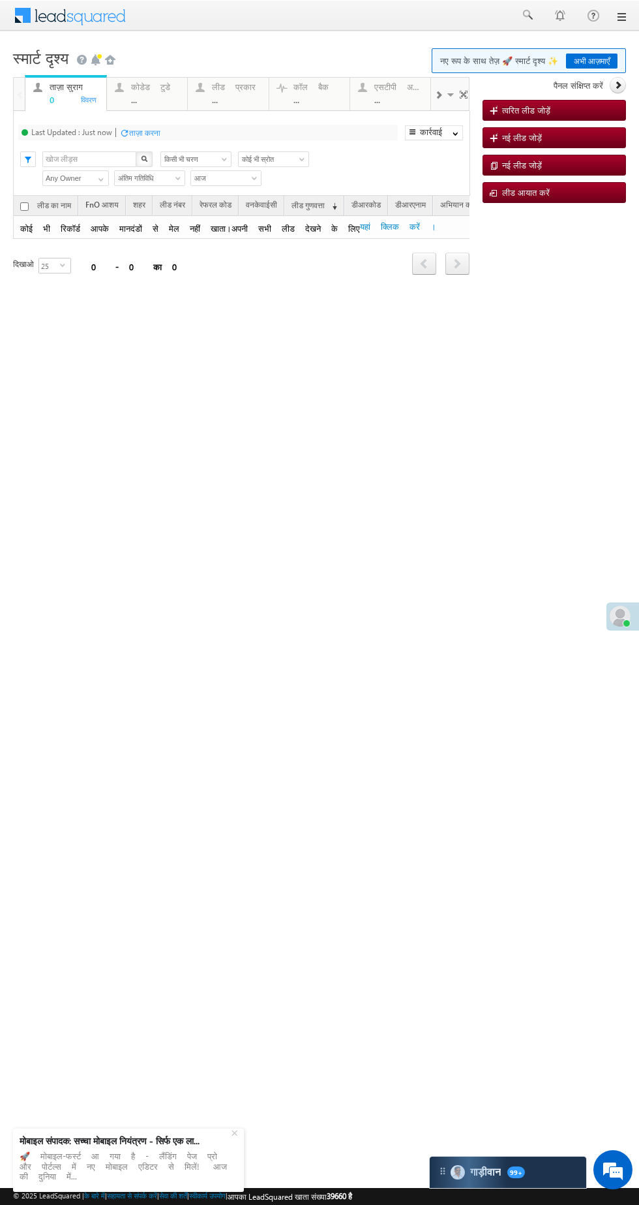
click at [140, 84] on font "कोडेड टुडे" at bounding box center [150, 86] width 39 height 11
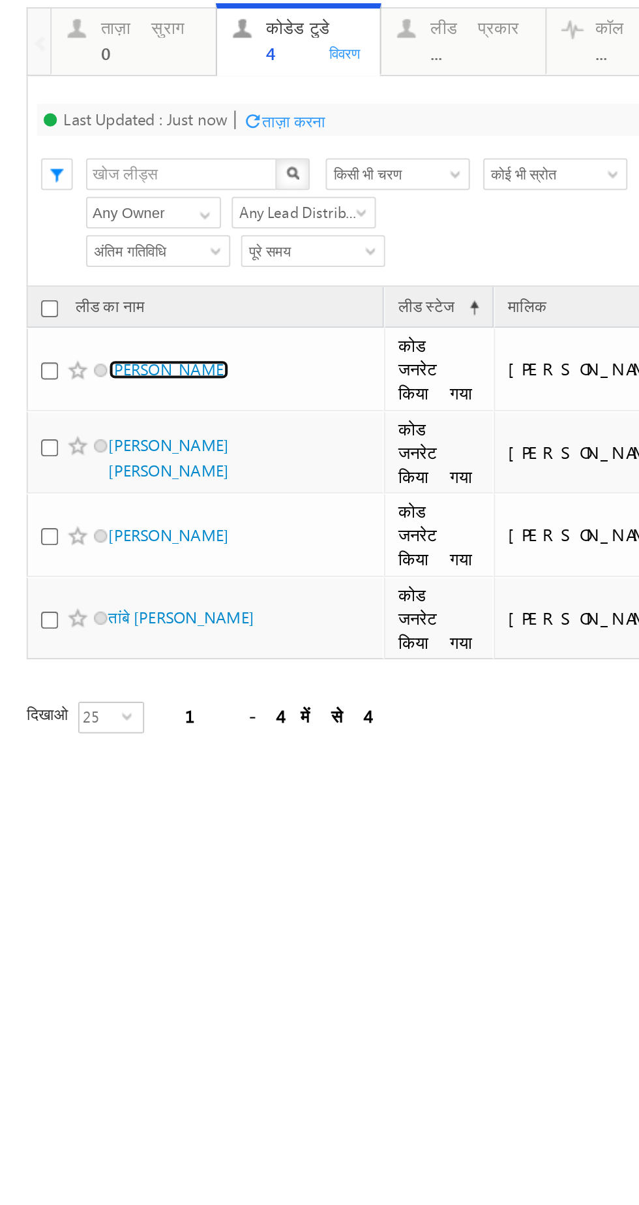
click at [75, 102] on font "[PERSON_NAME]" at bounding box center [83, 107] width 59 height 10
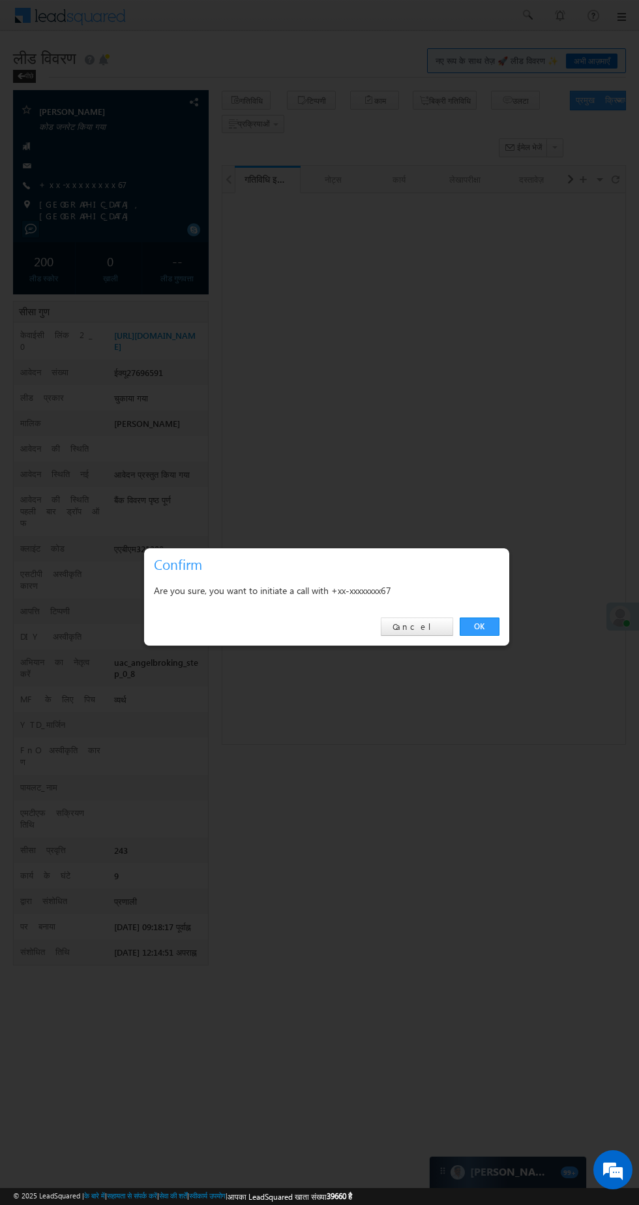
click at [497, 629] on link "OK" at bounding box center [480, 626] width 40 height 18
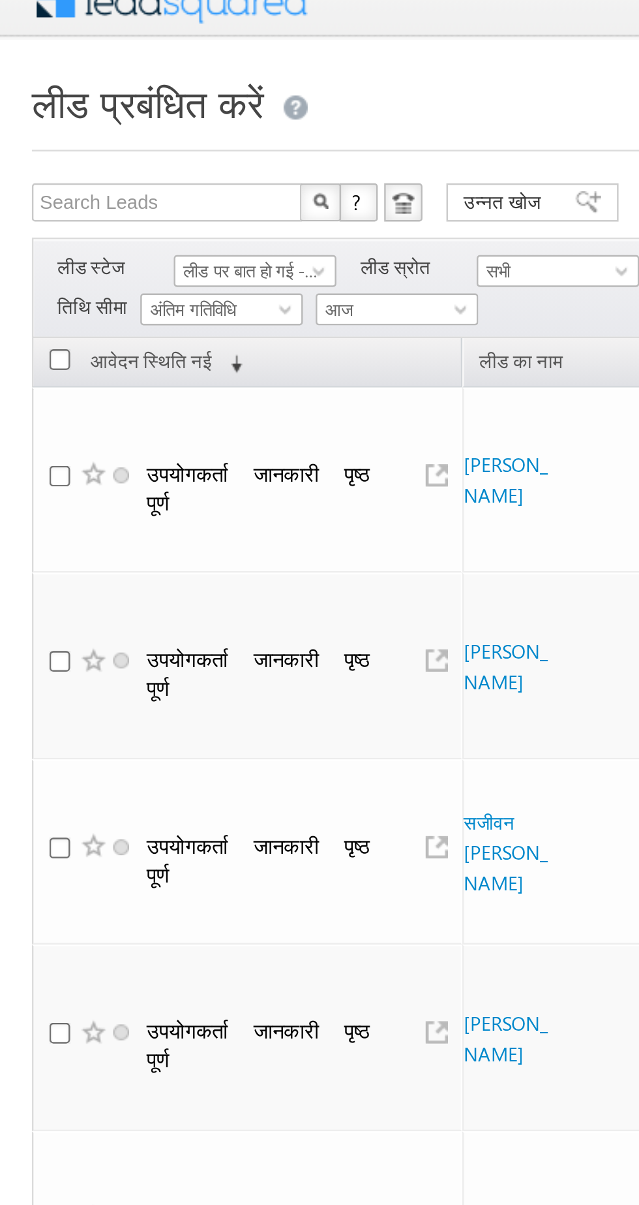
click at [109, 127] on font "लीड पर बात हो गई - पिच पूरी नहीं हुई" at bounding box center [119, 126] width 89 height 8
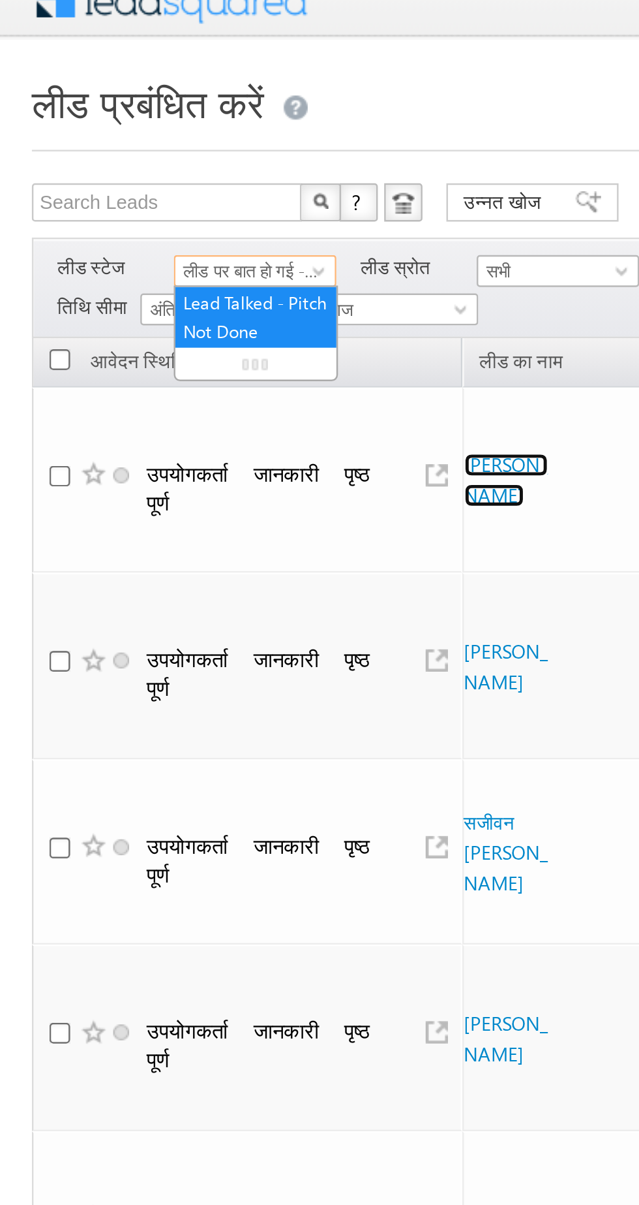
click at [191, 207] on font "प्रिंस जाटव" at bounding box center [207, 212] width 35 height 22
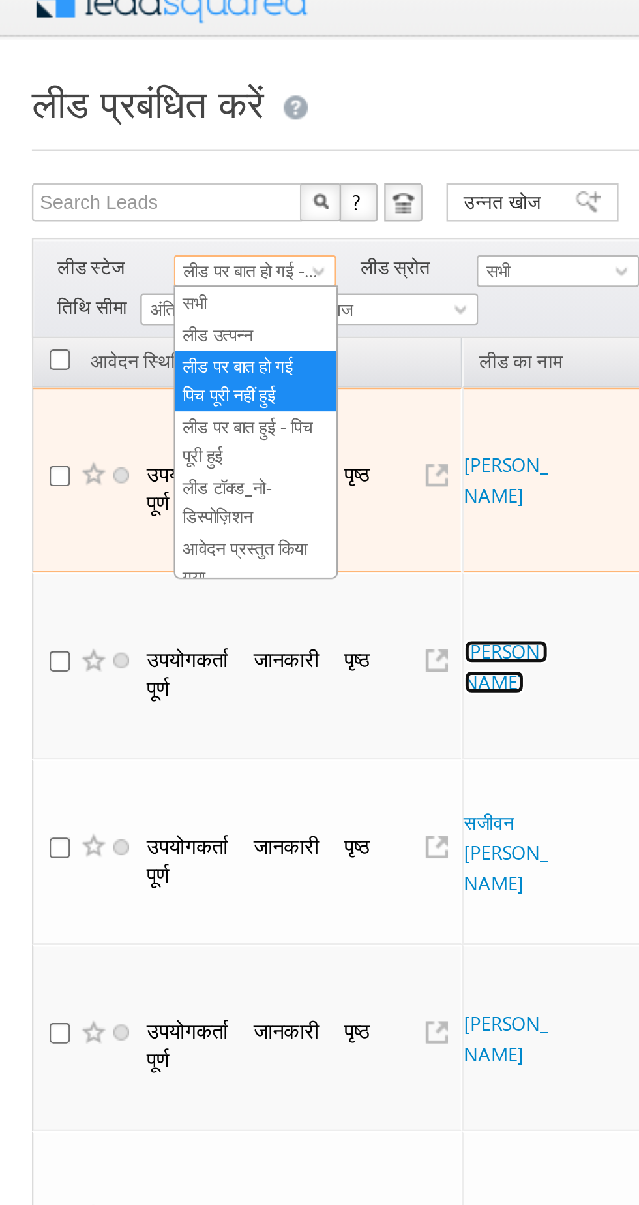
click at [195, 277] on font "सुजाता बसु" at bounding box center [207, 288] width 35 height 22
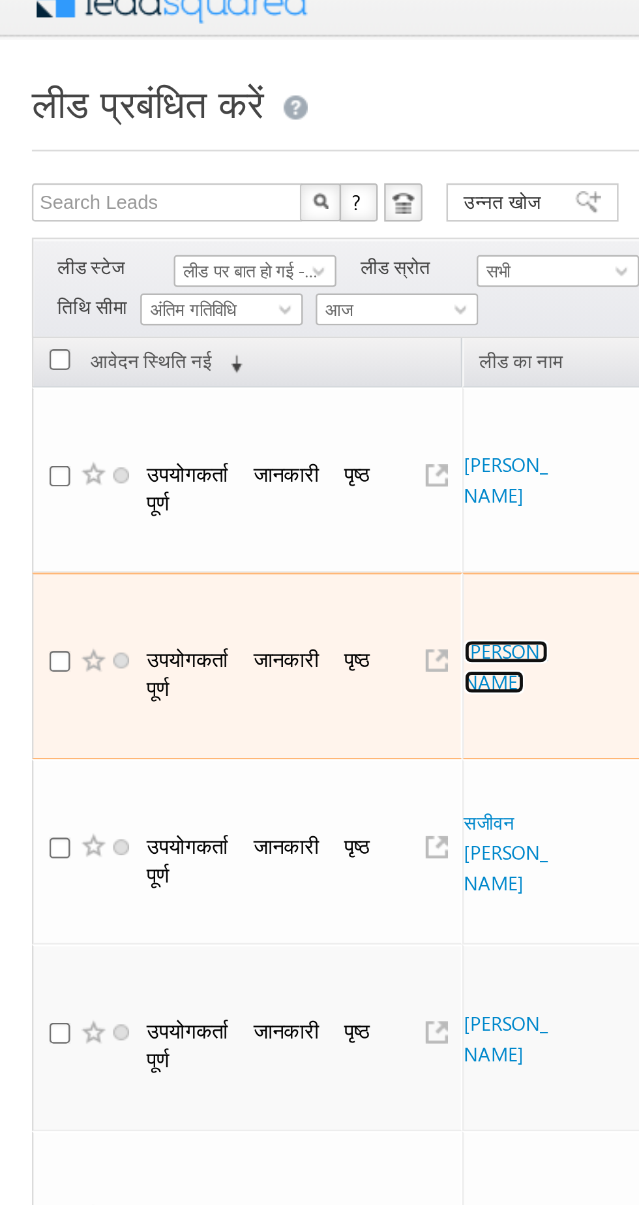
click at [196, 277] on font "सुजाता बसु" at bounding box center [207, 288] width 35 height 22
click at [202, 277] on font "सुजाता बसु" at bounding box center [207, 288] width 35 height 22
click at [196, 277] on font "सुजाता बसु" at bounding box center [207, 288] width 35 height 22
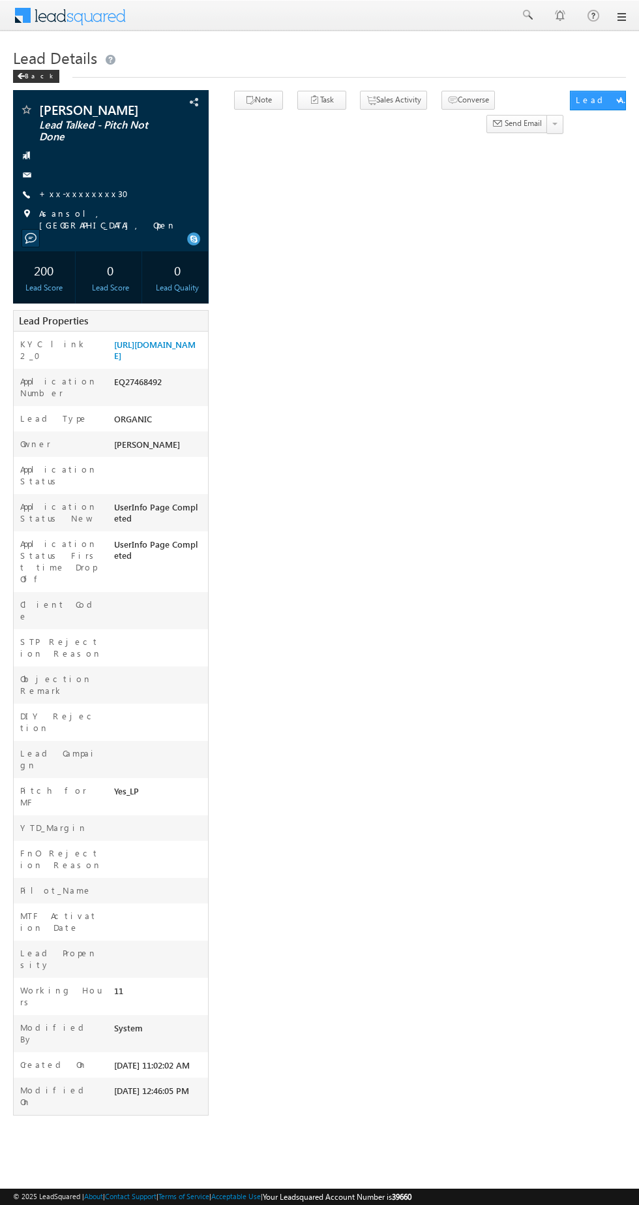
click at [58, 193] on link "+xx-xxxxxxxx30" at bounding box center [87, 193] width 97 height 11
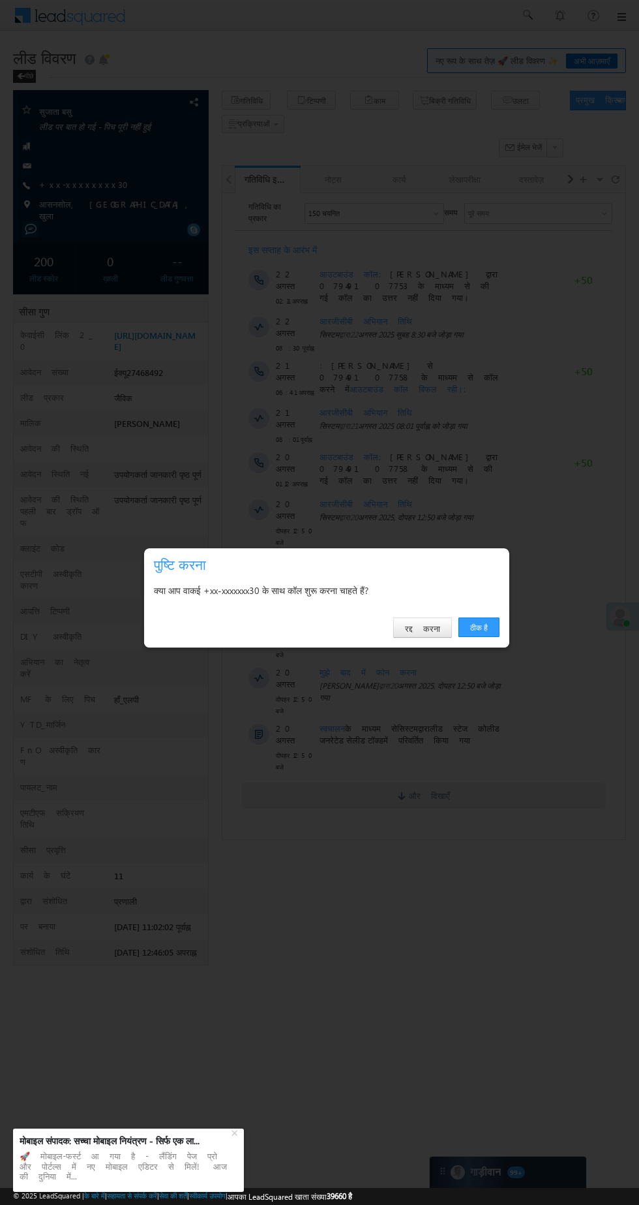
click at [482, 632] on font "ठीक है" at bounding box center [479, 627] width 18 height 10
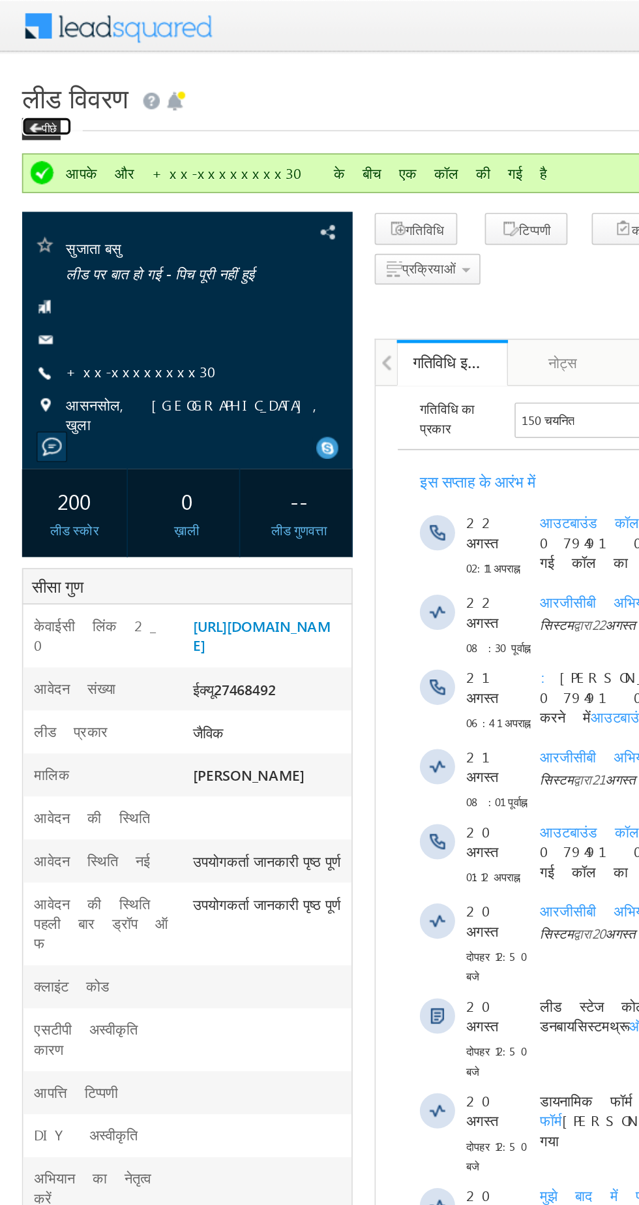
click at [31, 77] on font "पीछे" at bounding box center [29, 76] width 8 height 8
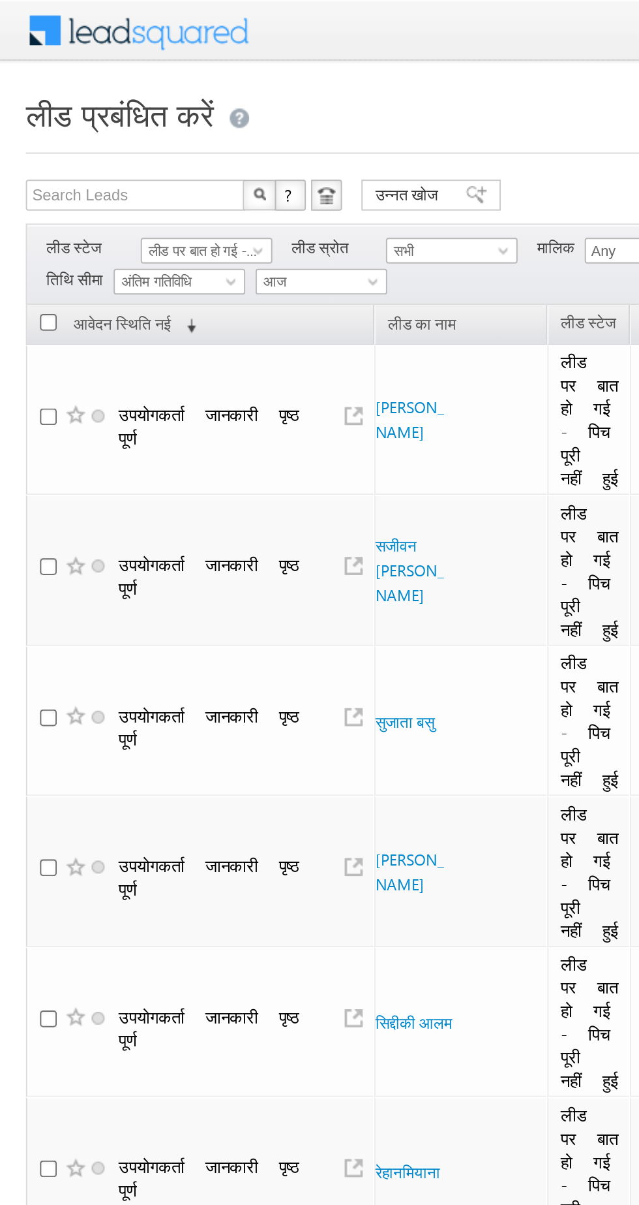
click at [105, 126] on font "लीड पर बात हो गई - पिच पूरी नहीं हुई" at bounding box center [119, 126] width 89 height 8
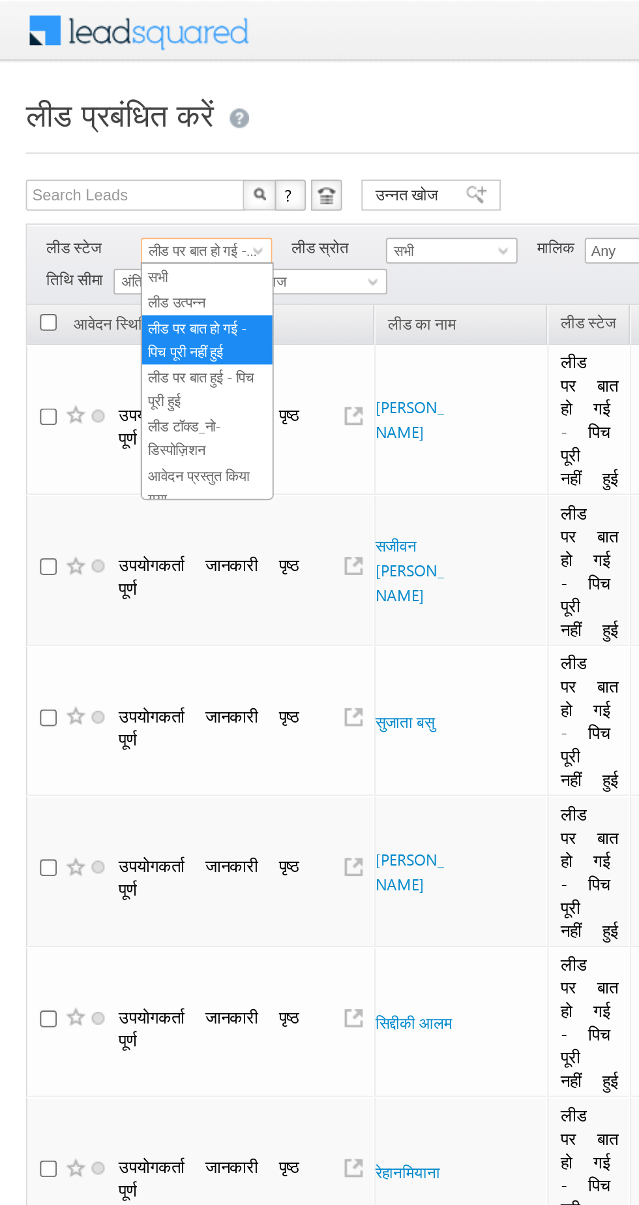
click at [82, 153] on font "लीड उत्पन्न" at bounding box center [89, 152] width 29 height 8
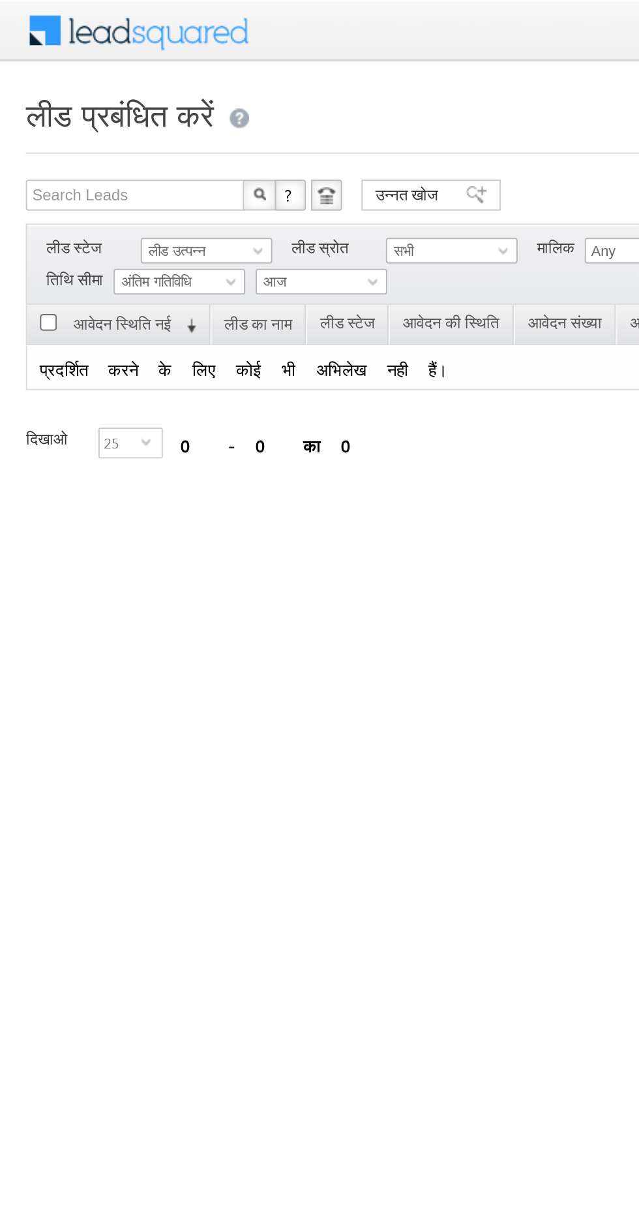
click at [85, 127] on font "लीड उत्पन्न" at bounding box center [89, 126] width 29 height 8
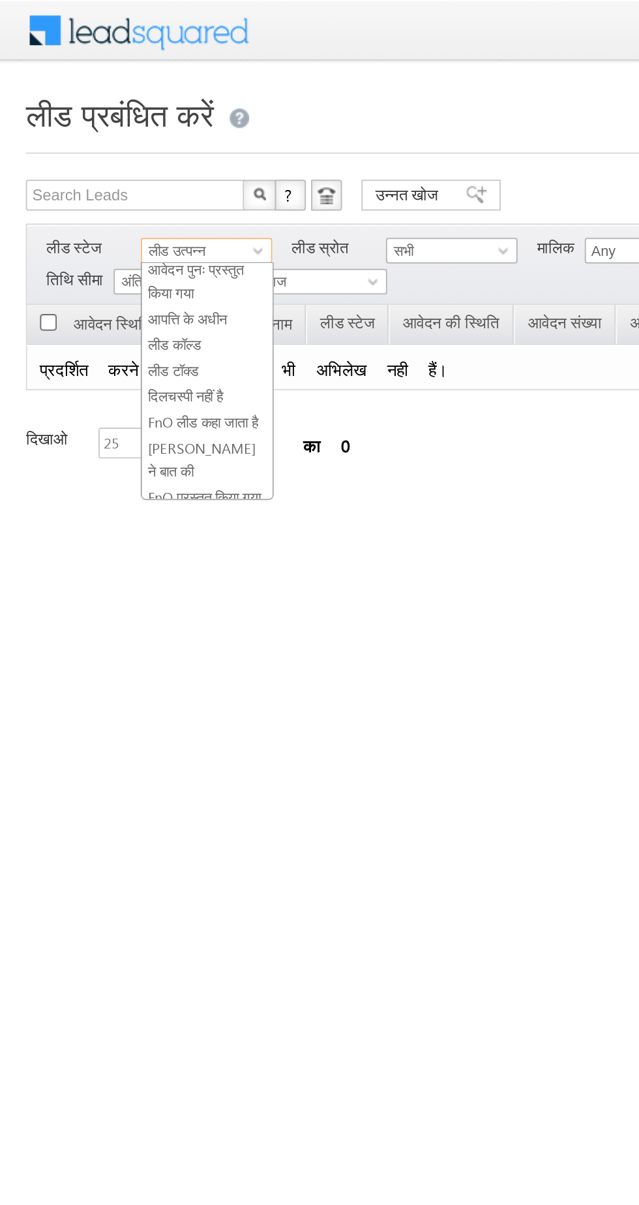
scroll to position [138, 0]
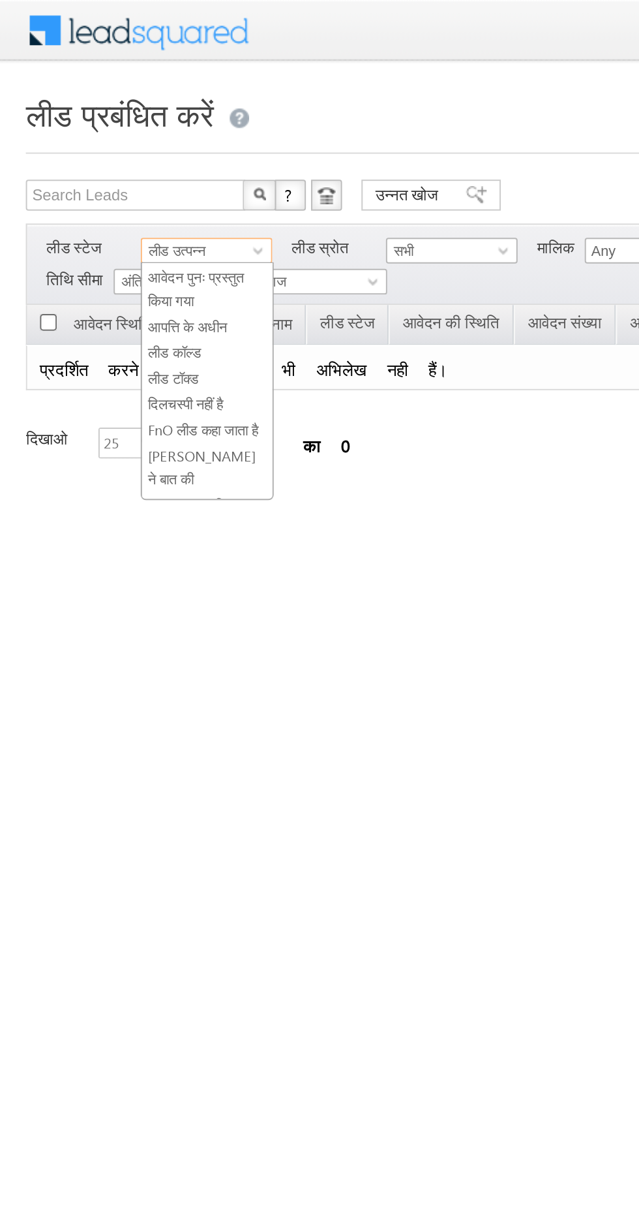
click at [78, 174] on font "लीड कॉल्ड" at bounding box center [88, 178] width 27 height 8
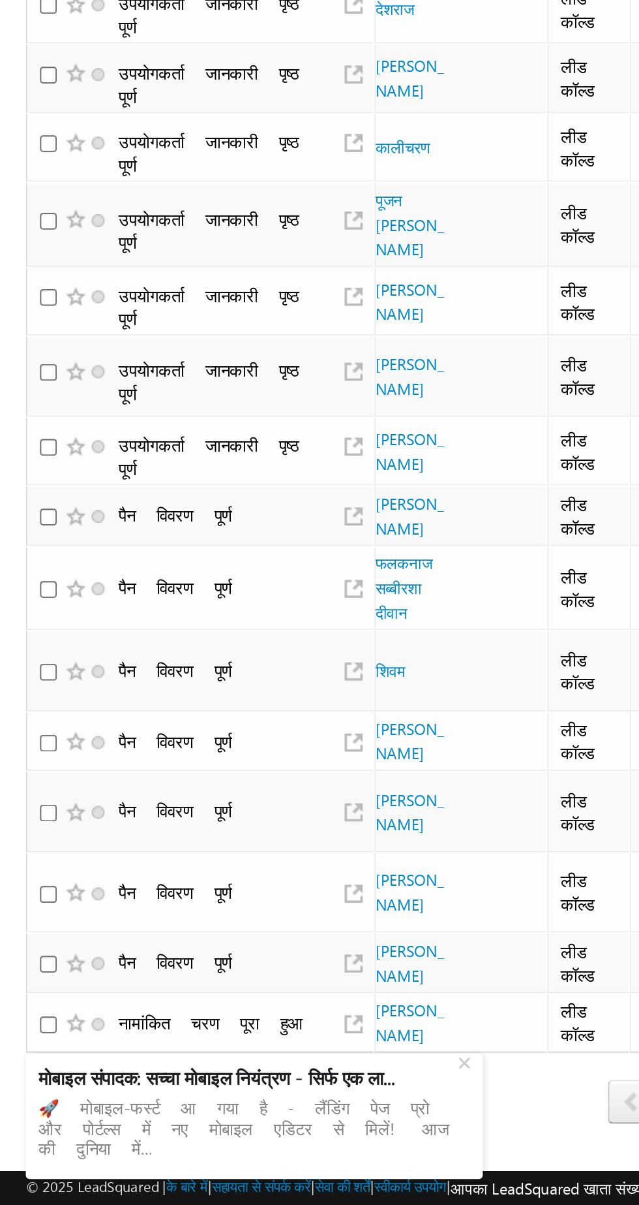
scroll to position [0, 0]
click at [200, 959] on font "[PERSON_NAME]" at bounding box center [207, 970] width 35 height 22
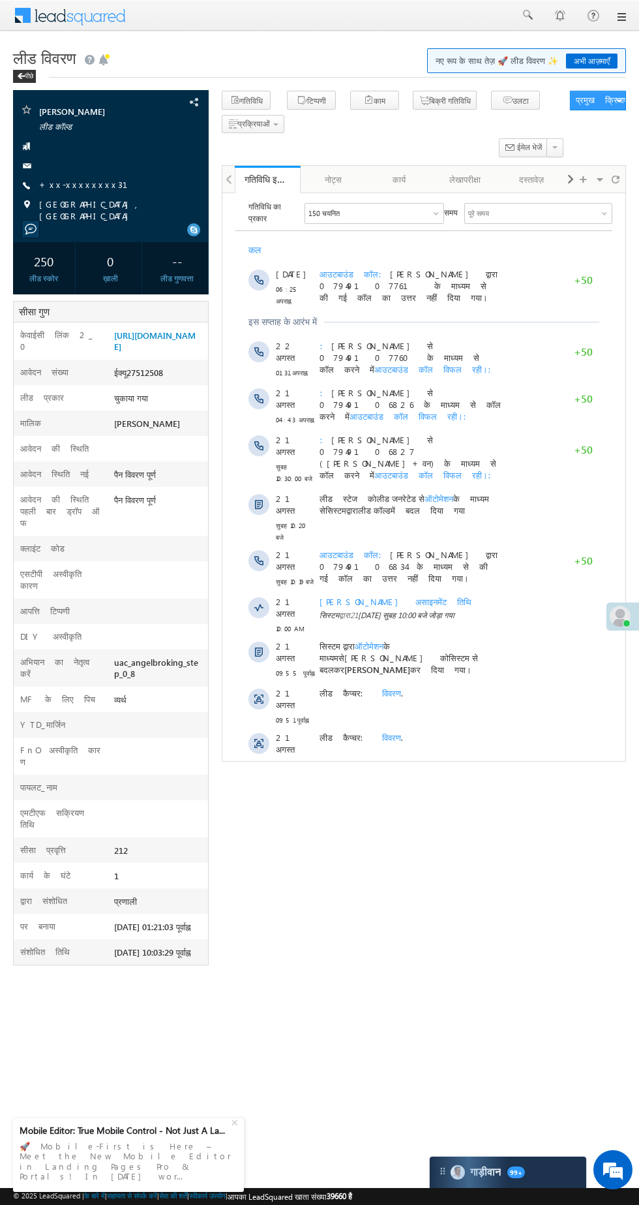
click at [65, 183] on font "+xx-xxxxxxxx31" at bounding box center [91, 184] width 104 height 11
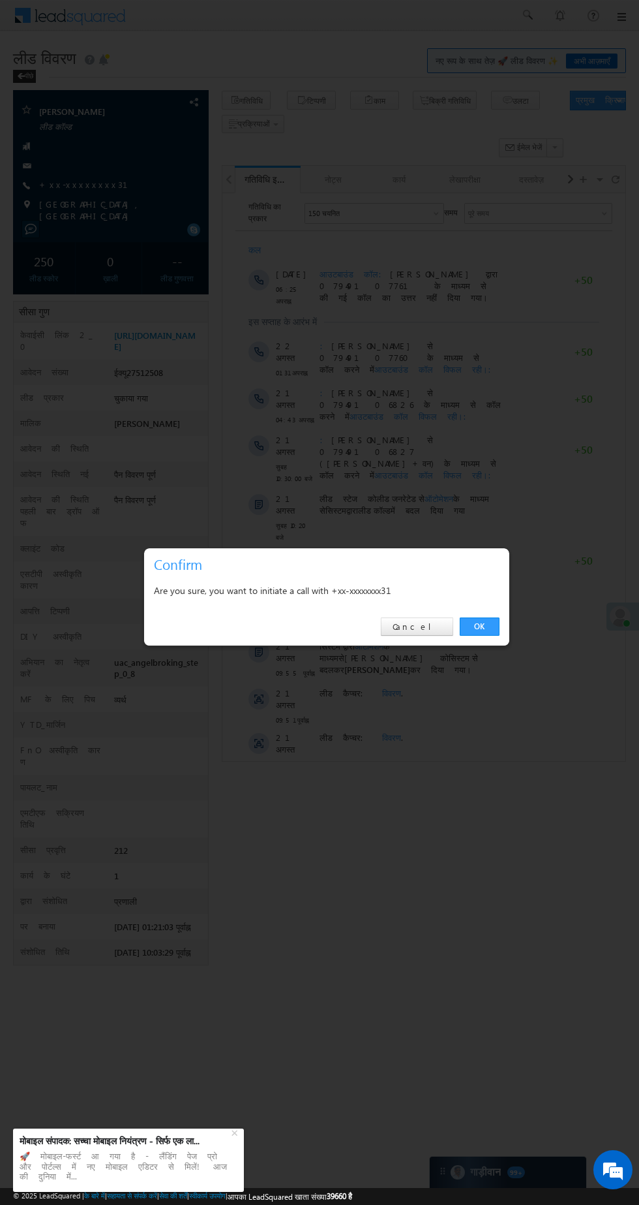
click at [476, 622] on link "OK" at bounding box center [480, 626] width 40 height 18
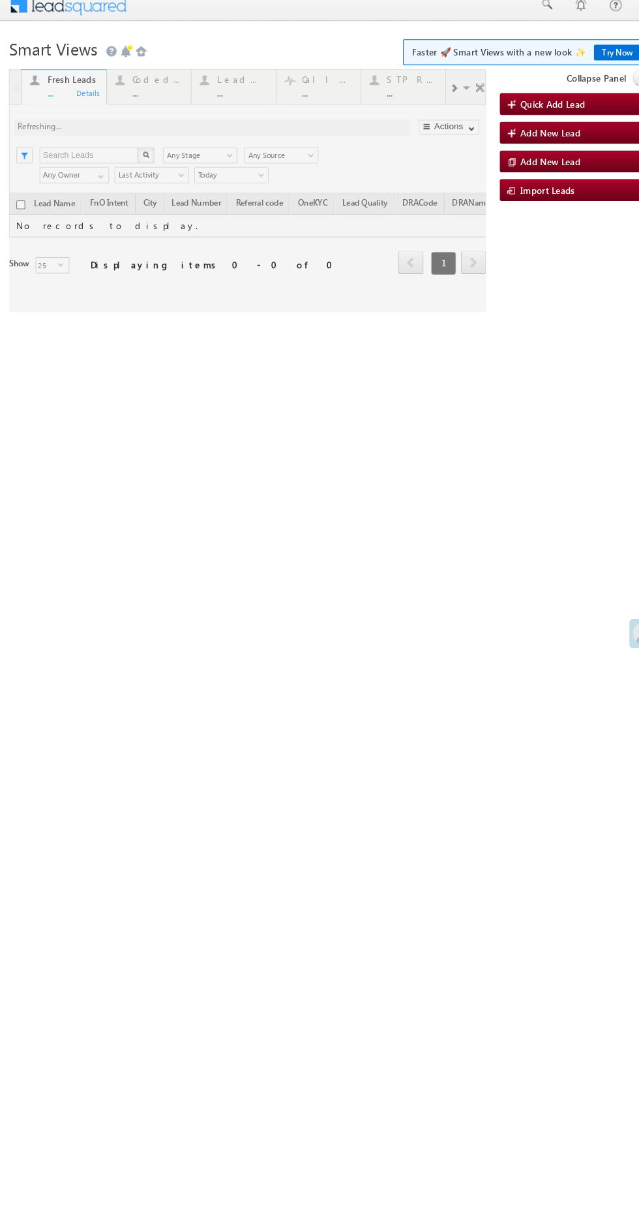
click at [159, 87] on div at bounding box center [236, 182] width 457 height 232
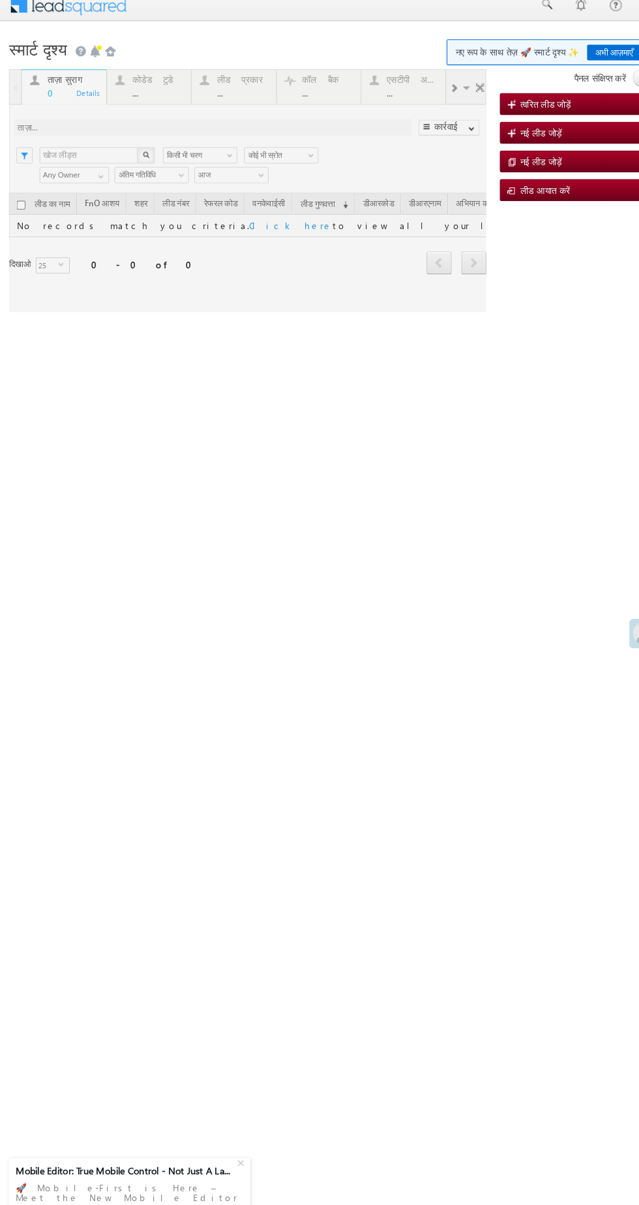
click at [155, 87] on div at bounding box center [236, 182] width 457 height 232
click at [128, 79] on div at bounding box center [236, 182] width 457 height 232
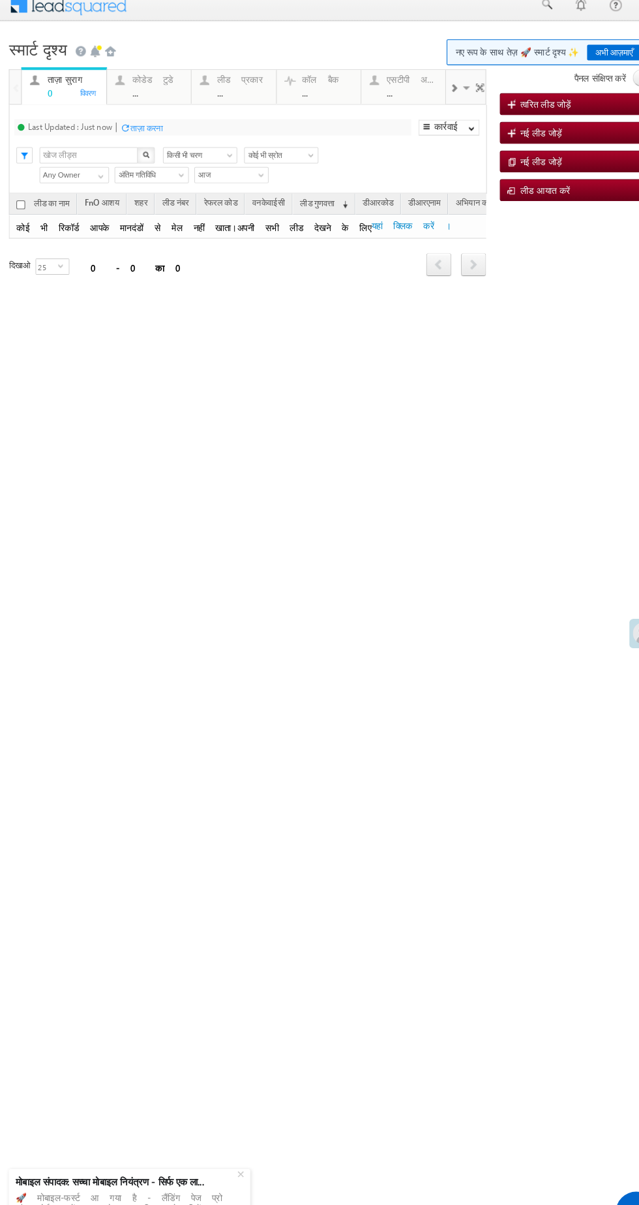
click at [141, 57] on h1 "स्मार्ट दृश्य शुरू करना नए रूप के साथ तेज़ 🚀 स्मार्ट दृश्य ✨ अभी आज़माएँ" at bounding box center [314, 45] width 613 height 25
click at [141, 85] on div "..." at bounding box center [151, 89] width 49 height 10
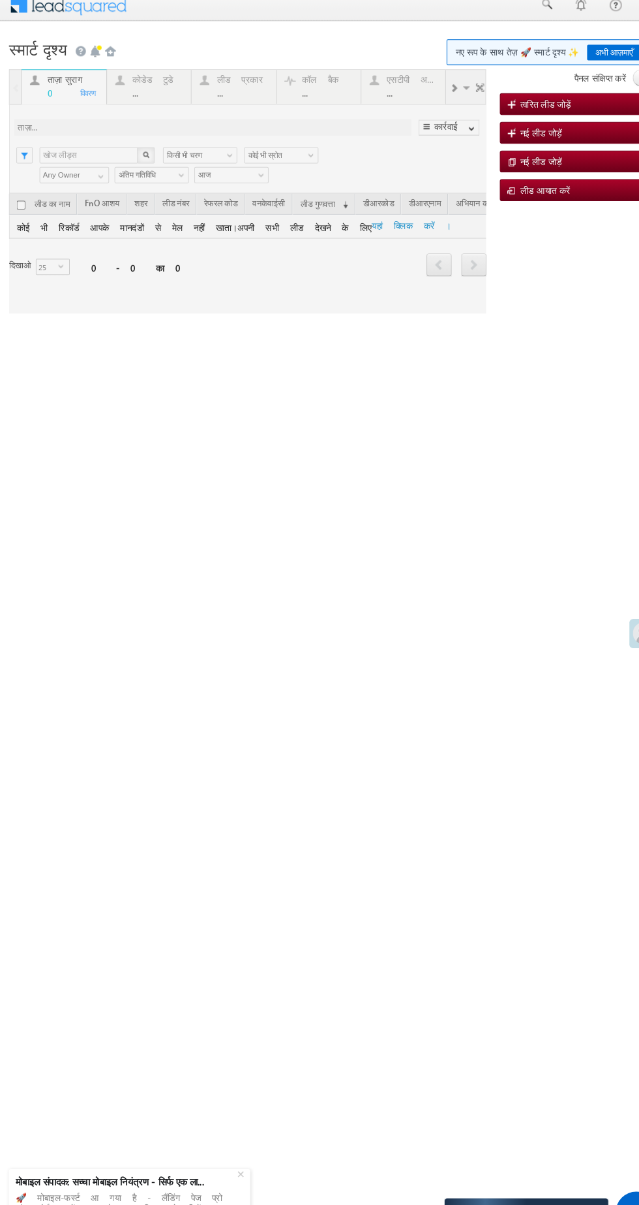
click at [130, 72] on div at bounding box center [236, 183] width 457 height 234
click at [141, 80] on div at bounding box center [236, 183] width 457 height 234
click at [129, 73] on div at bounding box center [236, 183] width 457 height 234
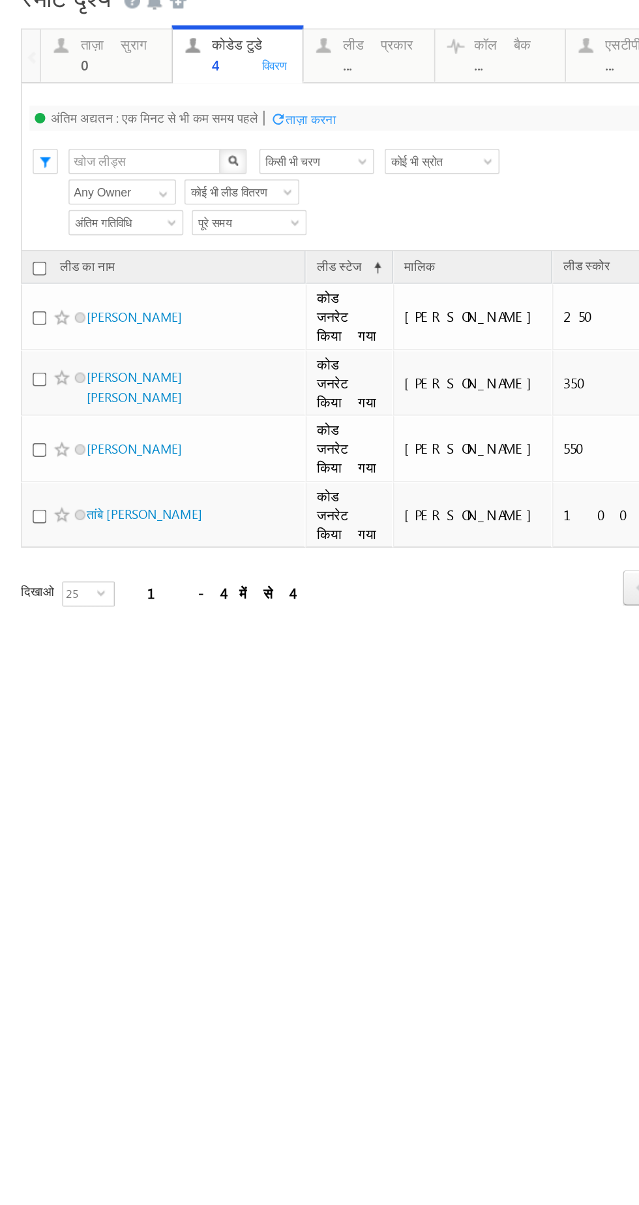
click at [382, 408] on html "मेनू निशा आनंद यादव निशा .यदा v@ang एल्ब्रो" at bounding box center [319, 156] width 639 height 504
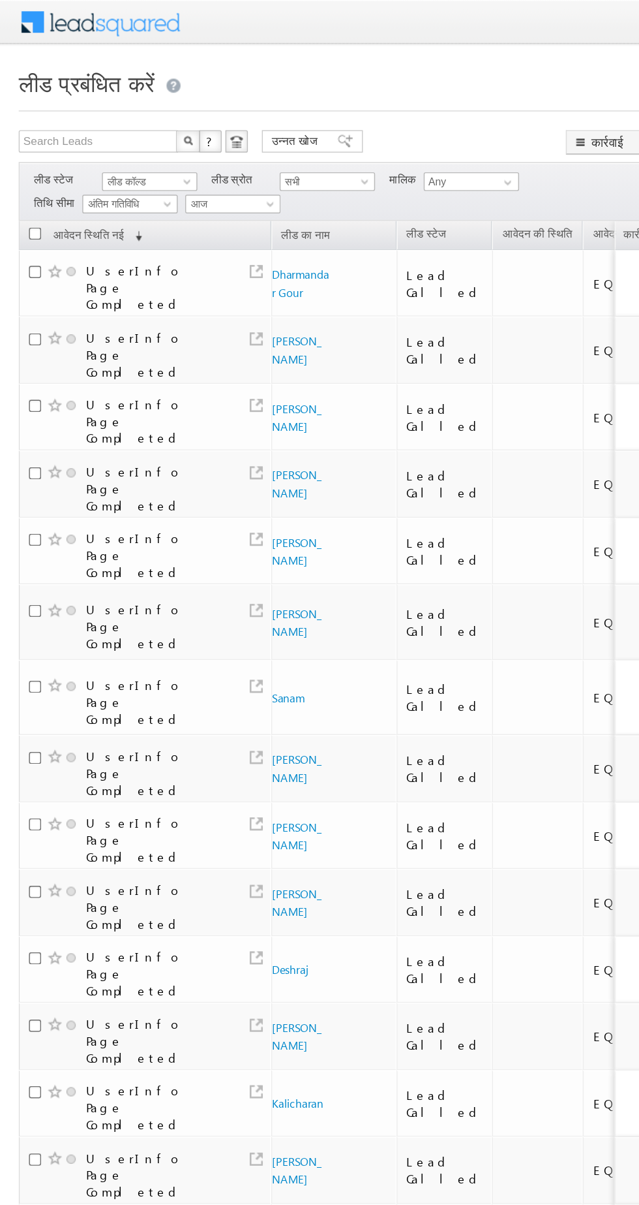
click at [91, 130] on font "लीड कॉल्ड" at bounding box center [88, 126] width 27 height 8
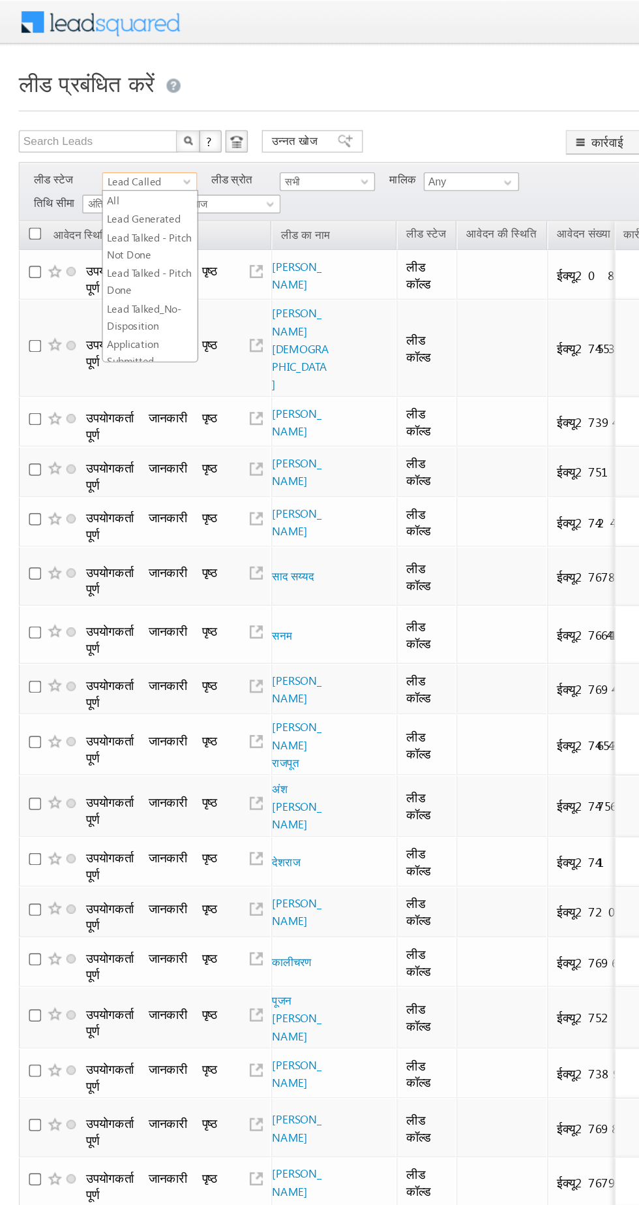
scroll to position [121, 0]
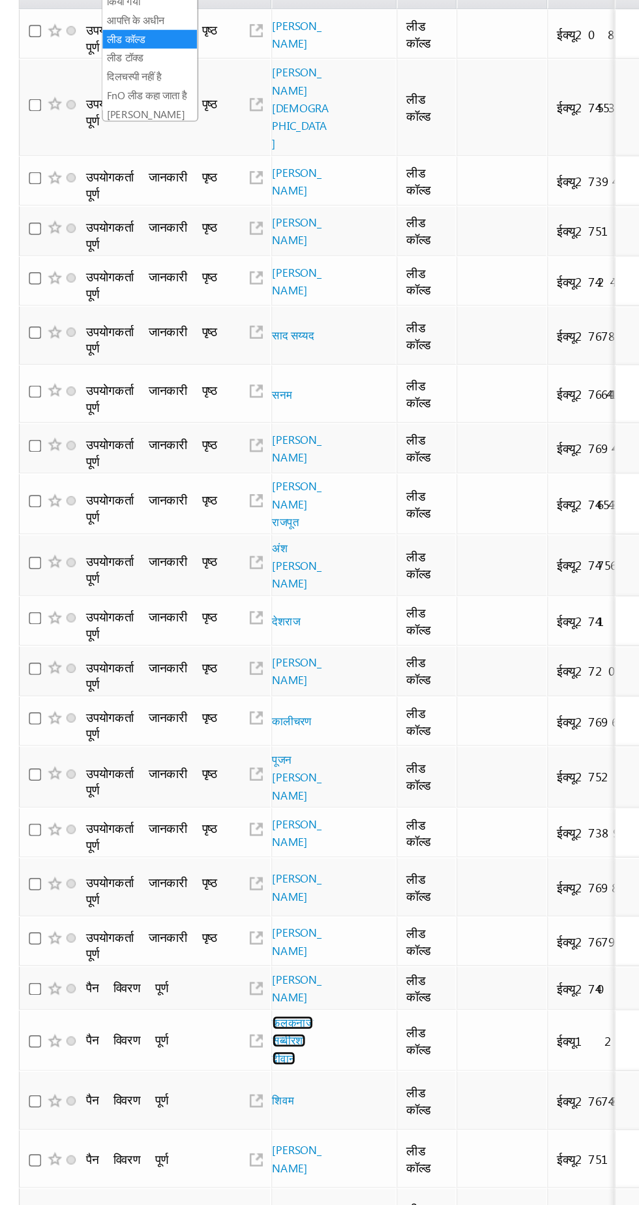
click at [198, 876] on font "फलकनाज सब्बीरशा दीवान" at bounding box center [204, 893] width 29 height 35
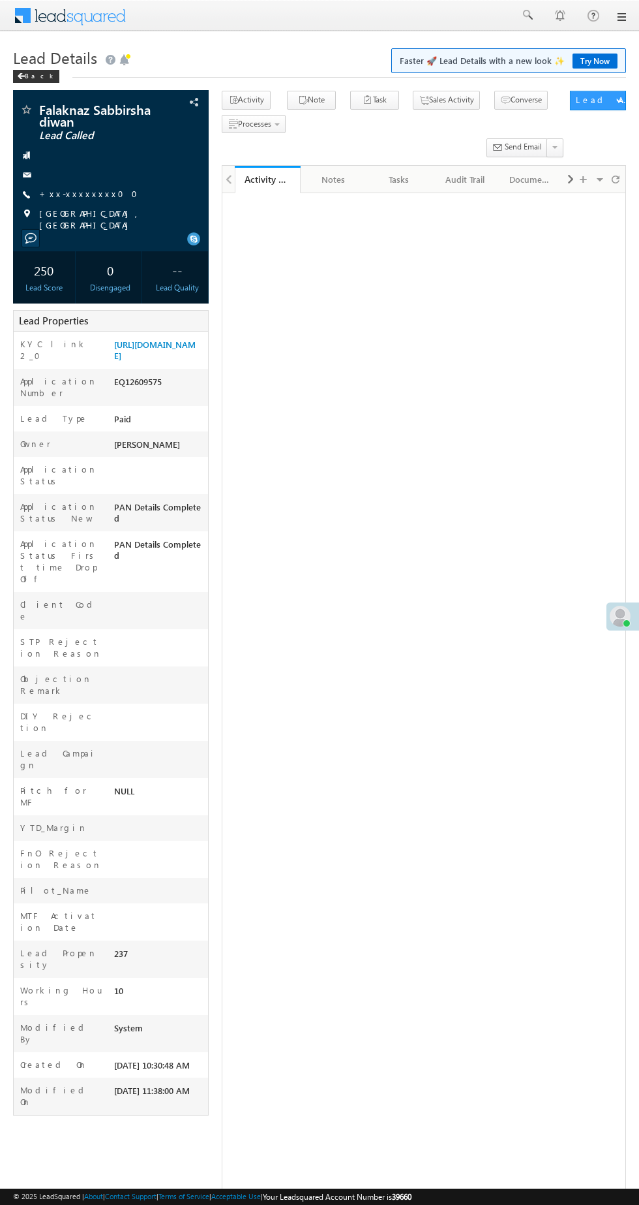
click at [63, 193] on link "+xx-xxxxxxxx00" at bounding box center [92, 193] width 106 height 11
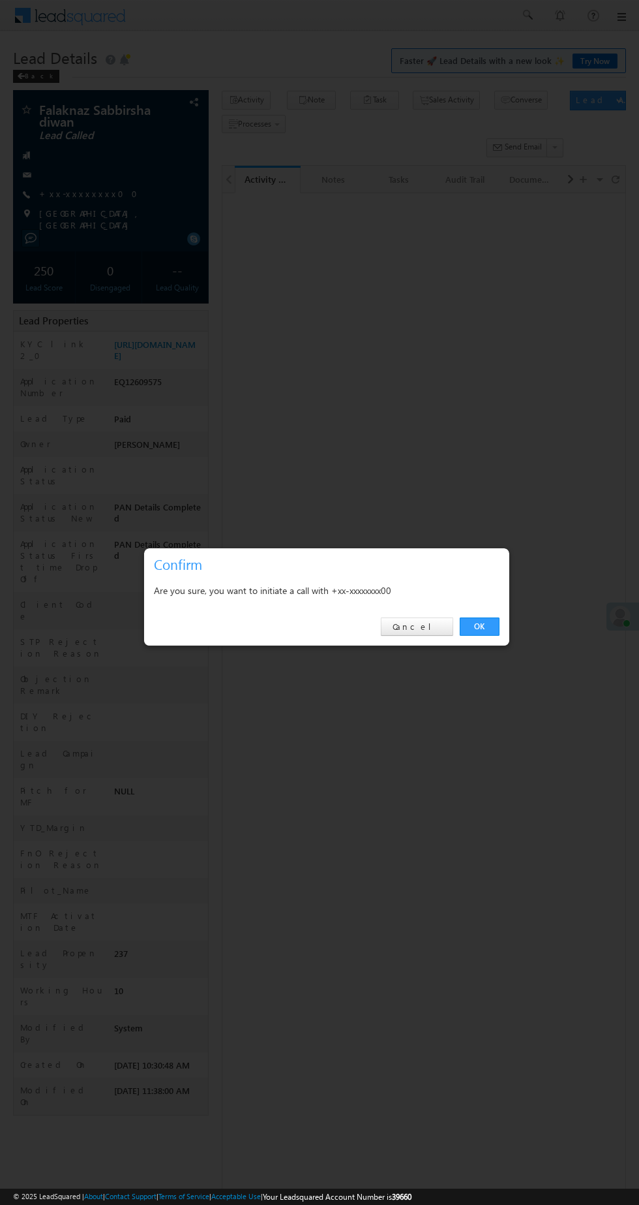
click at [477, 621] on link "OK" at bounding box center [480, 626] width 40 height 18
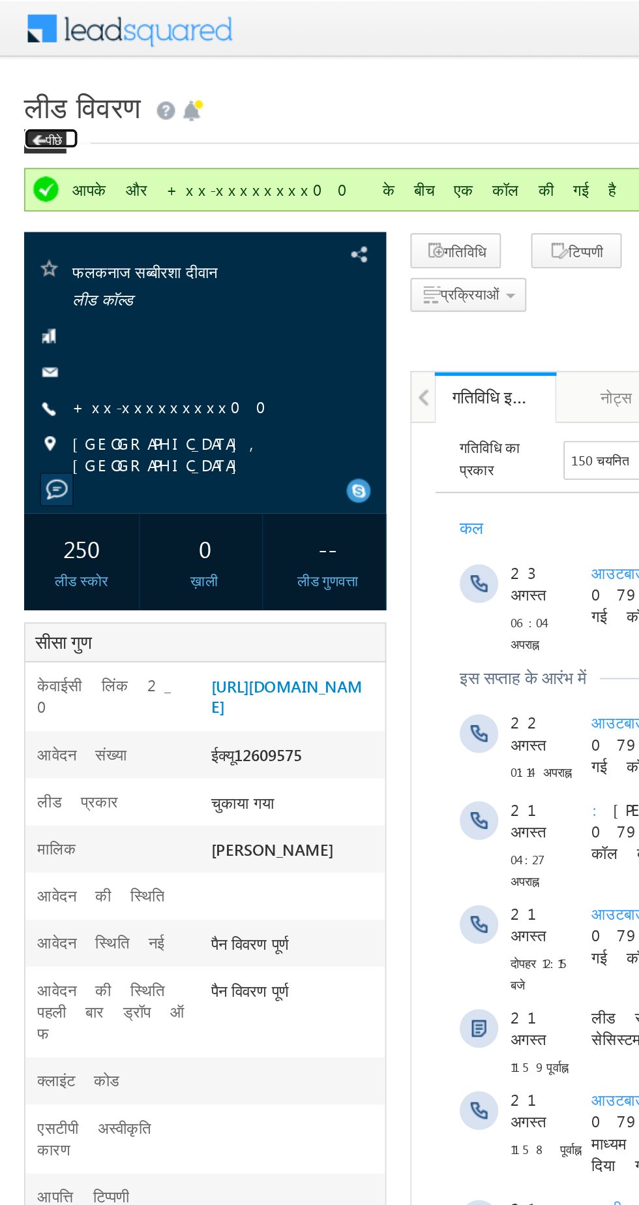
click at [29, 74] on font "पीछे" at bounding box center [29, 76] width 8 height 8
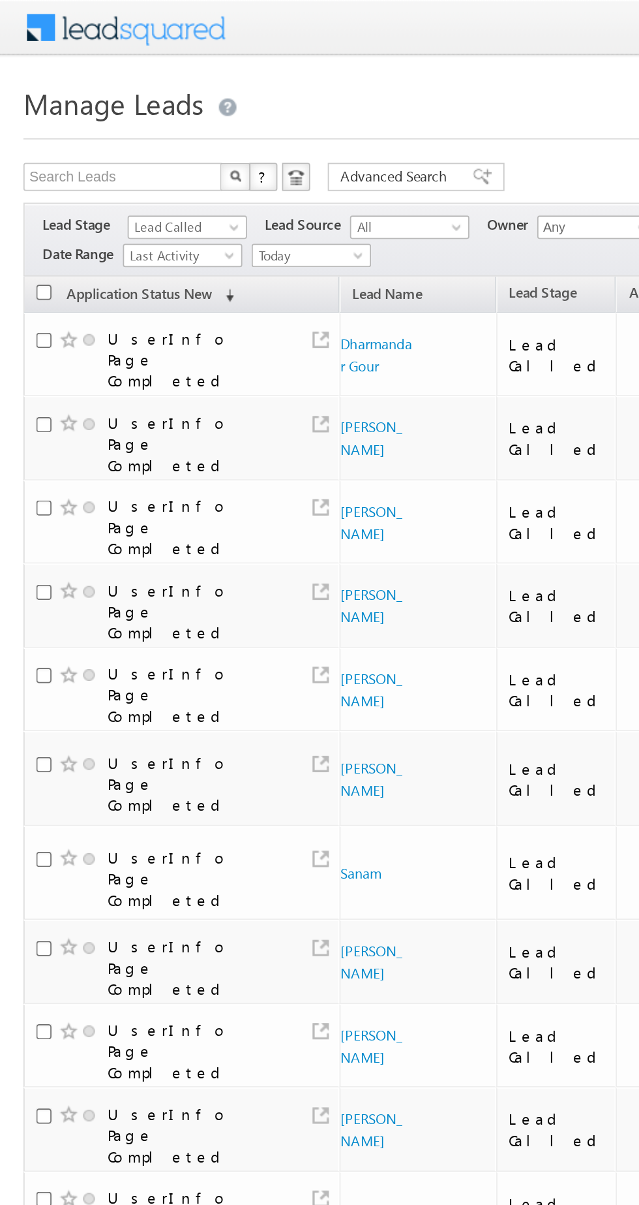
click at [96, 128] on span "Lead Called" at bounding box center [103, 127] width 62 height 12
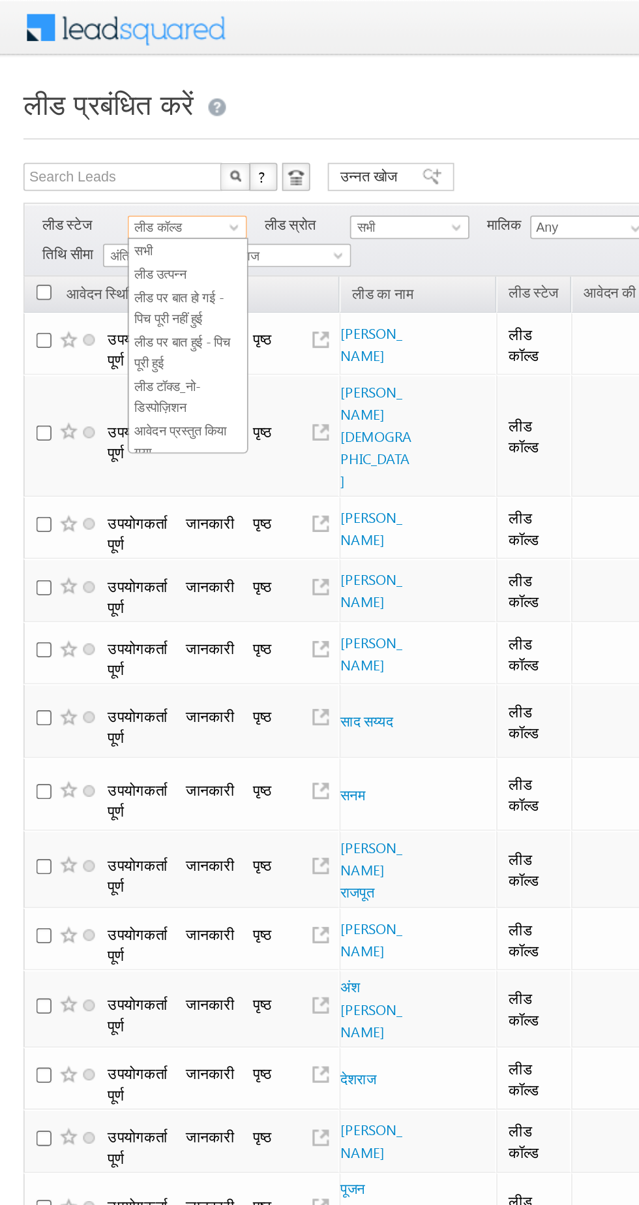
click at [89, 153] on font "लीड उत्पन्न" at bounding box center [89, 152] width 29 height 8
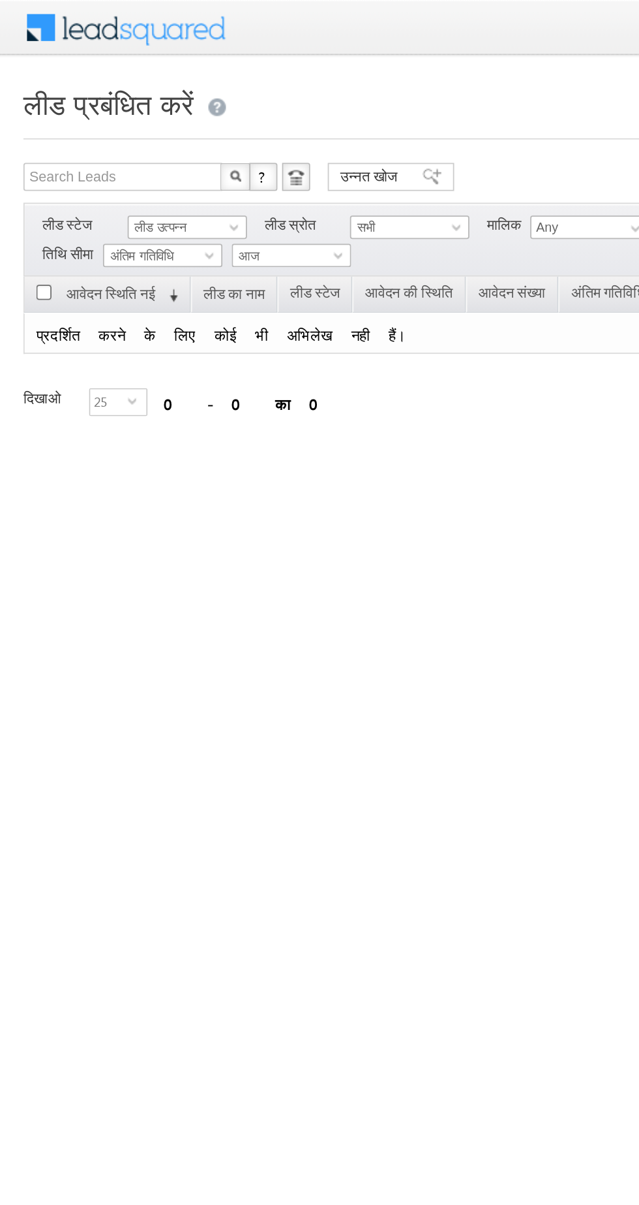
click at [118, 122] on span "लीड उत्पन्न" at bounding box center [103, 127] width 62 height 12
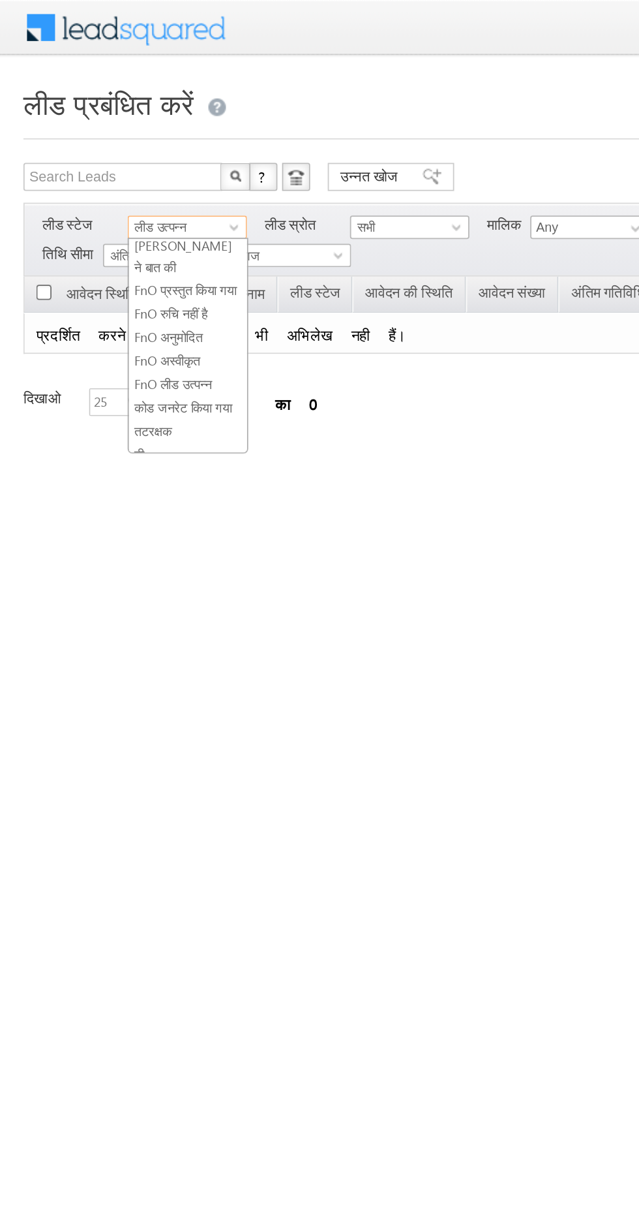
scroll to position [232, 0]
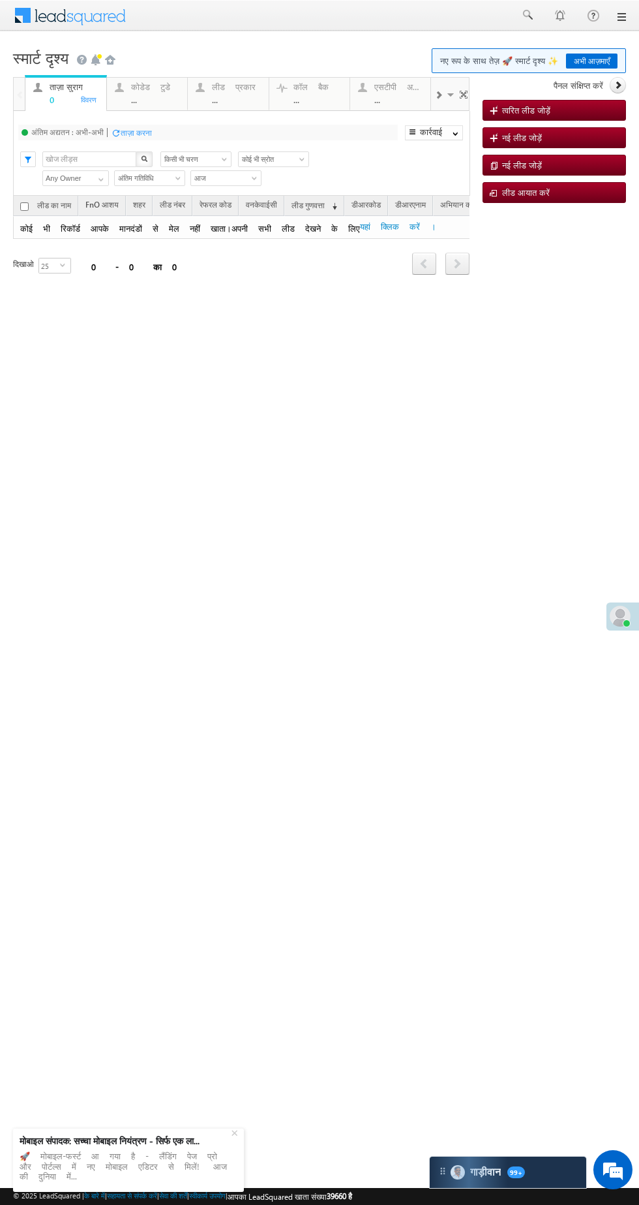
click at [147, 89] on font "कोडेड टुडे" at bounding box center [150, 86] width 39 height 11
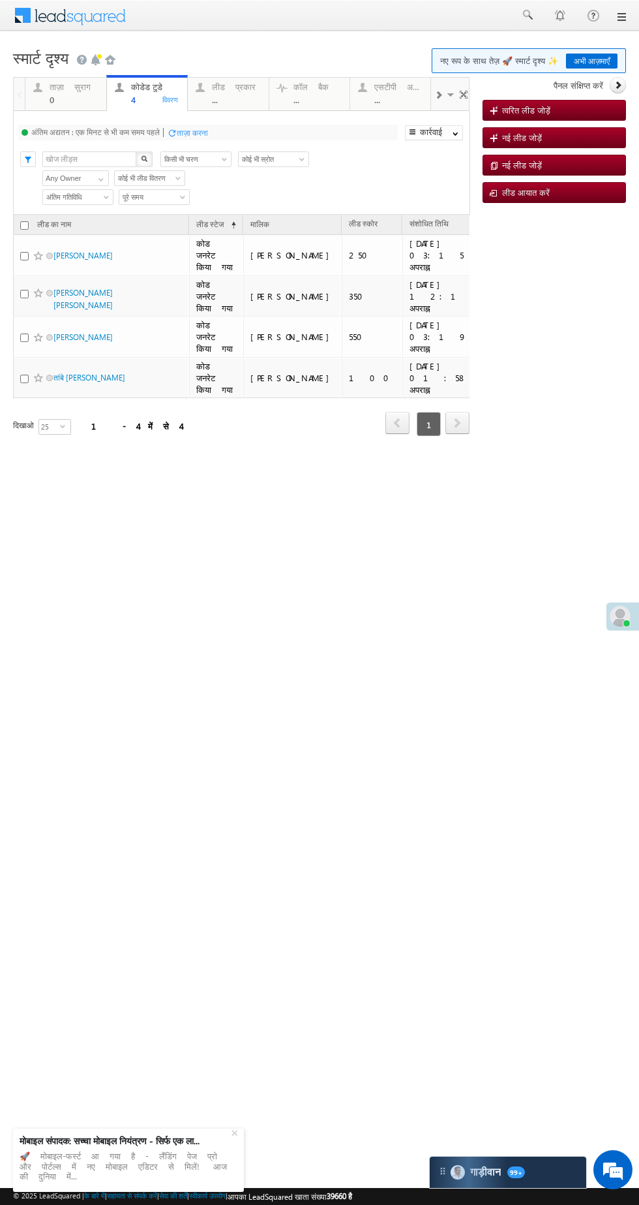
click at [12, 453] on html "मेनू निशा आनंद यादव निशा .यदा v@ang एल्ब्रो" at bounding box center [319, 252] width 639 height 504
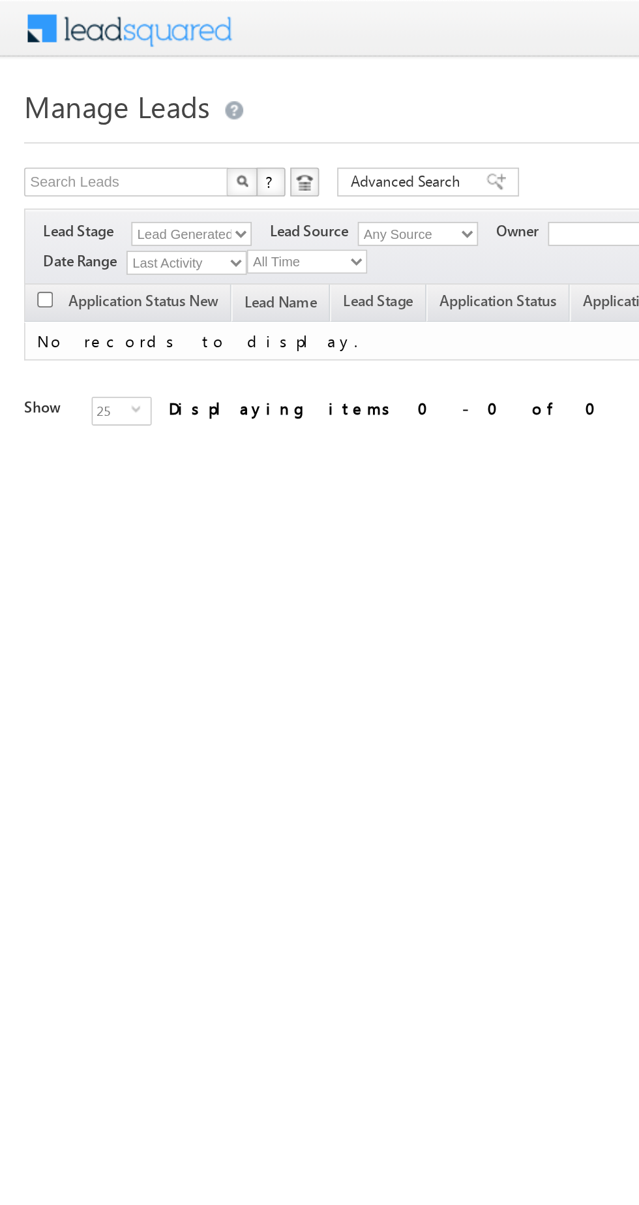
click at [81, 126] on select "Lead Generated" at bounding box center [103, 126] width 65 height 13
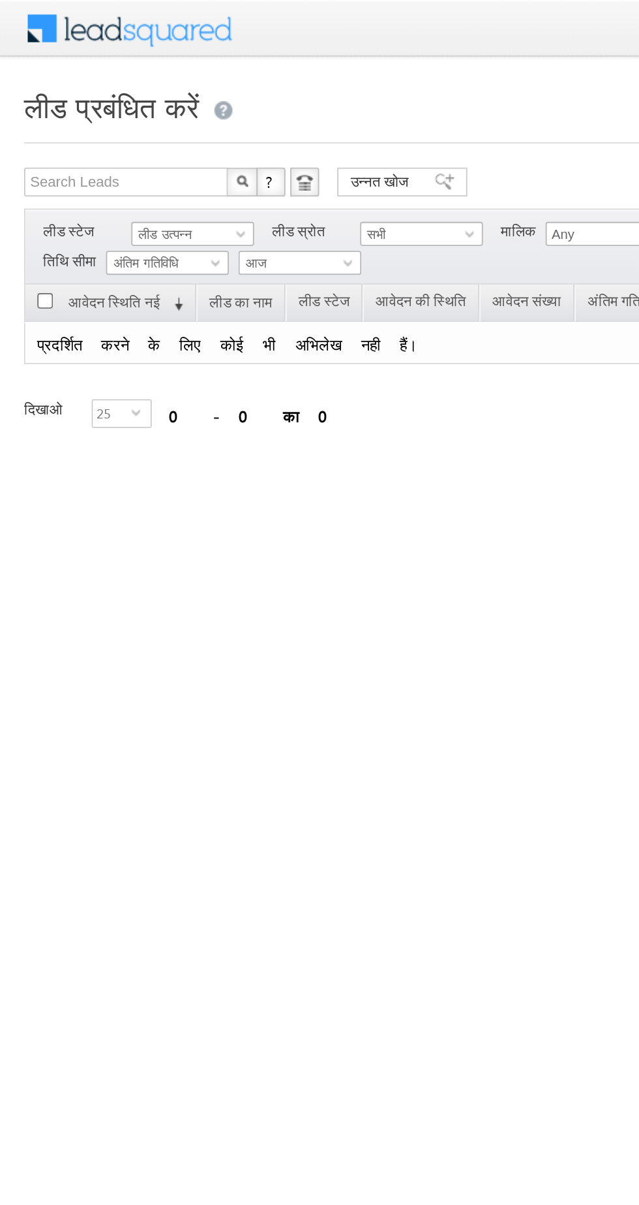
click at [91, 122] on font "लीड उत्पन्न" at bounding box center [89, 126] width 29 height 8
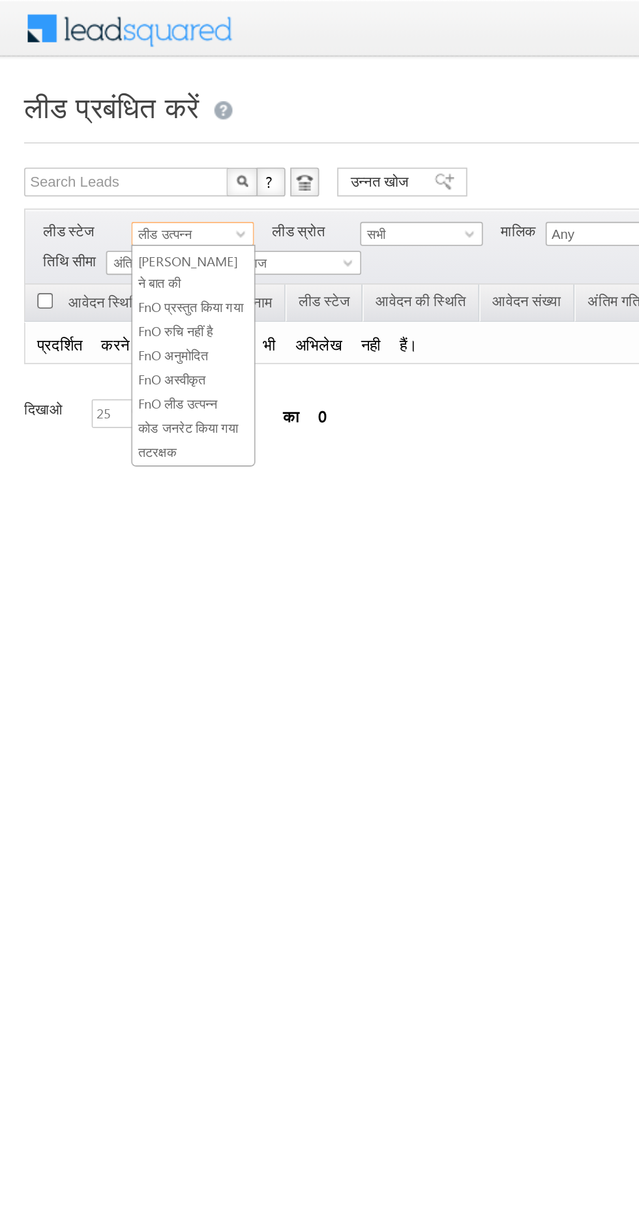
scroll to position [232, 0]
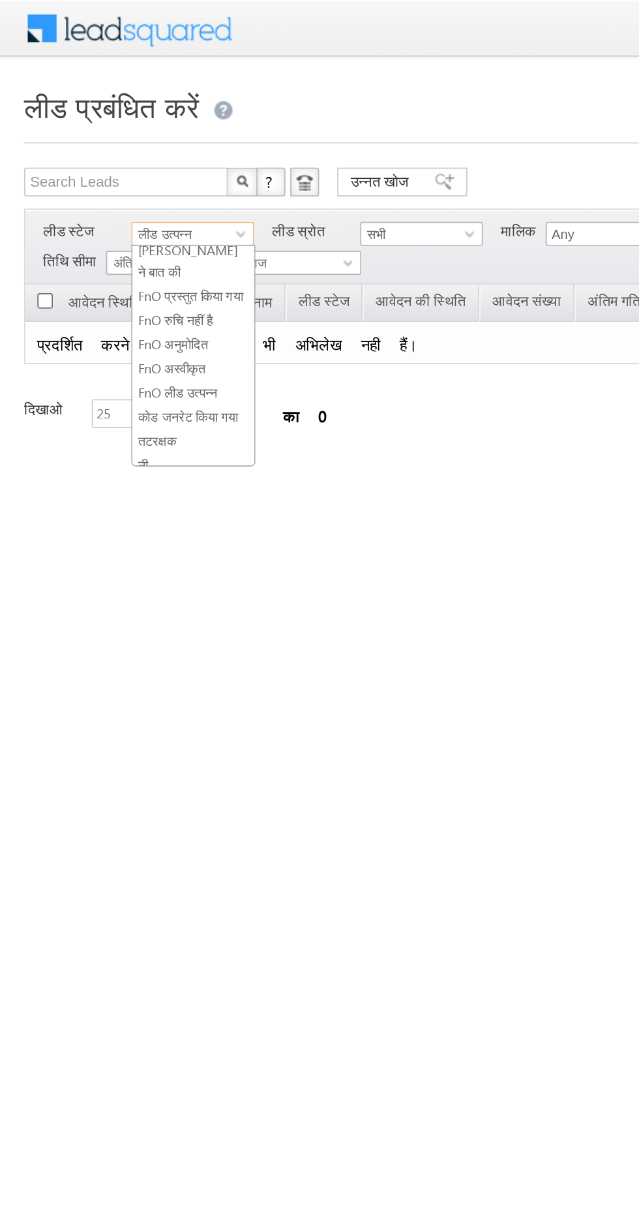
click at [97, 246] on link "नी" at bounding box center [105, 252] width 66 height 12
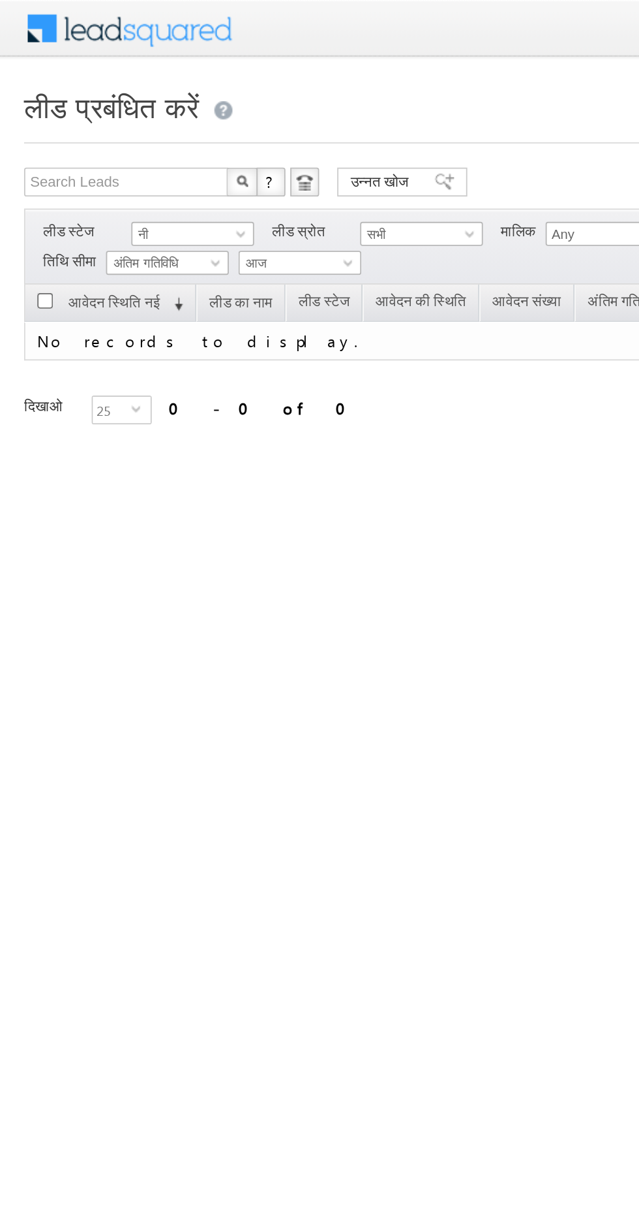
scroll to position [0, 0]
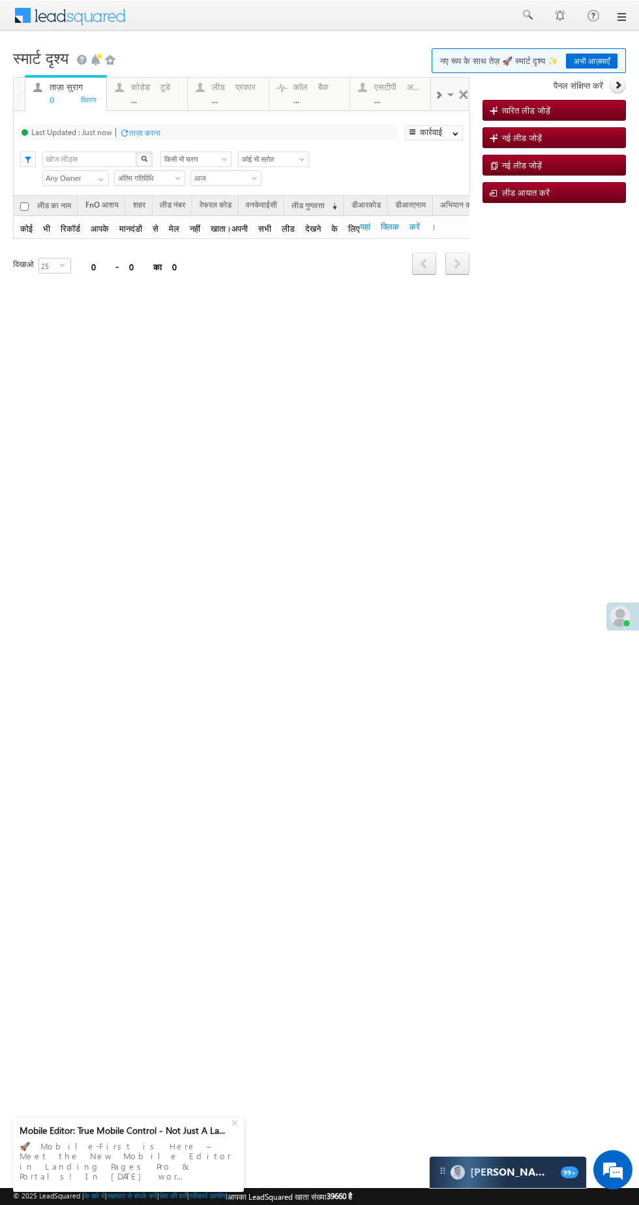
click at [134, 99] on font "..." at bounding box center [134, 99] width 6 height 11
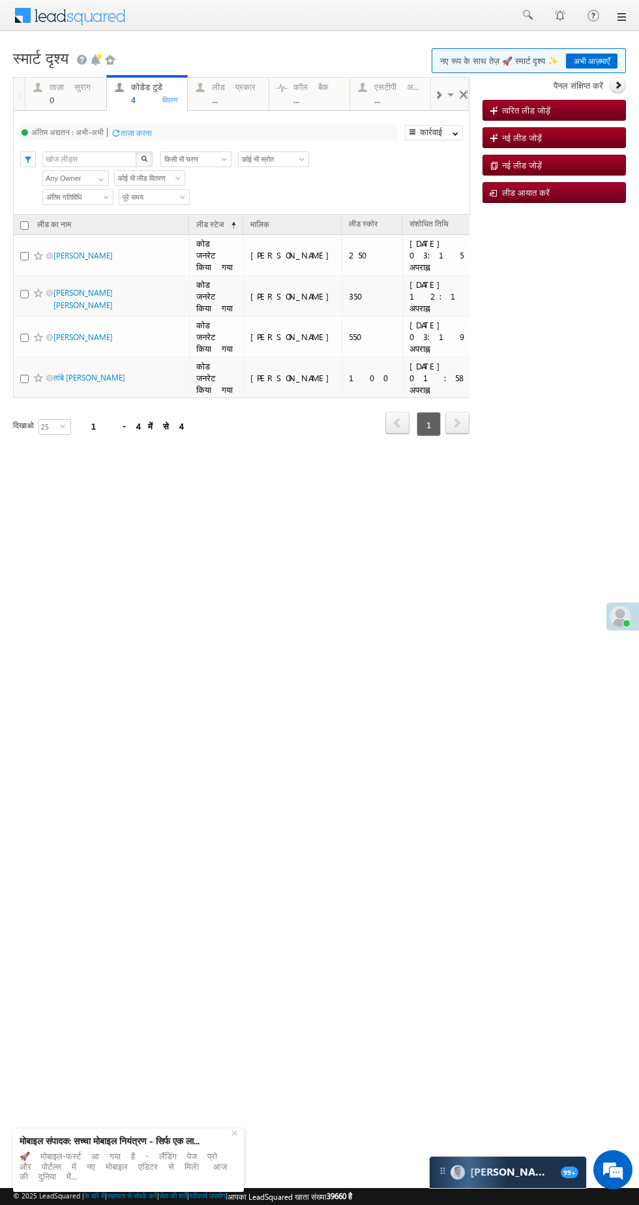
click at [53, 398] on div "ताज़ा करना पहला पिछला 1 अगला अंतिम 1 - 4 में से 4" at bounding box center [241, 417] width 457 height 39
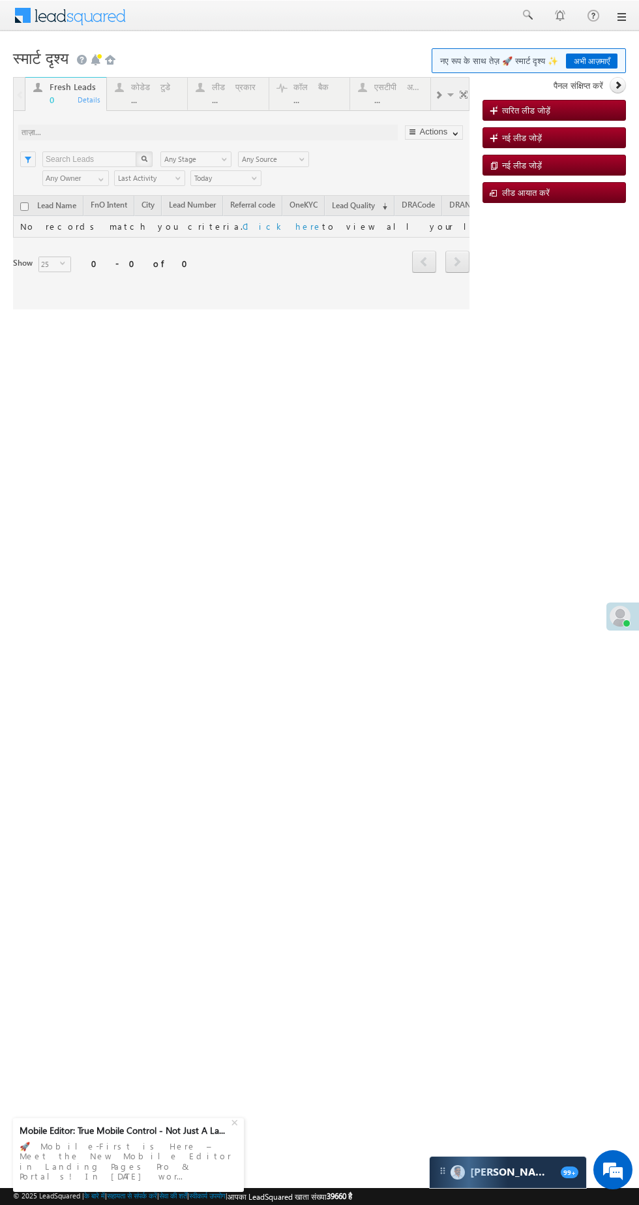
click at [142, 84] on div at bounding box center [241, 193] width 457 height 232
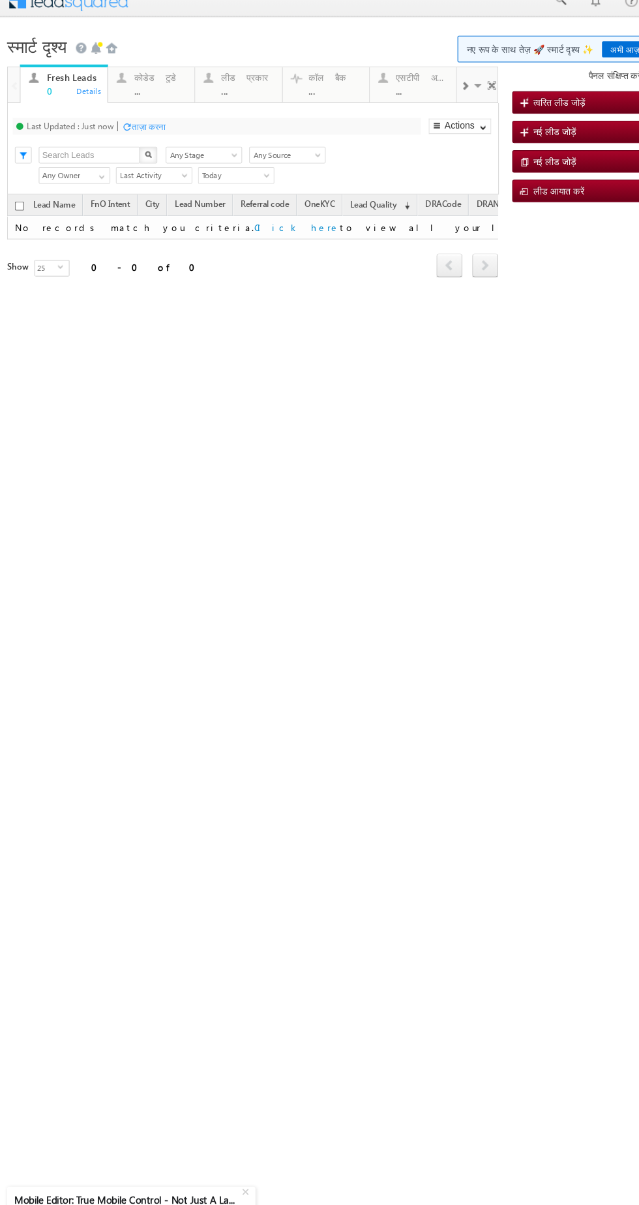
click at [128, 72] on font "कोडेड टुडे" at bounding box center [144, 70] width 39 height 11
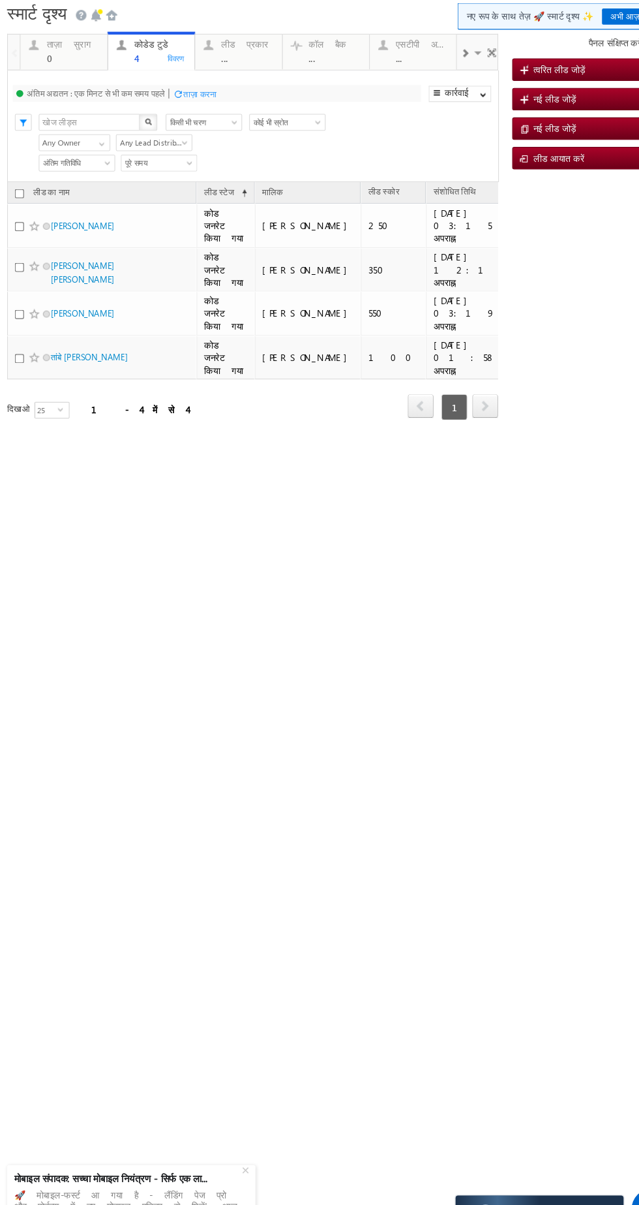
click at [22, 425] on html "मेनू [PERSON_NAME] निशा .यदा v@ang एल्ब्रो" at bounding box center [312, 203] width 639 height 504
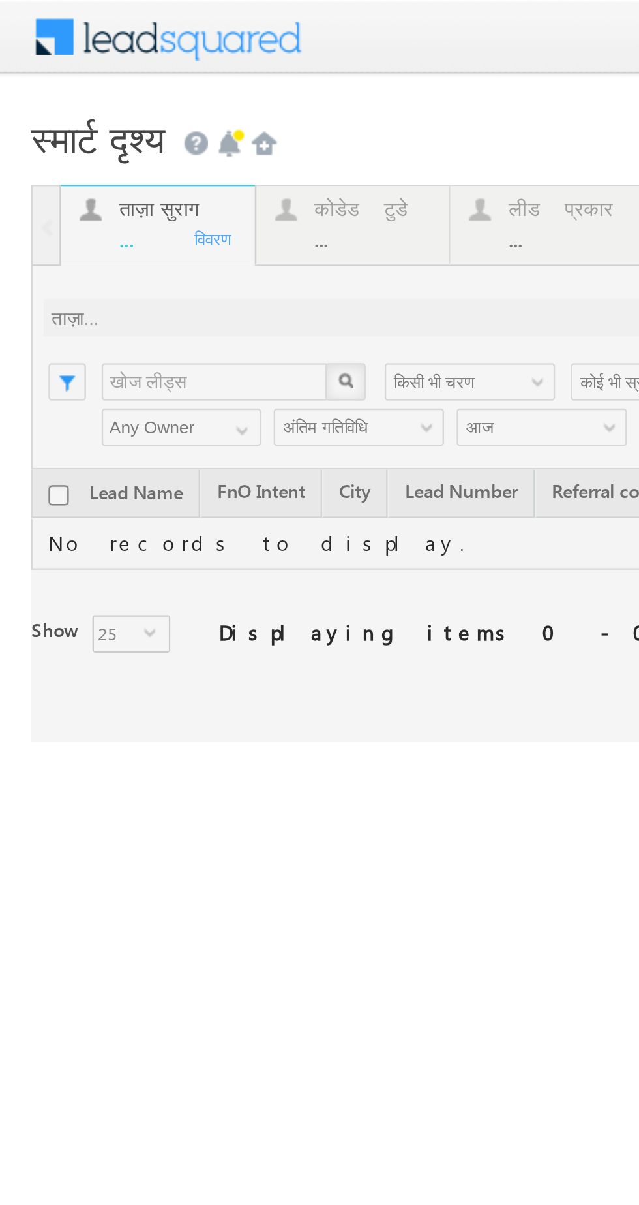
click at [139, 103] on div at bounding box center [241, 193] width 457 height 232
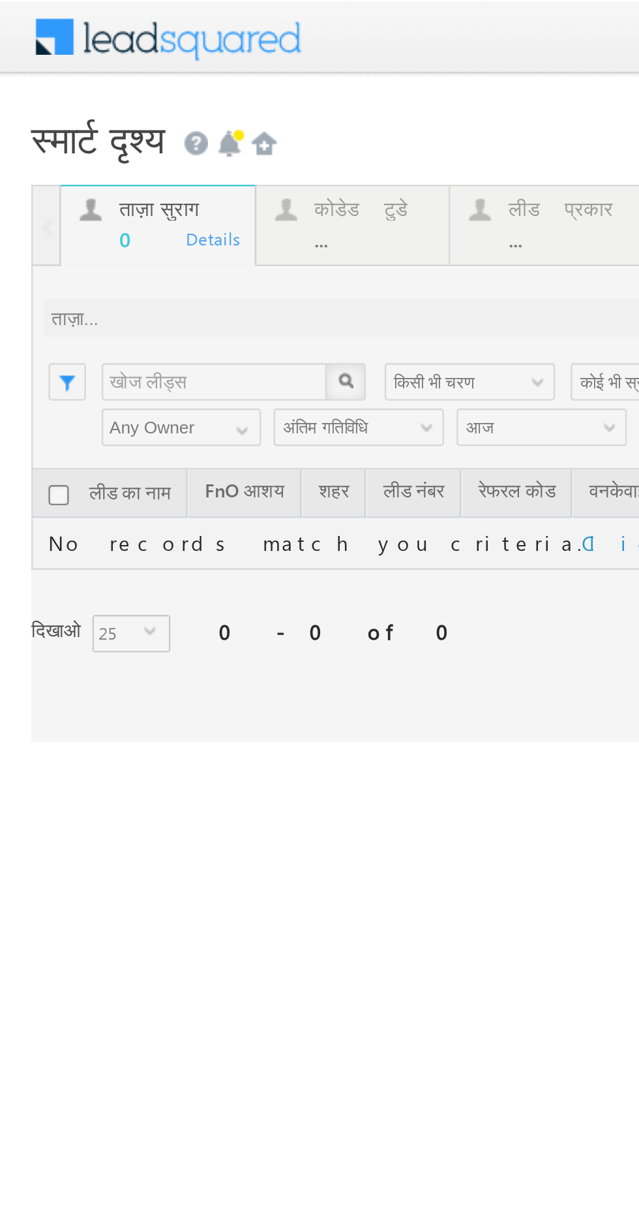
click at [140, 102] on div at bounding box center [241, 193] width 457 height 232
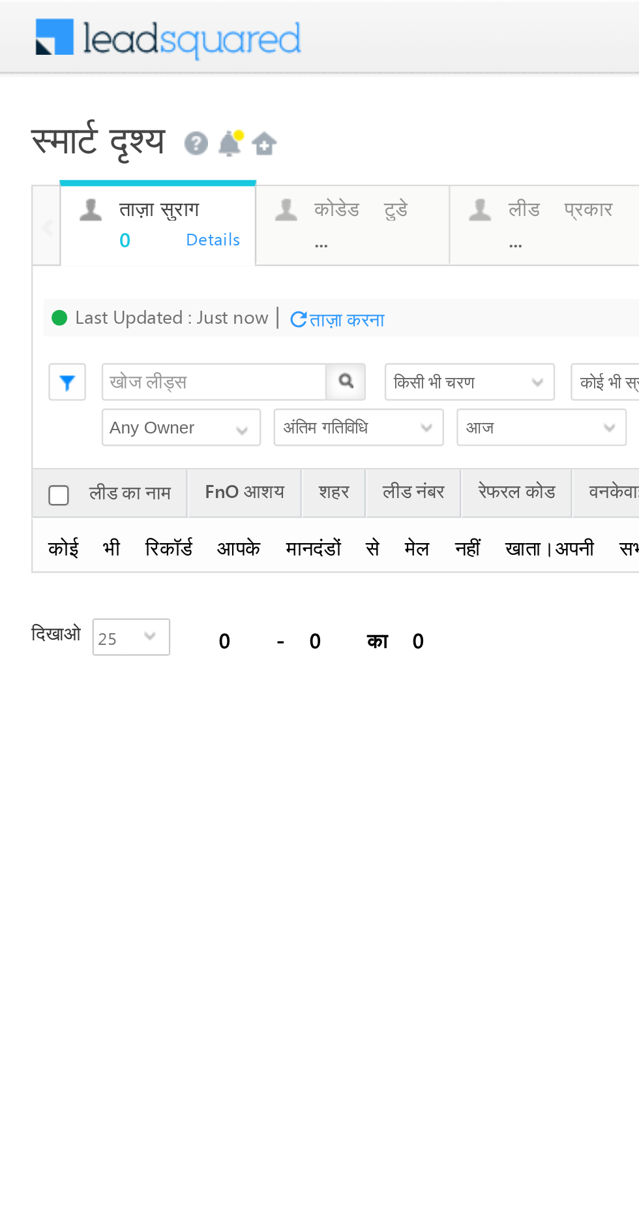
click at [146, 100] on div "..." at bounding box center [155, 100] width 49 height 10
